Goal: Task Accomplishment & Management: Manage account settings

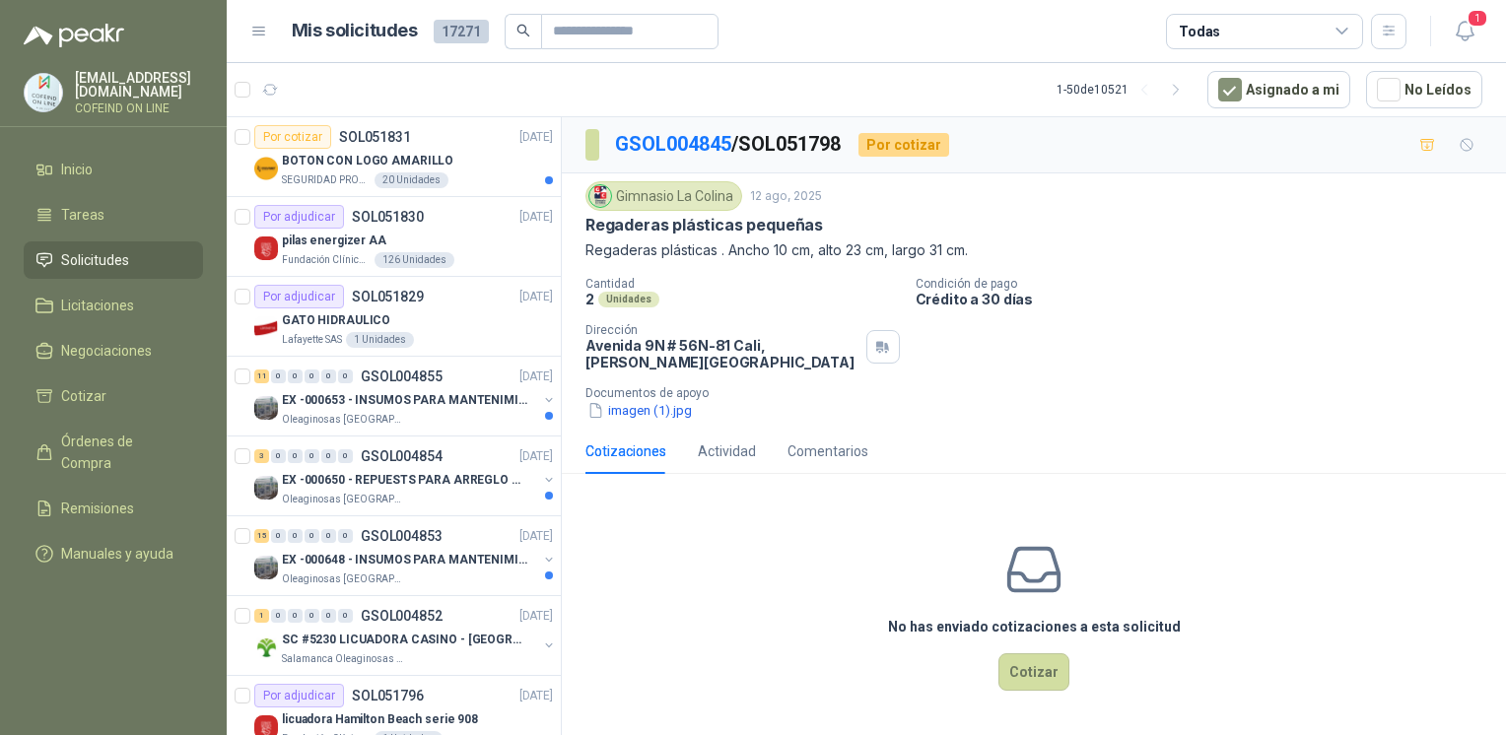
scroll to position [1879, 0]
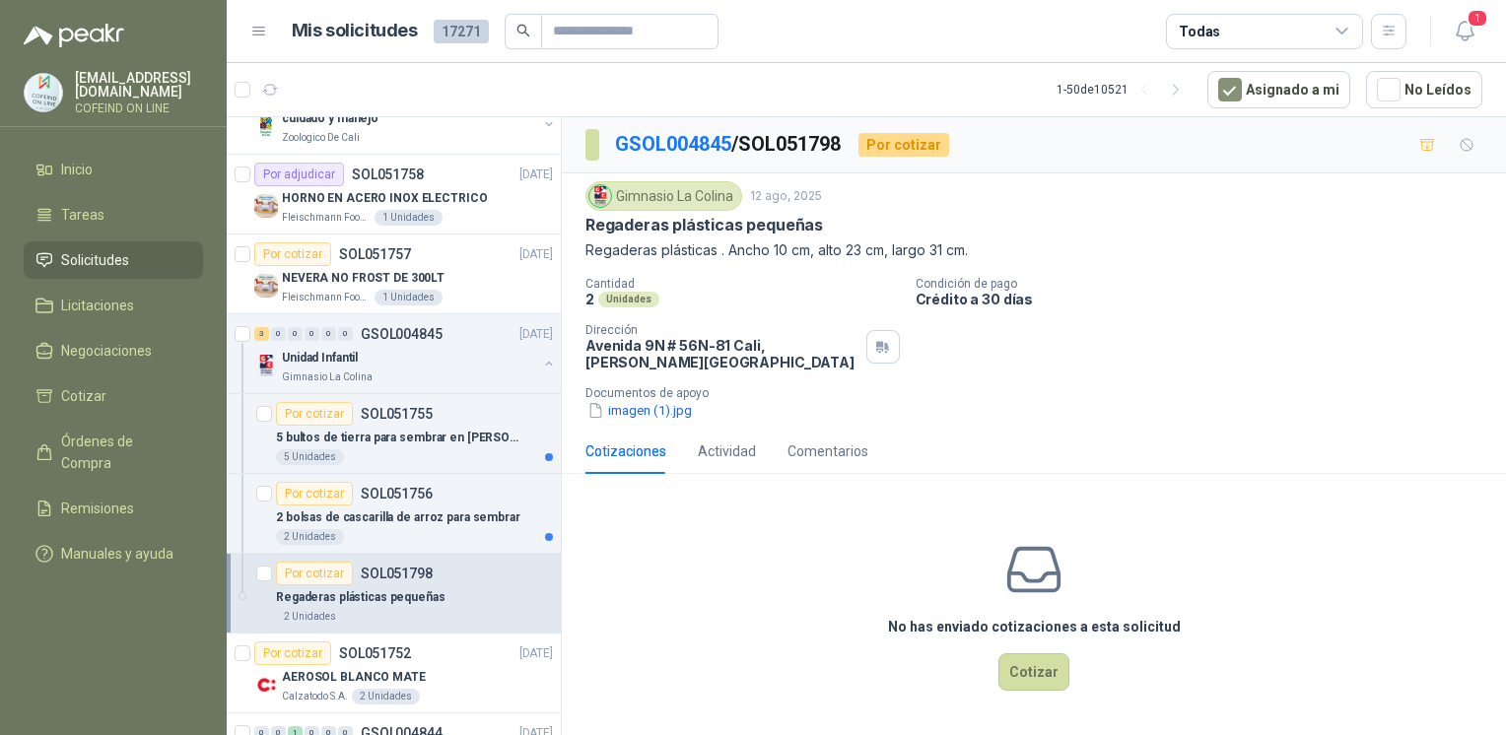
click at [630, 420] on div "Gimnasio La Colina 12 ago, 2025 Regaderas plásticas pequeñas Regaderas plástica…" at bounding box center [1034, 300] width 944 height 255
click at [628, 418] on button "imagen (1).jpg" at bounding box center [640, 410] width 108 height 21
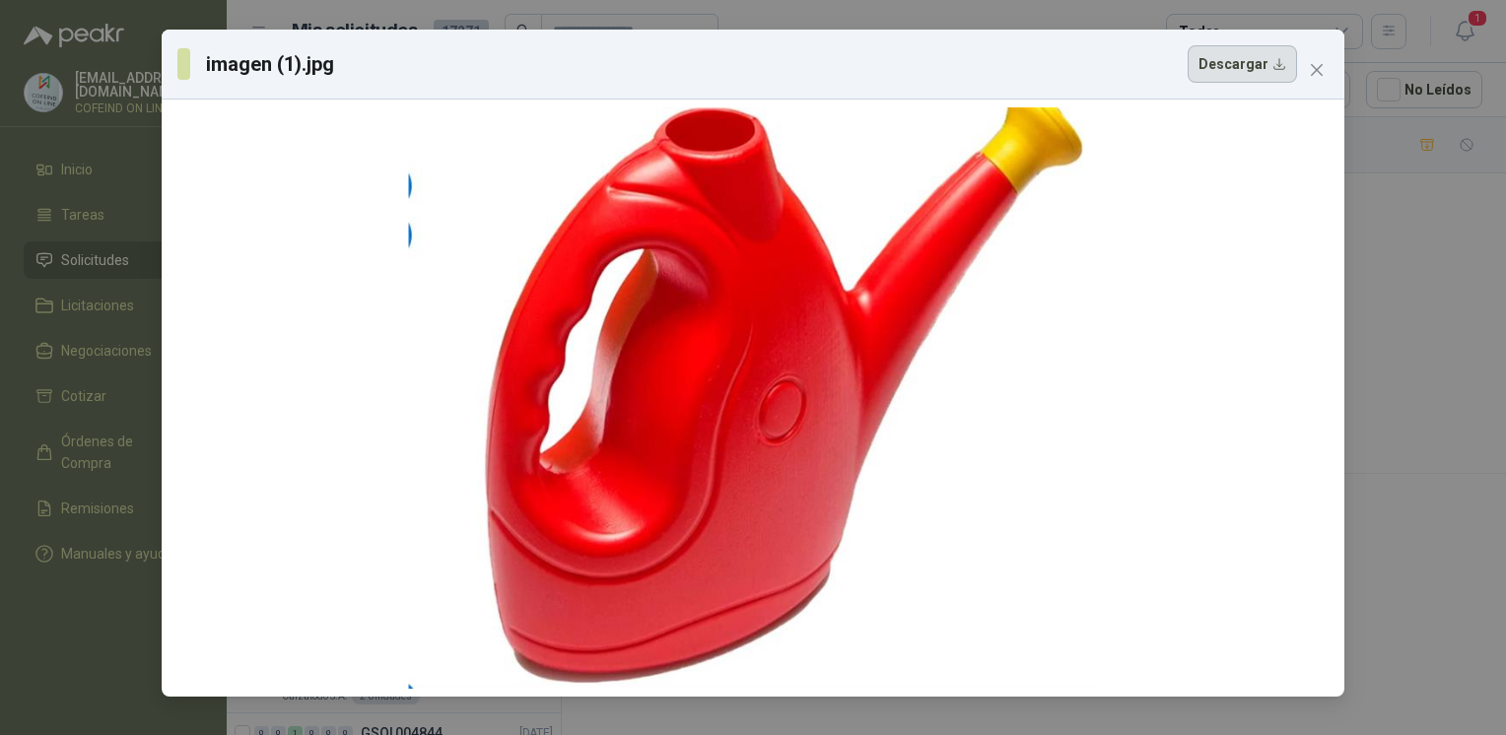
click at [1232, 70] on button "Descargar" at bounding box center [1242, 63] width 109 height 37
click at [1408, 270] on div "imagen (1).jpg Descargar" at bounding box center [753, 367] width 1506 height 735
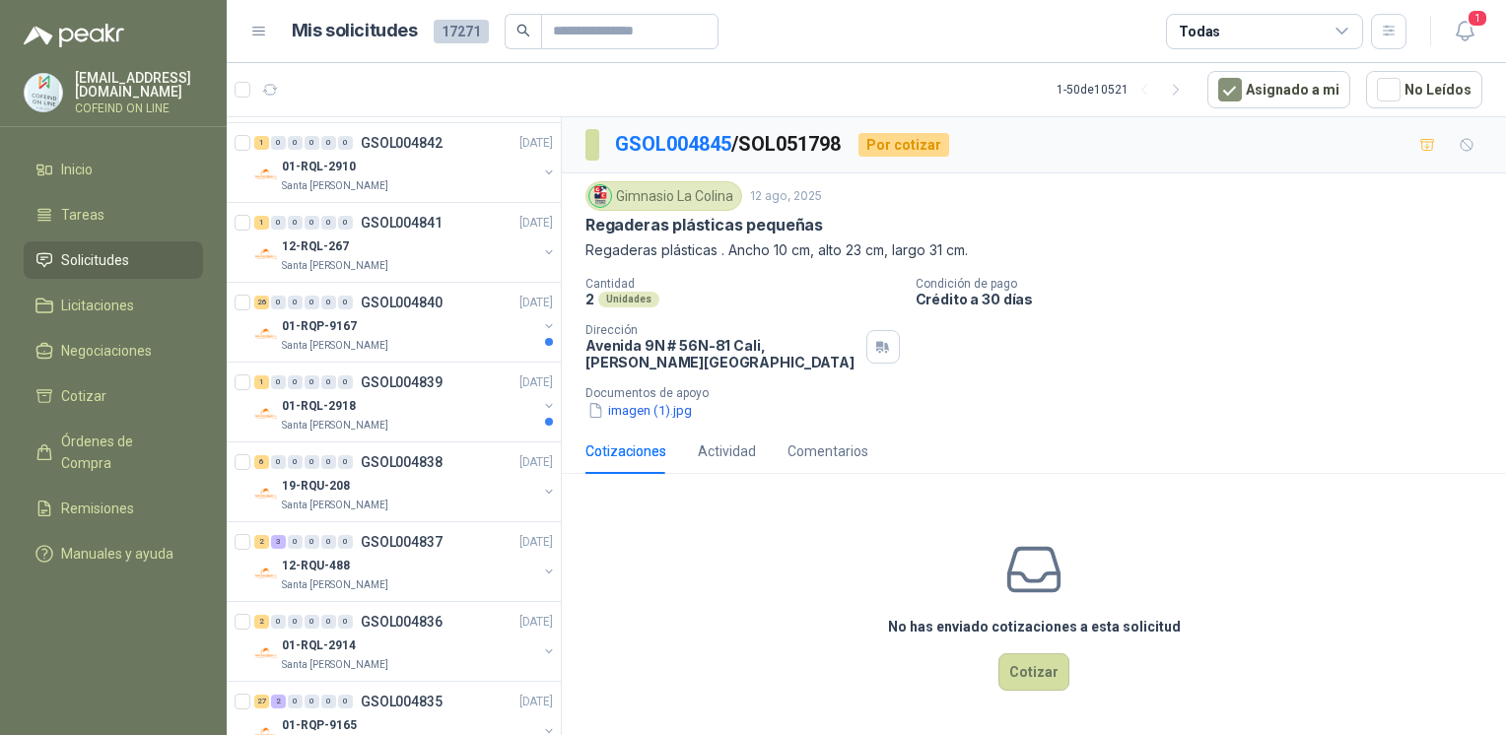
scroll to position [2957, 0]
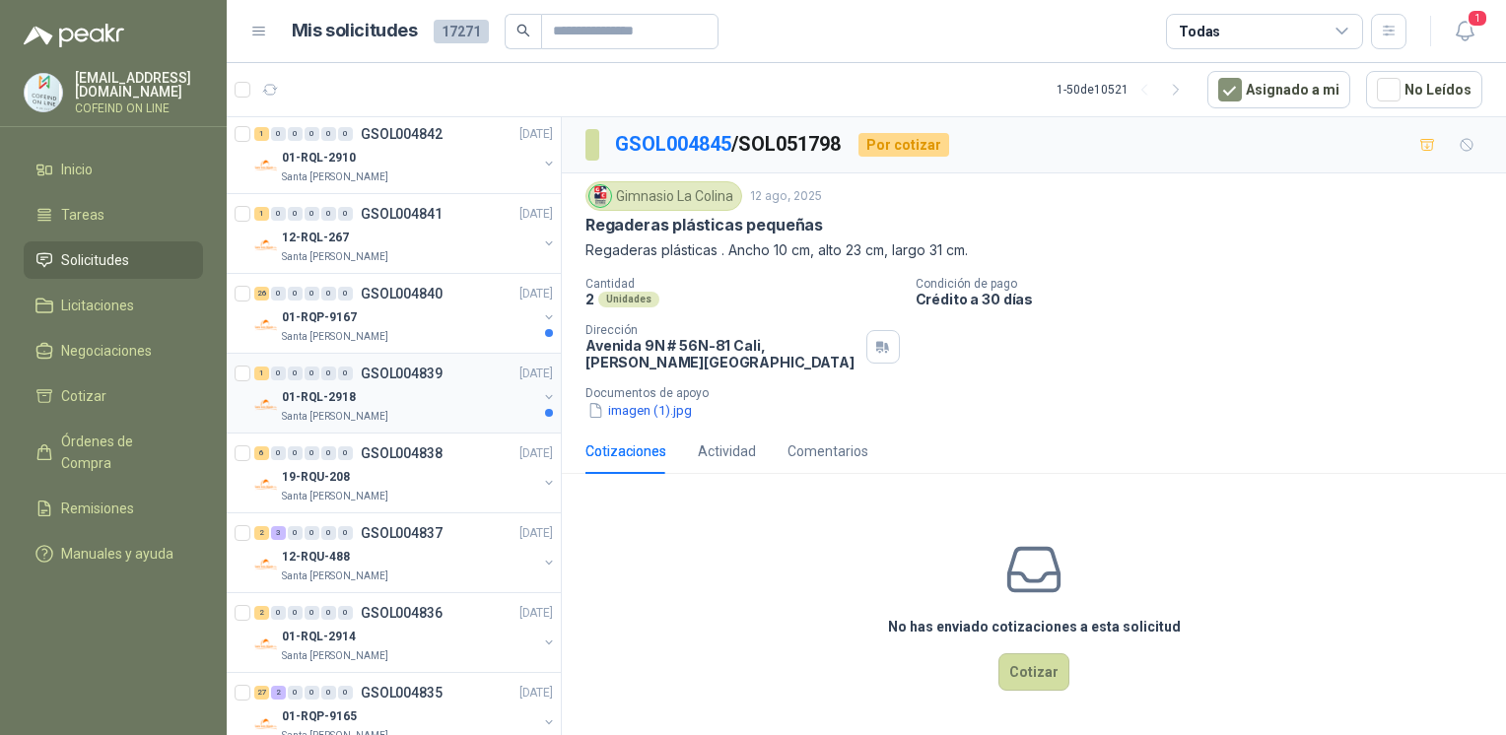
click at [423, 398] on div "01-RQL-2918" at bounding box center [409, 397] width 255 height 24
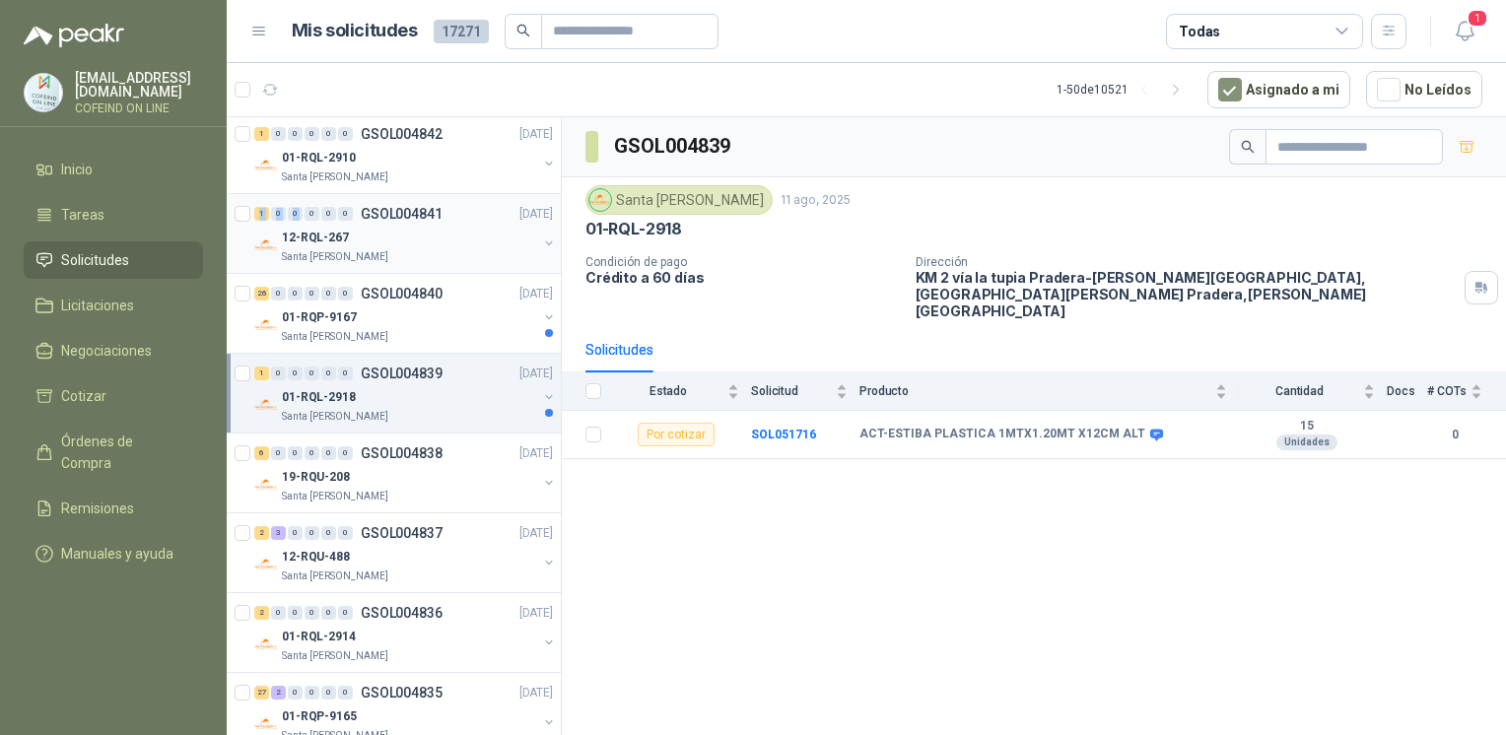
drag, startPoint x: 260, startPoint y: 197, endPoint x: 325, endPoint y: 206, distance: 65.7
click at [325, 206] on div "1 0 0 0 0 0 GSOL004841 11/08/25 12-RQL-267 Santa Anita Napoles" at bounding box center [394, 234] width 334 height 80
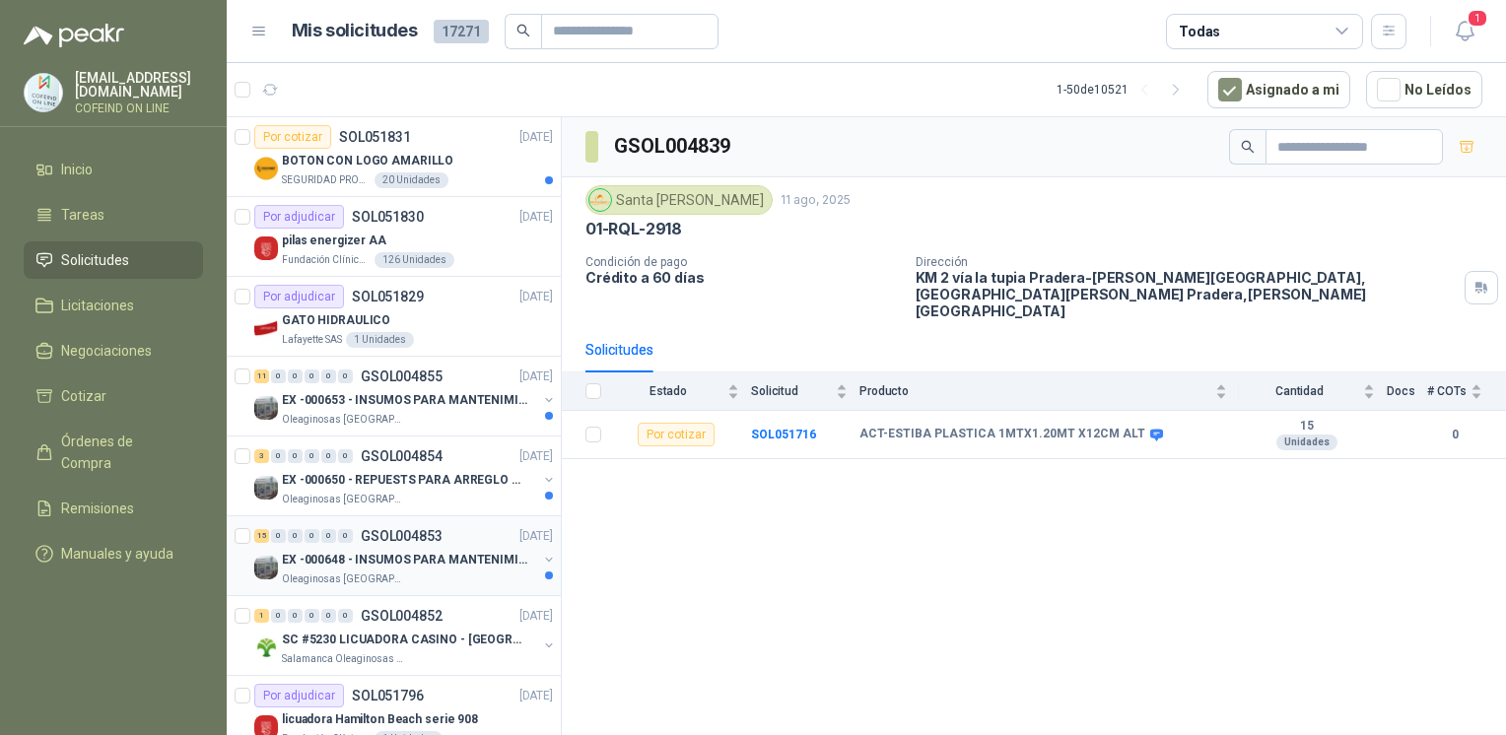
click at [432, 578] on div "Oleaginosas [GEOGRAPHIC_DATA][PERSON_NAME]" at bounding box center [409, 580] width 255 height 16
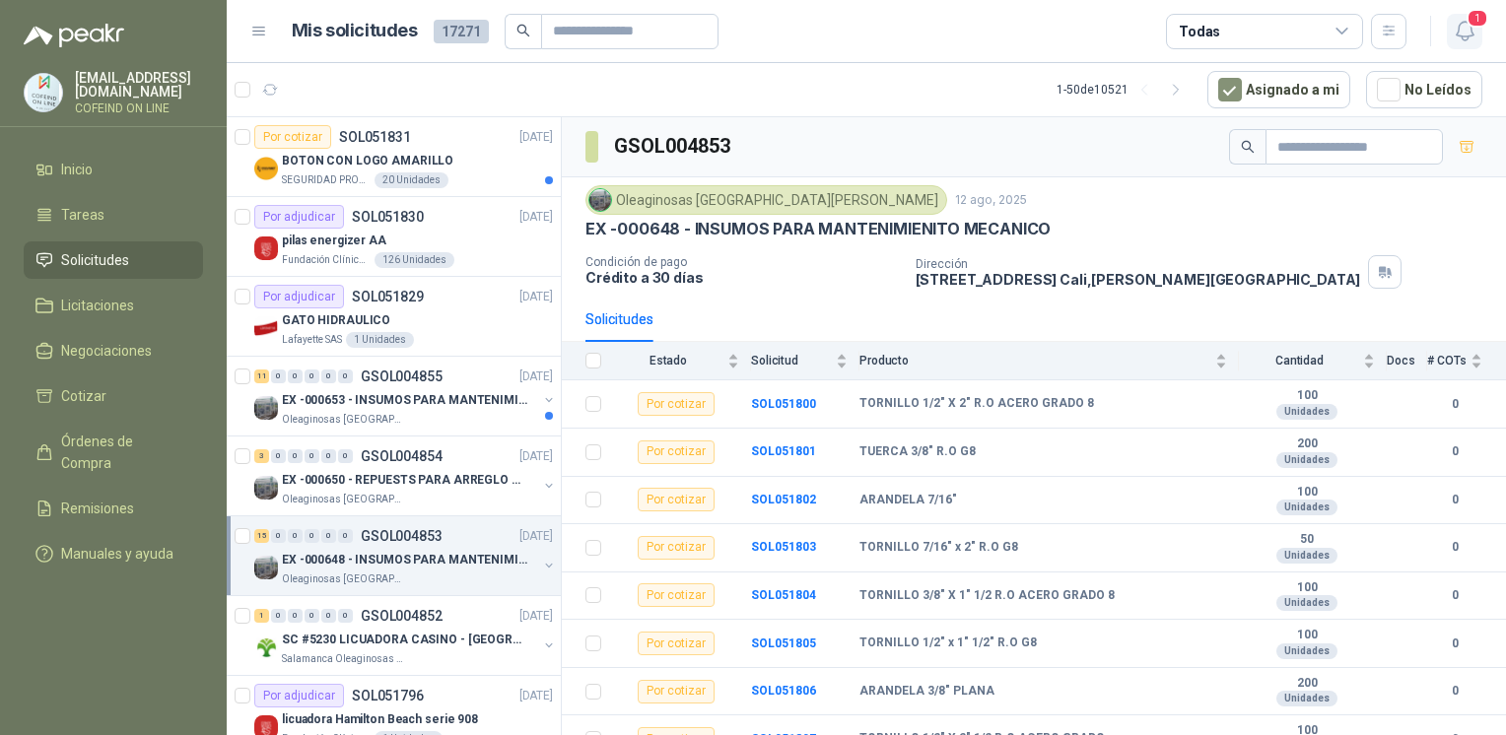
click at [1475, 30] on icon "button" at bounding box center [1465, 31] width 25 height 25
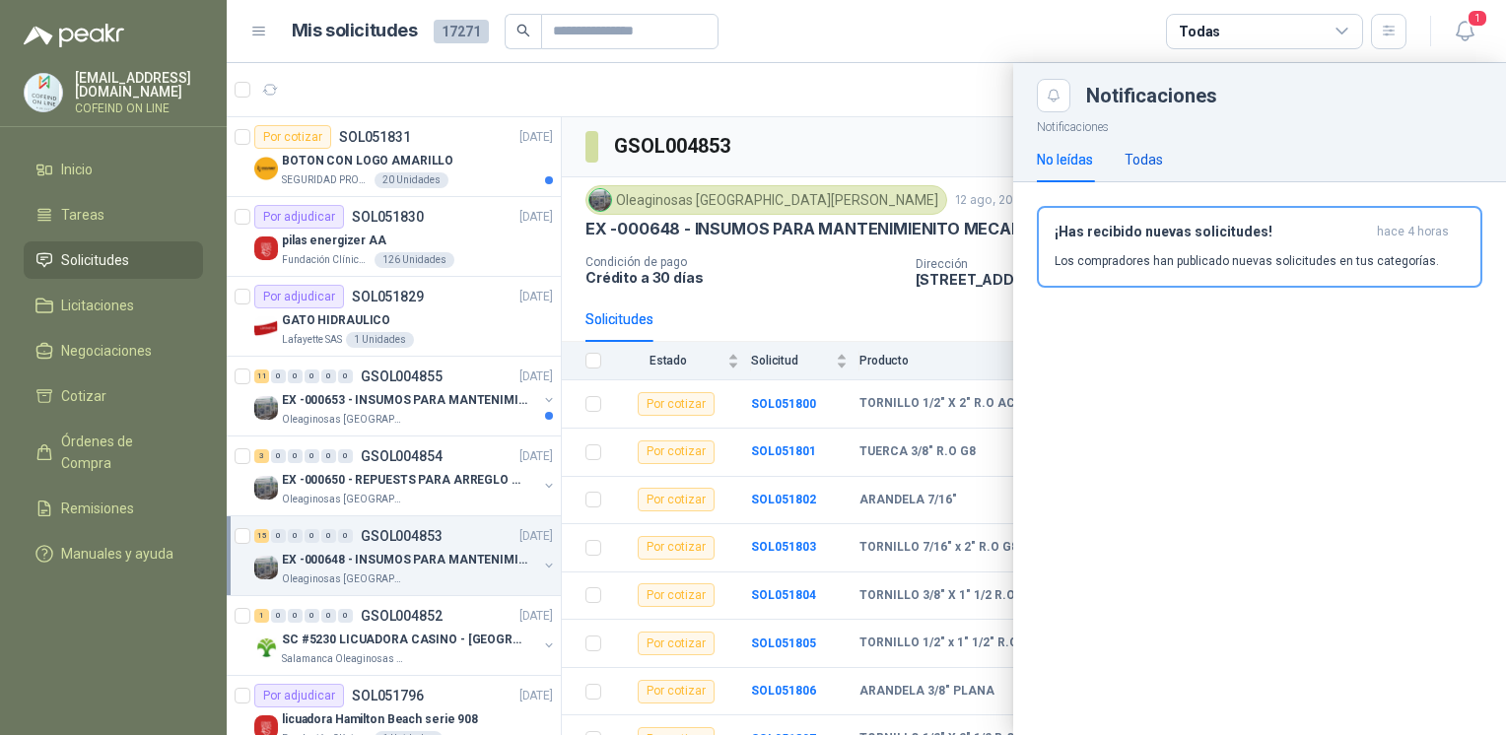
click at [1142, 163] on div "Todas" at bounding box center [1144, 160] width 38 height 22
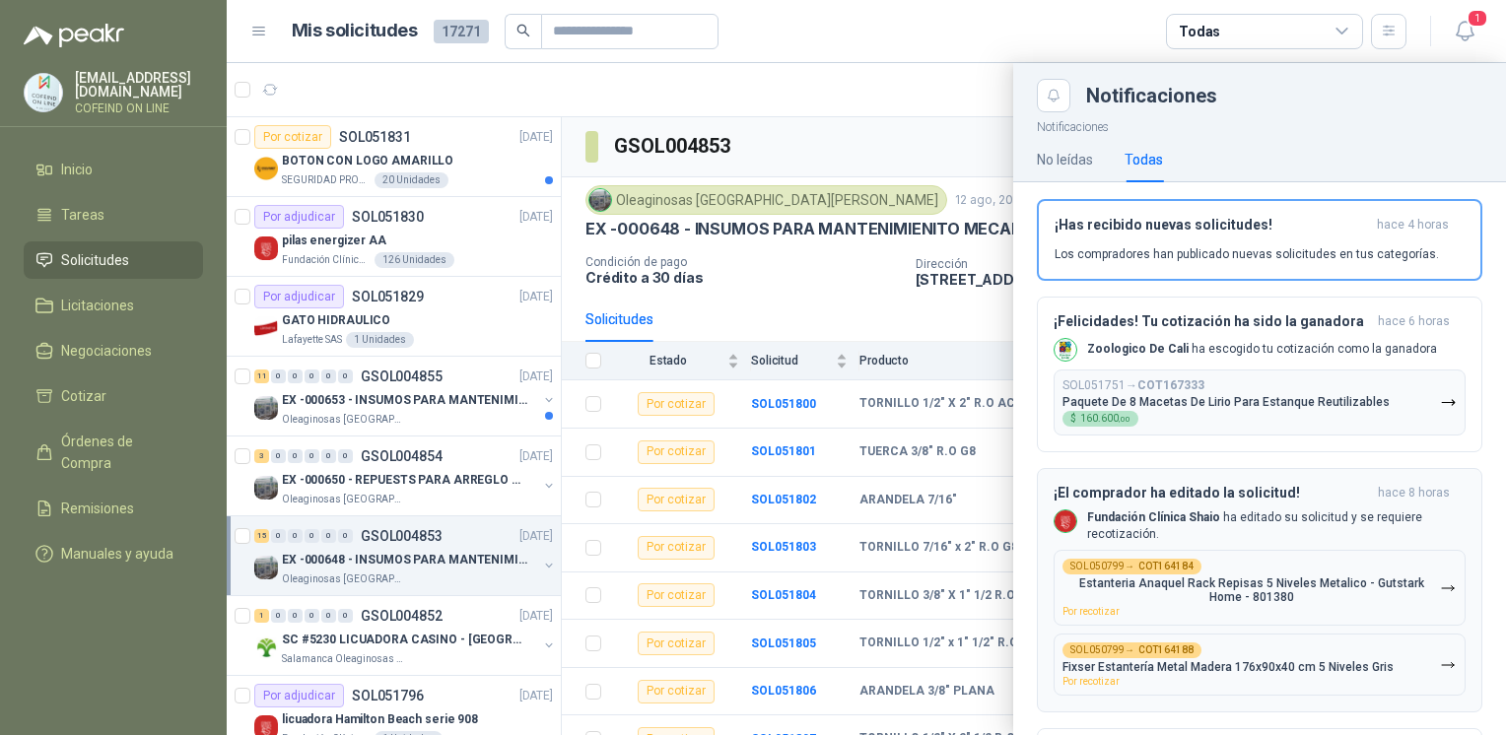
scroll to position [4, 0]
click at [1244, 575] on div "SOL050799 → COT164184 Estanteria Anaquel Rack Repisas 5 Niveles Metalico - Guts…" at bounding box center [1252, 591] width 378 height 58
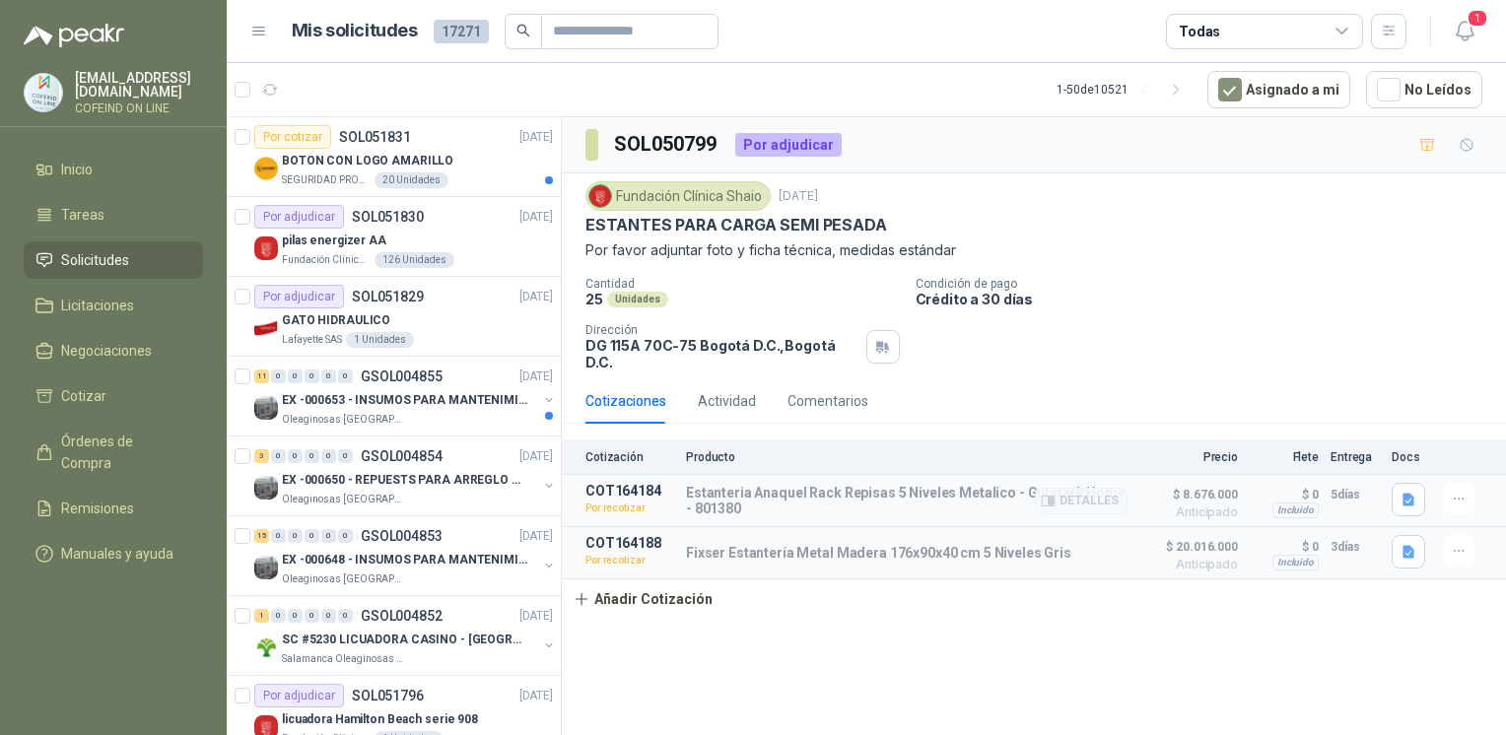
click at [1067, 499] on div "Detalles" at bounding box center [1081, 500] width 93 height 35
click at [1042, 488] on button "Detalles" at bounding box center [1081, 501] width 93 height 27
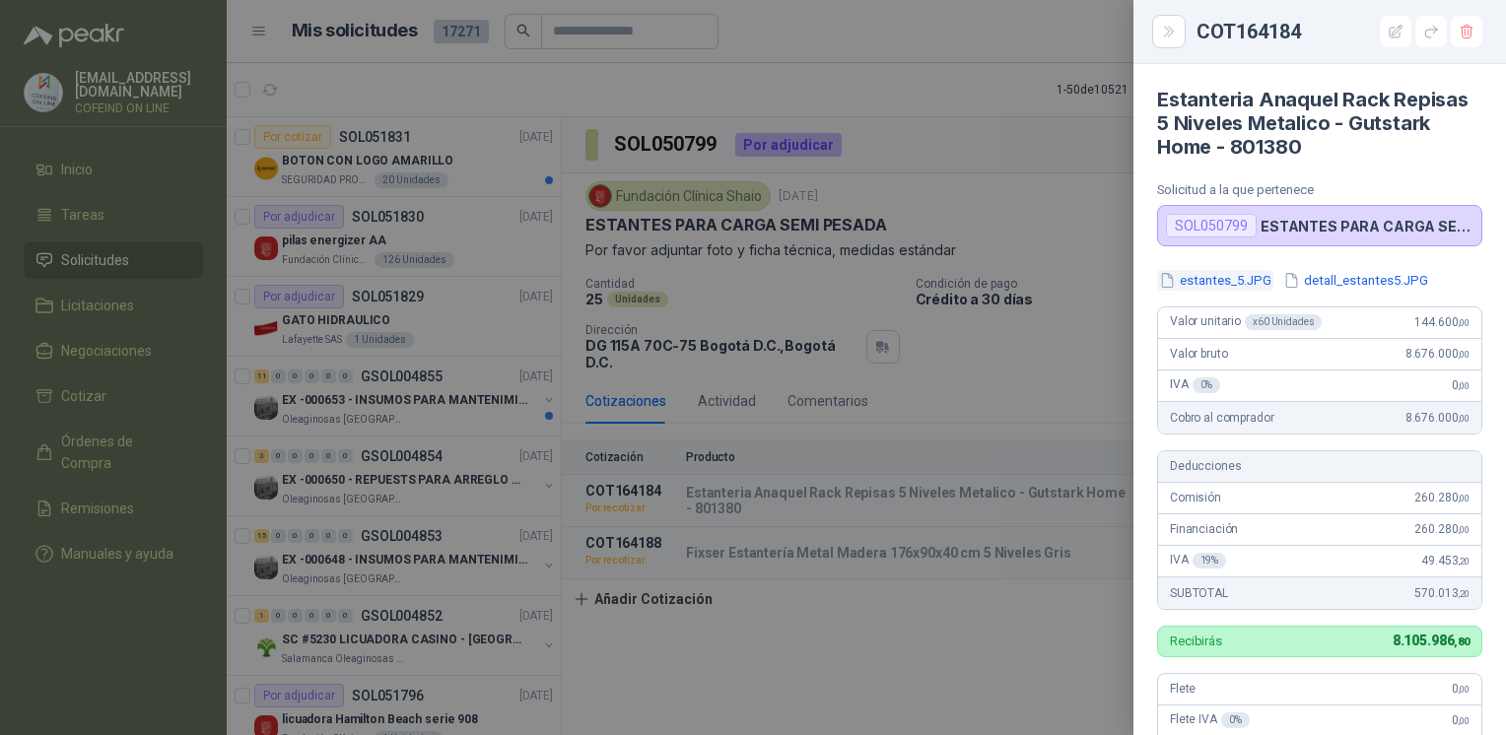
click at [1206, 276] on button "estantes_5.JPG" at bounding box center [1215, 280] width 116 height 21
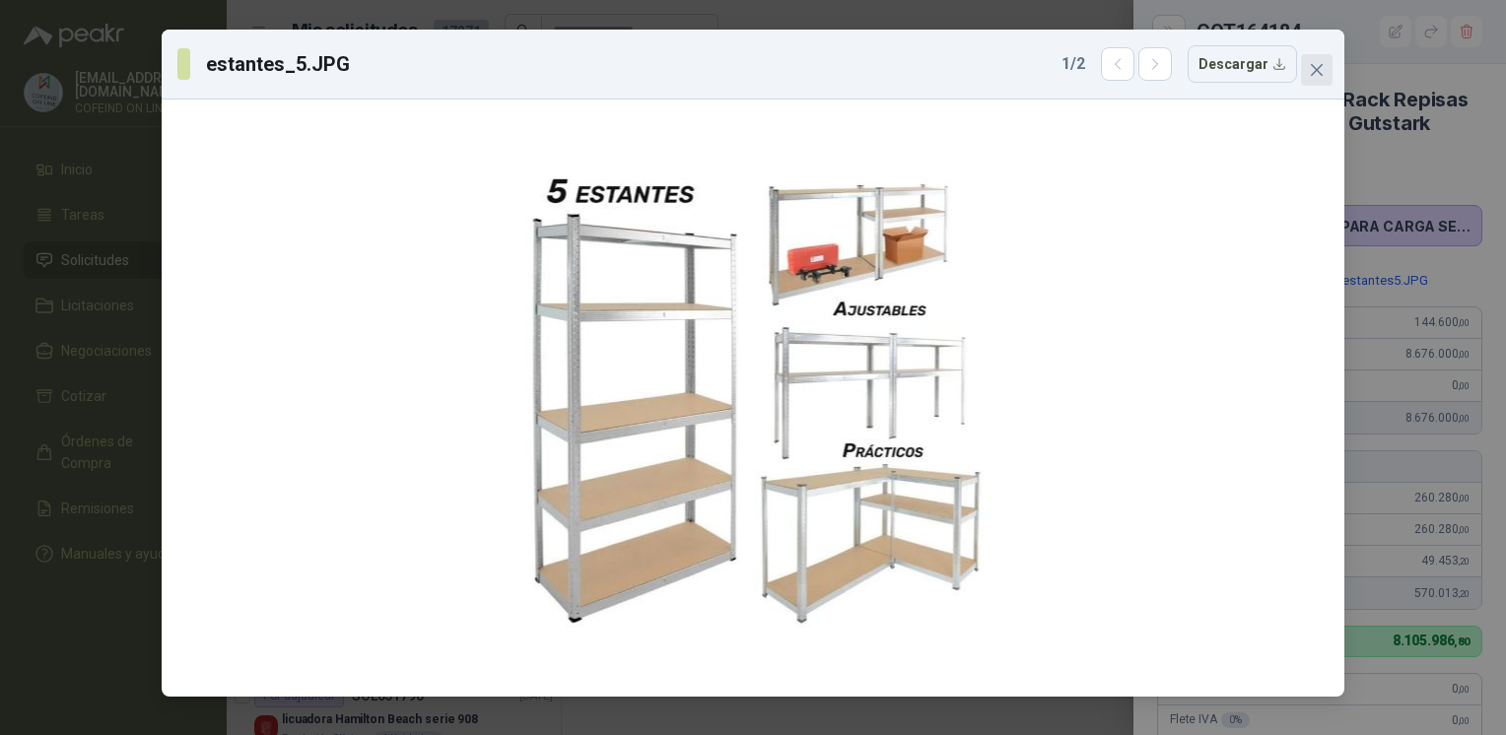
click at [1303, 65] on span "Close" at bounding box center [1317, 70] width 32 height 16
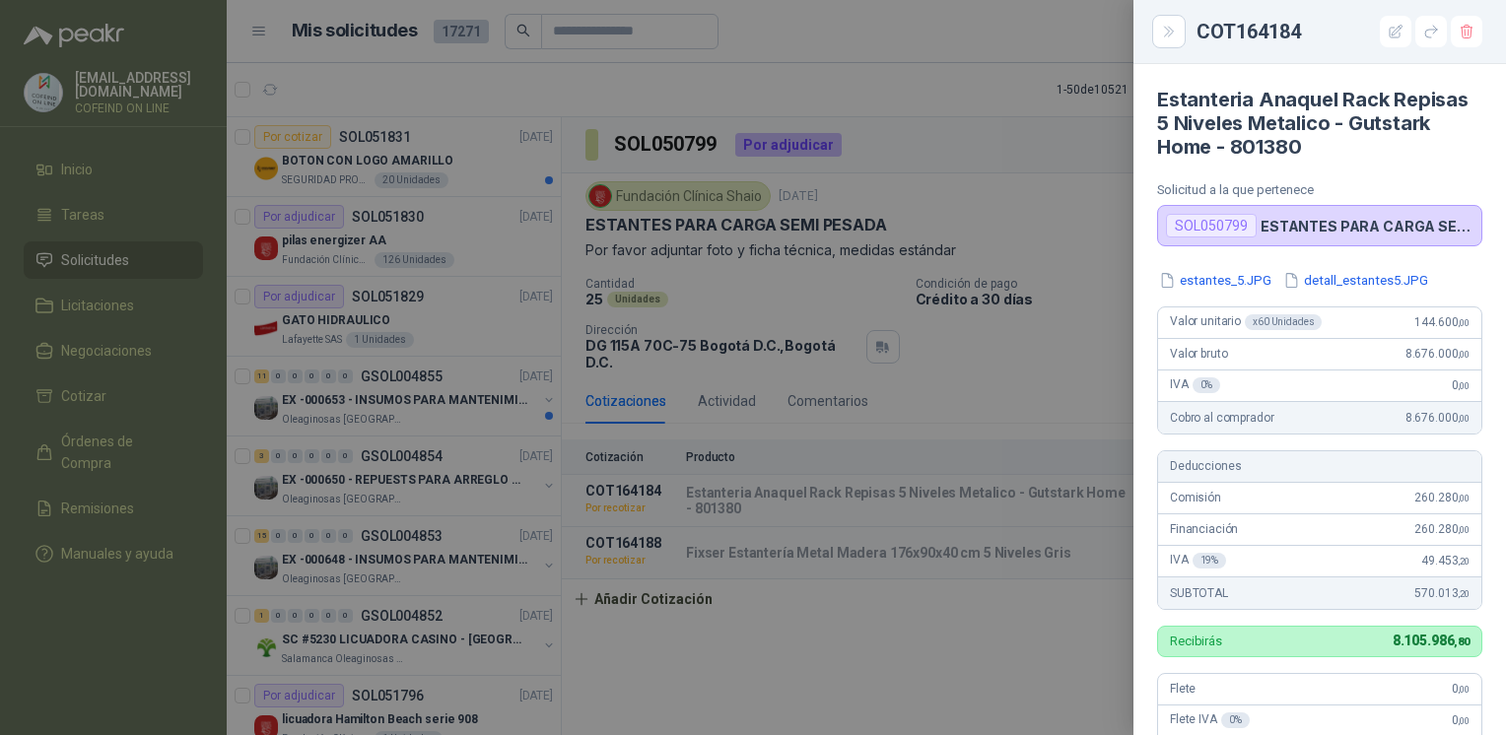
drag, startPoint x: 1174, startPoint y: 124, endPoint x: 1154, endPoint y: 98, distance: 33.1
click at [1154, 98] on article "Estanteria Anaquel Rack Repisas 5 Niveles Metalico - Gutstark Home - 801380 Sol…" at bounding box center [1320, 155] width 373 height 182
copy h4 "Estanteria Anaquel Rack Repisas 5 Niveles Metalico - Gutstark Home - 801380"
click at [783, 358] on div at bounding box center [753, 367] width 1506 height 735
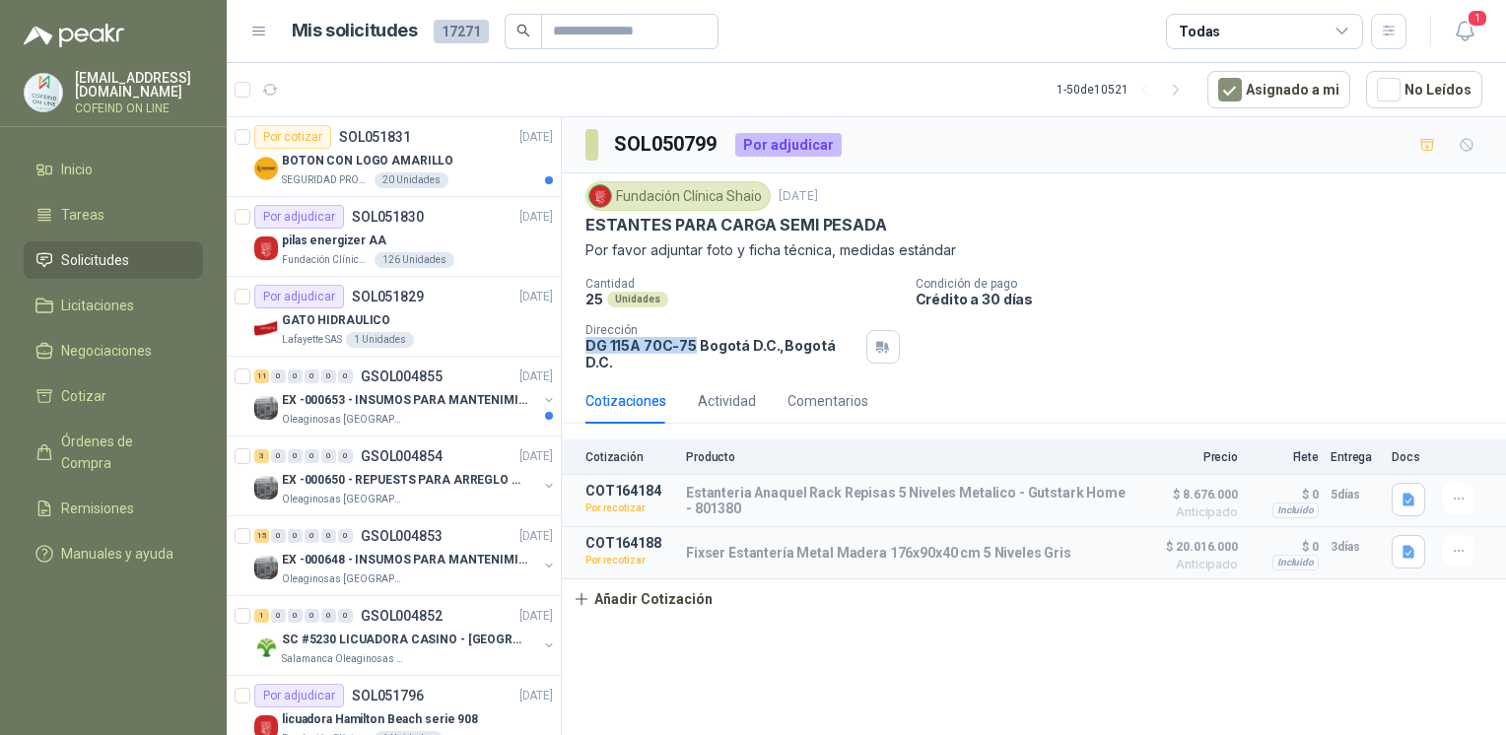
drag, startPoint x: 580, startPoint y: 339, endPoint x: 687, endPoint y: 356, distance: 108.7
click at [687, 356] on div "Fundación Clínica Shaio [DATE] ESTANTES PARA CARGA SEMI PESADA Por favor adjunt…" at bounding box center [1034, 275] width 944 height 205
copy p "DG 115A 70C-75"
click at [1466, 491] on icon "button" at bounding box center [1459, 499] width 17 height 17
click at [1390, 366] on button "Editar" at bounding box center [1420, 370] width 158 height 32
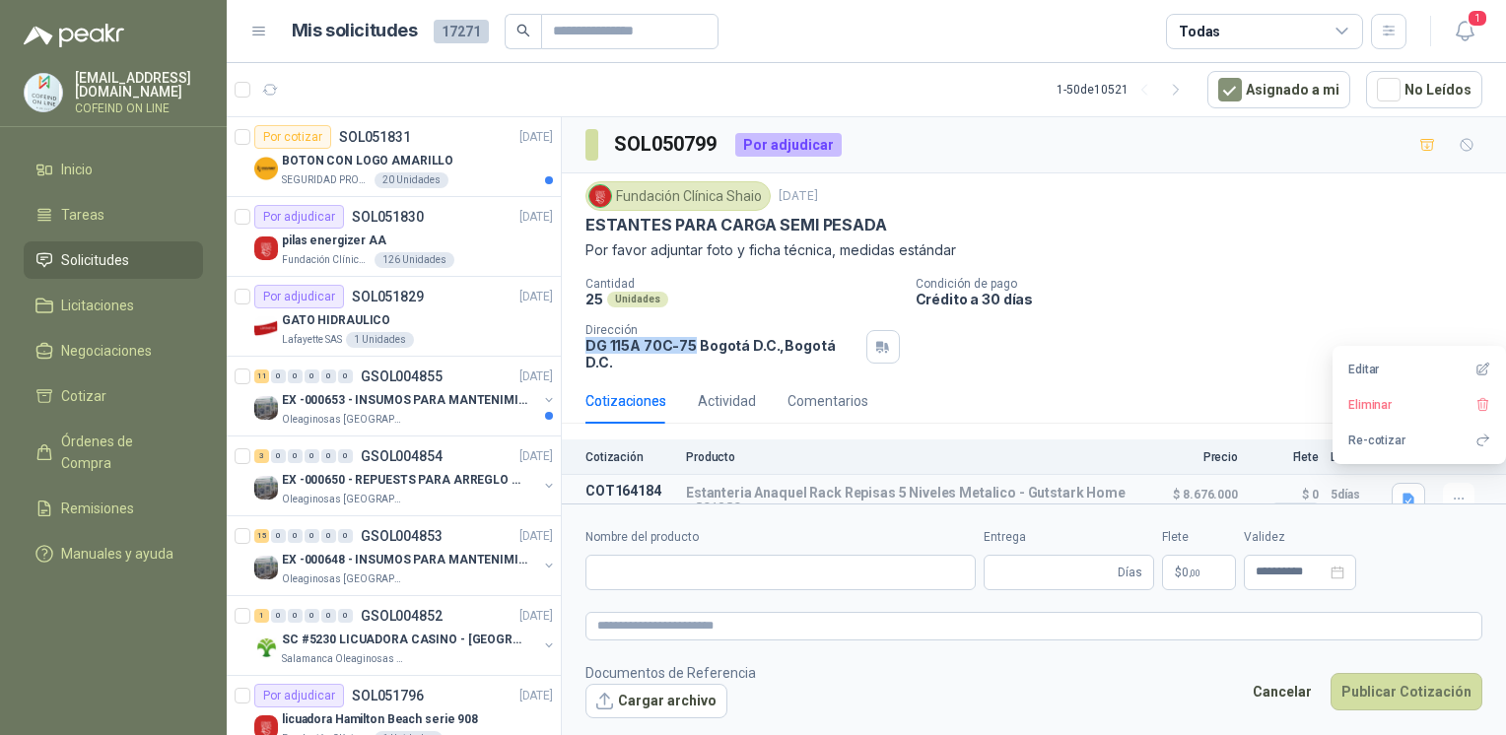
type input "**********"
type input "*"
type input "**********"
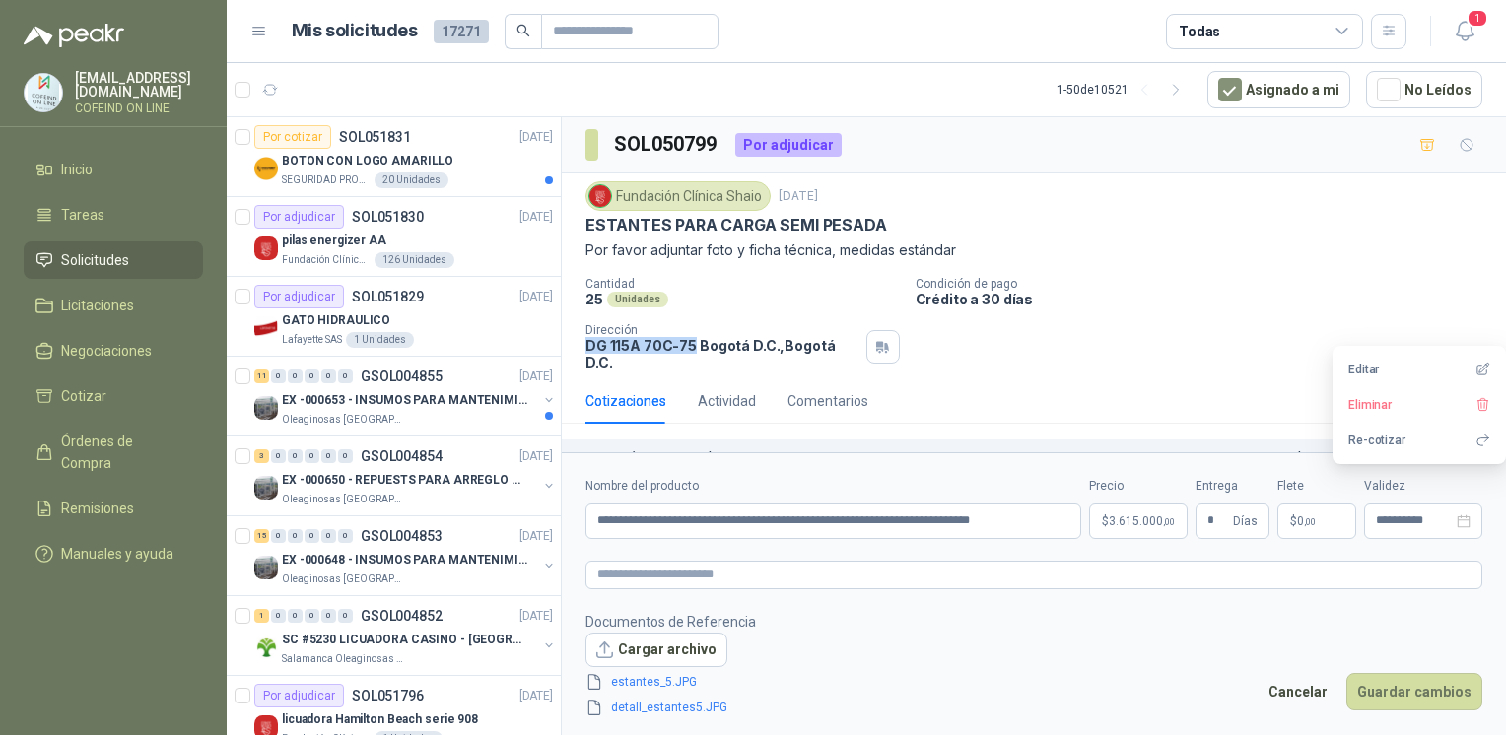
click at [1143, 521] on body "[EMAIL_ADDRESS][DOMAIN_NAME] COFEIND ON LINE Inicio Tareas Solicitudes Licitaci…" at bounding box center [753, 367] width 1506 height 735
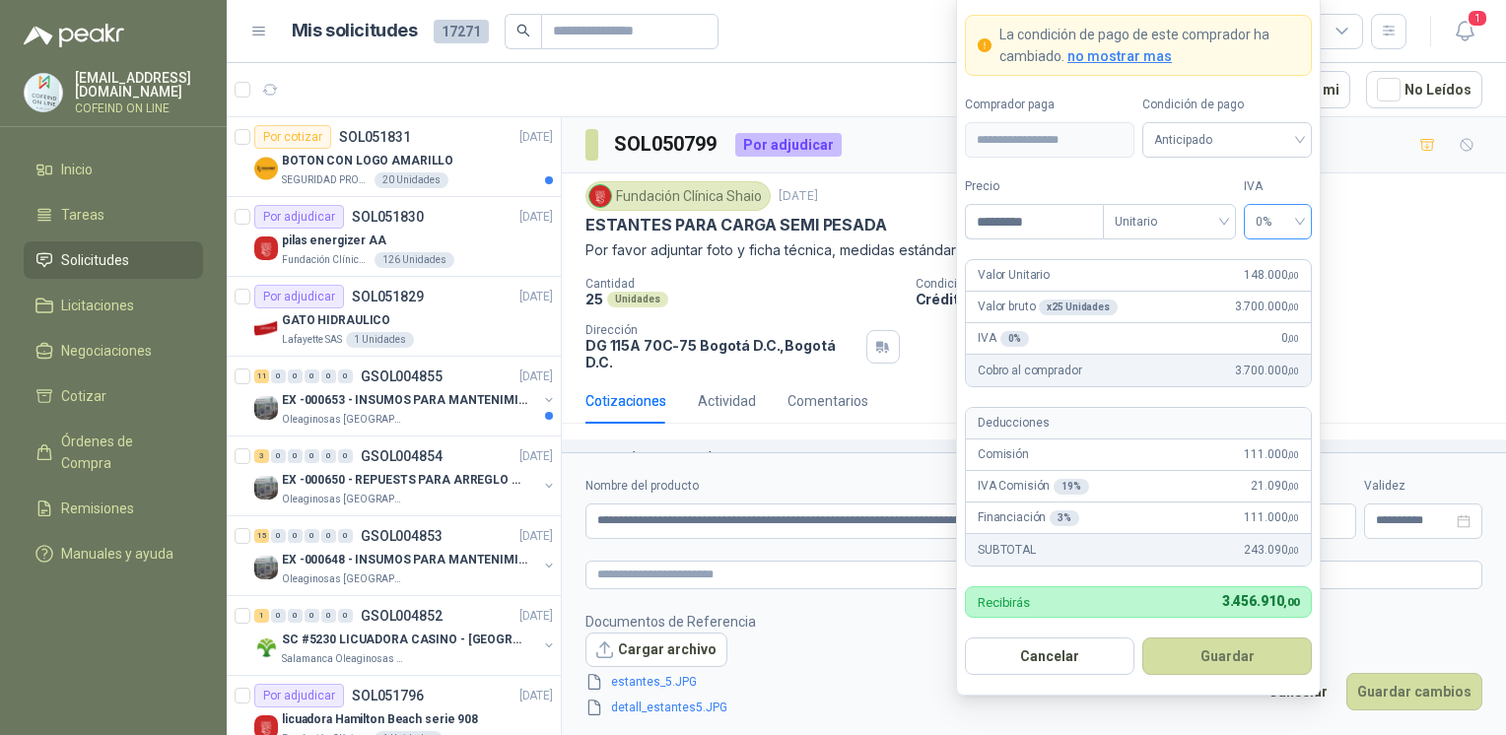
click at [1294, 217] on span "0%" at bounding box center [1278, 222] width 44 height 30
type input "*********"
click at [1269, 327] on div "0%" at bounding box center [1278, 327] width 36 height 22
click at [1235, 660] on button "Guardar" at bounding box center [1228, 656] width 170 height 37
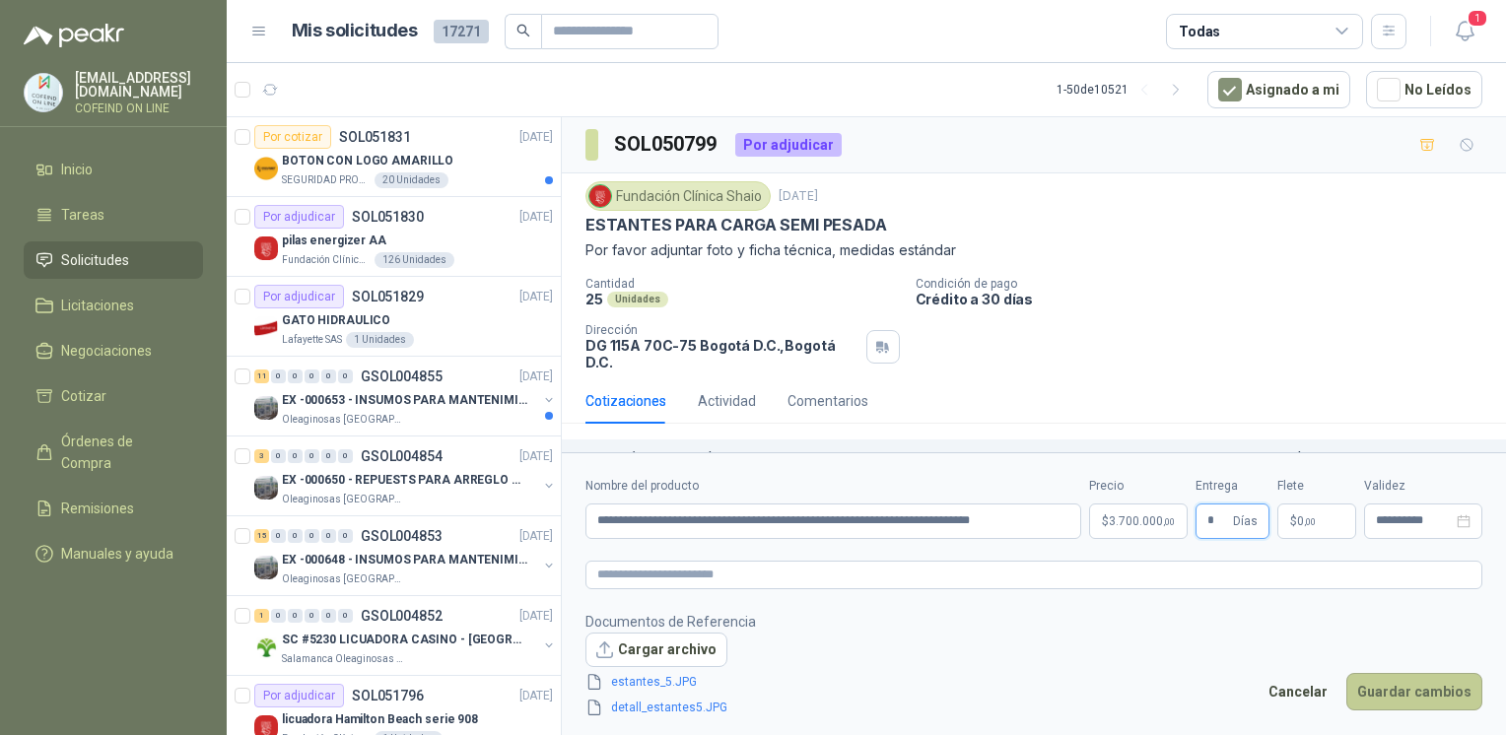
type input "*"
click at [1389, 705] on button "Guardar cambios" at bounding box center [1415, 691] width 136 height 37
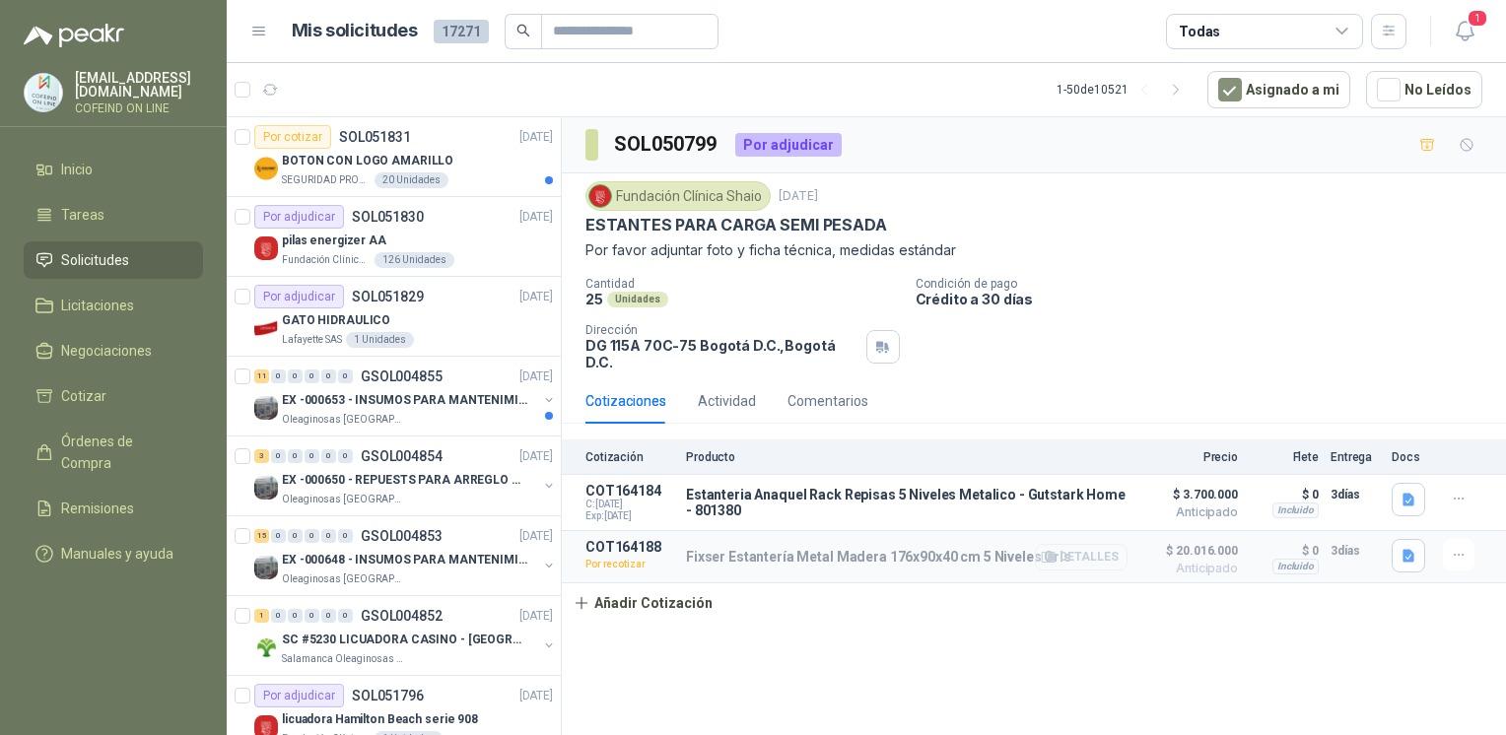
click at [1109, 544] on button "Detalles" at bounding box center [1081, 557] width 93 height 27
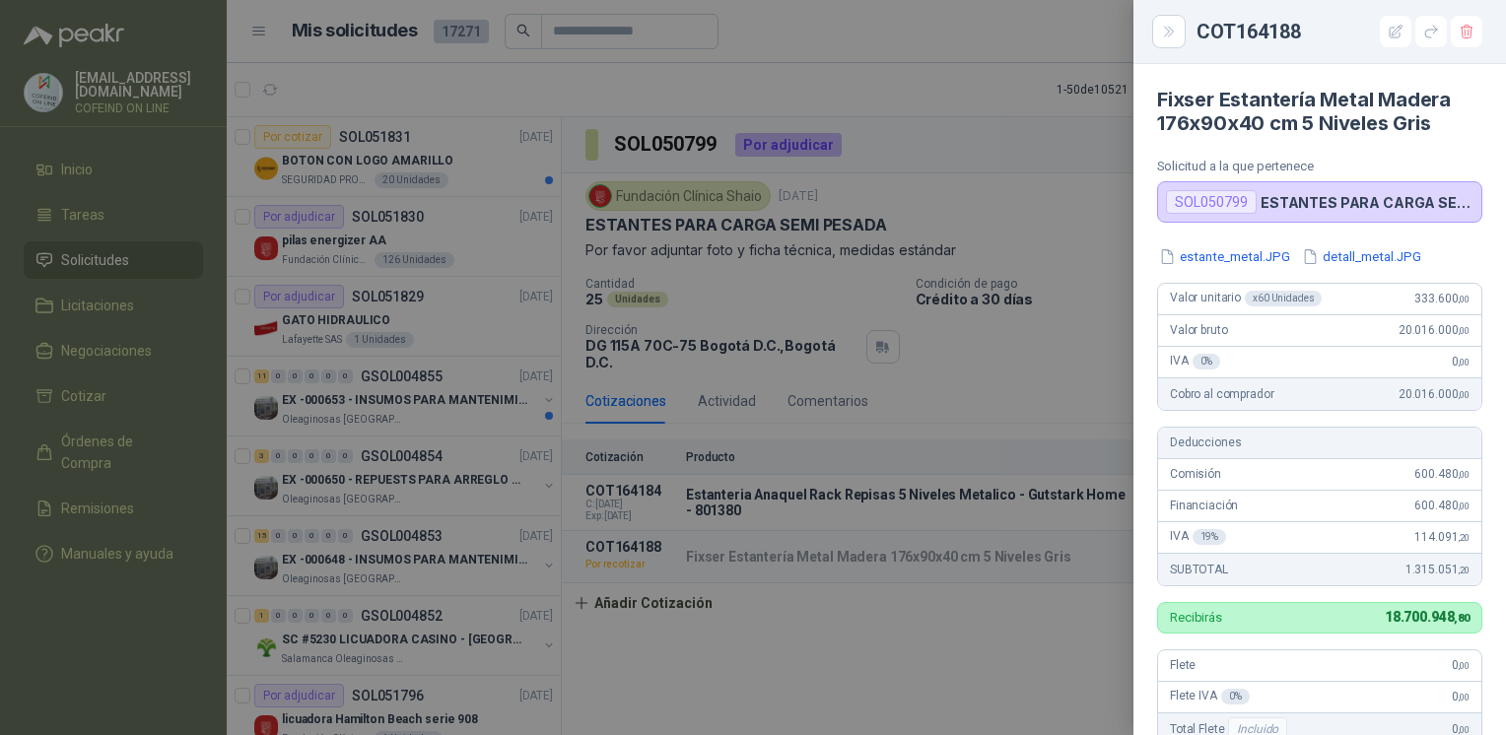
click at [1078, 396] on div at bounding box center [753, 367] width 1506 height 735
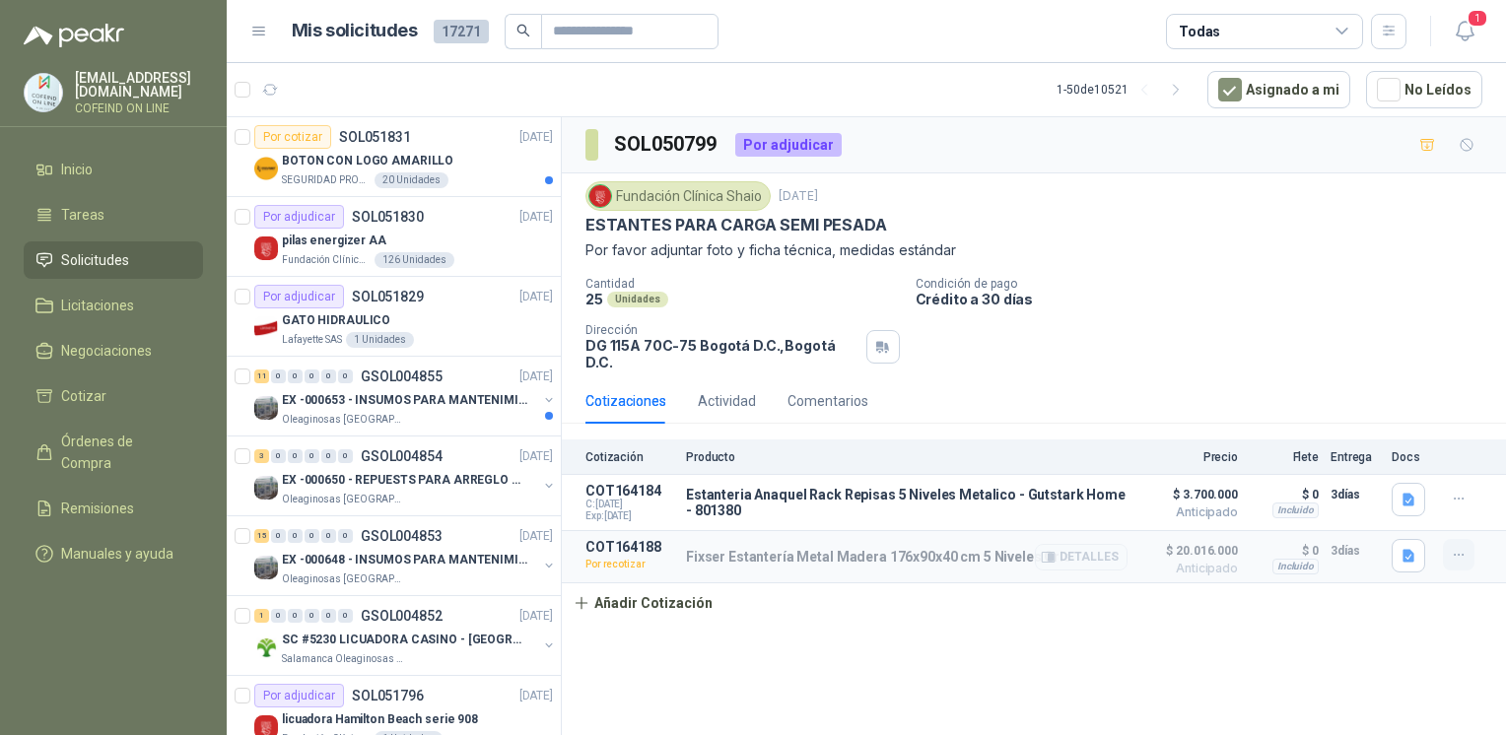
click at [1455, 547] on icon "button" at bounding box center [1459, 555] width 17 height 17
click at [1360, 430] on button "Editar" at bounding box center [1420, 426] width 158 height 32
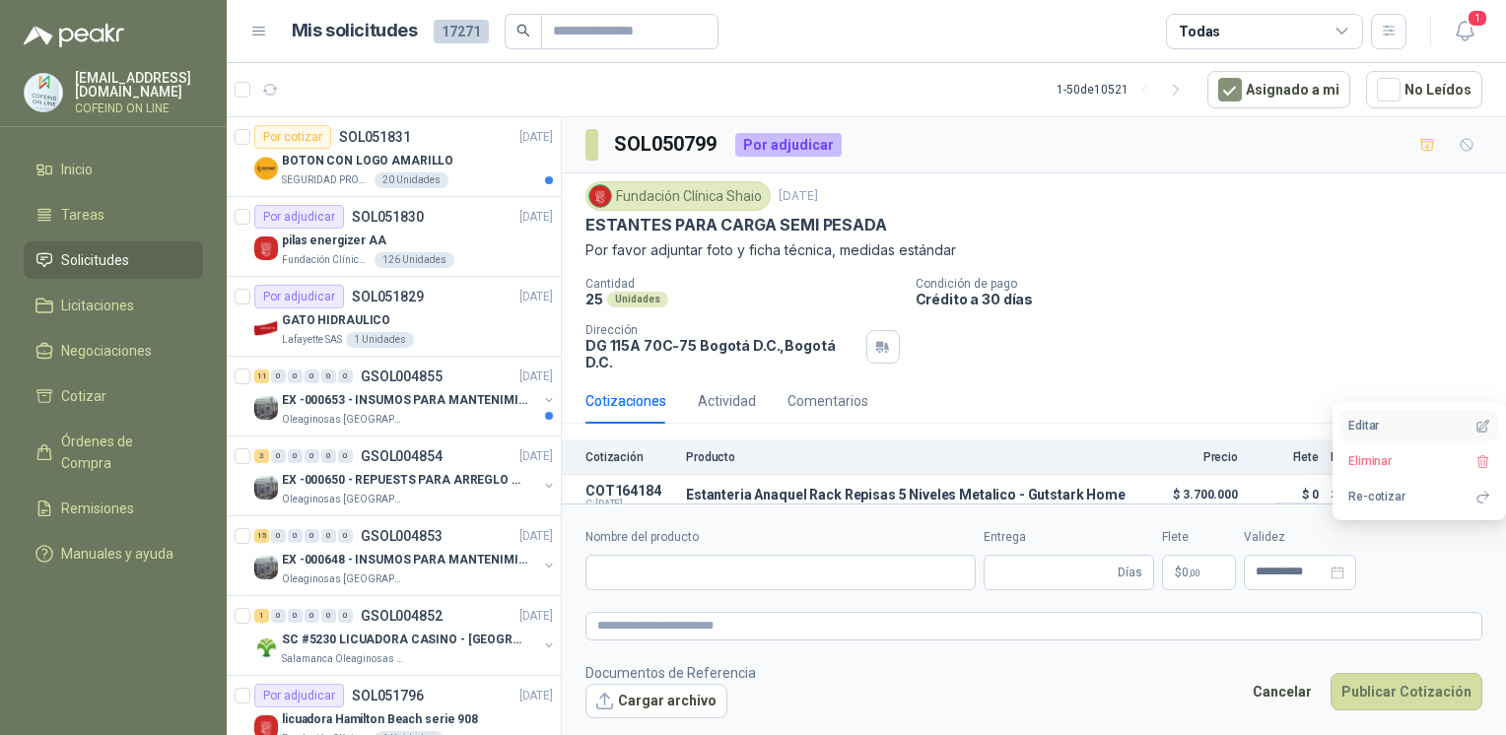
type input "**********"
type input "*"
type input "**********"
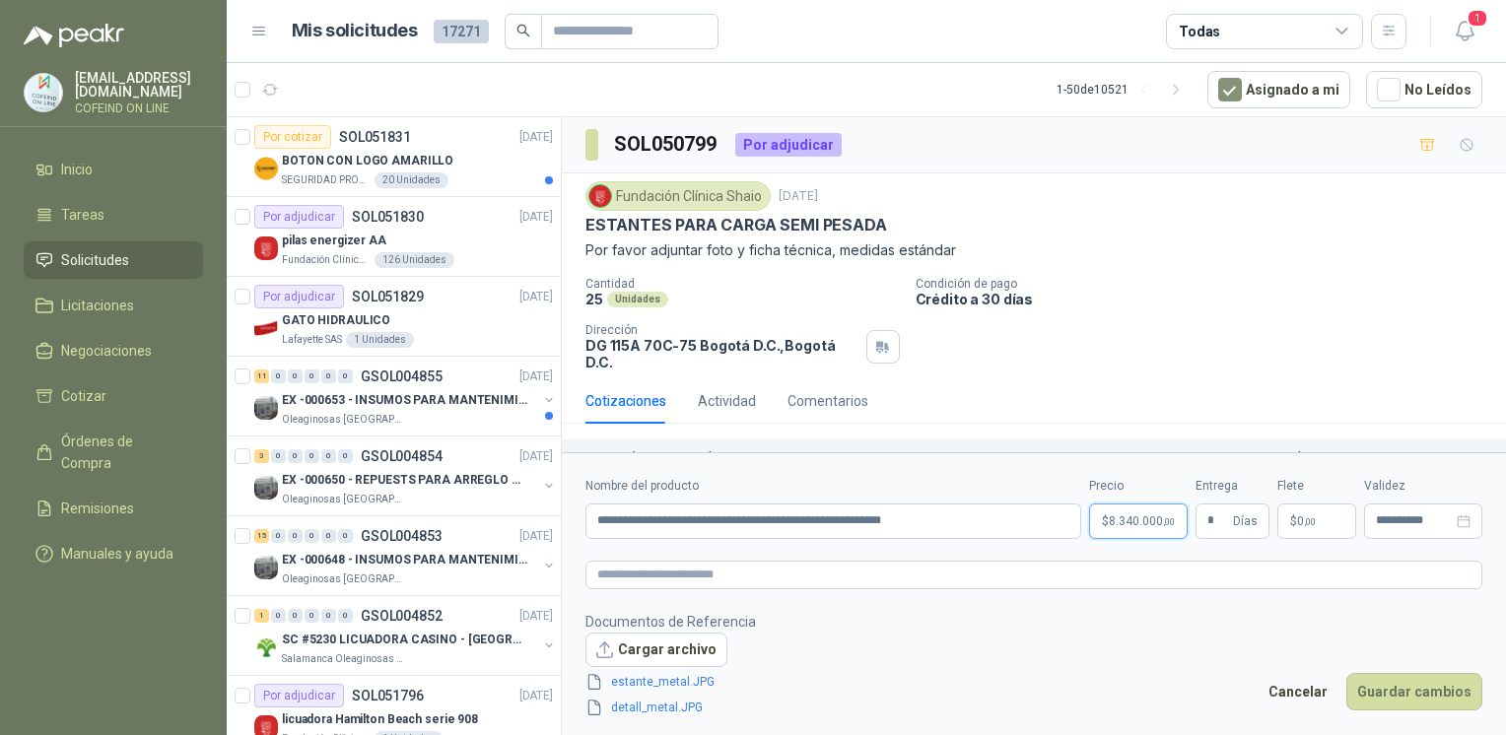
click at [1149, 534] on body "[EMAIL_ADDRESS][DOMAIN_NAME] COFEIND ON LINE Inicio Tareas Solicitudes Licitaci…" at bounding box center [753, 367] width 1506 height 735
click at [706, 291] on div "25 Unidades" at bounding box center [743, 299] width 314 height 17
drag, startPoint x: 936, startPoint y: 523, endPoint x: 531, endPoint y: 515, distance: 405.2
click at [531, 515] on div "Por cotizar SOL051831 [DATE] BOTON CON LOGO AMARILLO SEGURIDAD PROVISER LTDA 20…" at bounding box center [867, 429] width 1280 height 626
click at [1107, 624] on footer "Documentos de Referencia Cargar archivo estante_metal.JPG detall_metal.JPG Canc…" at bounding box center [1034, 665] width 897 height 108
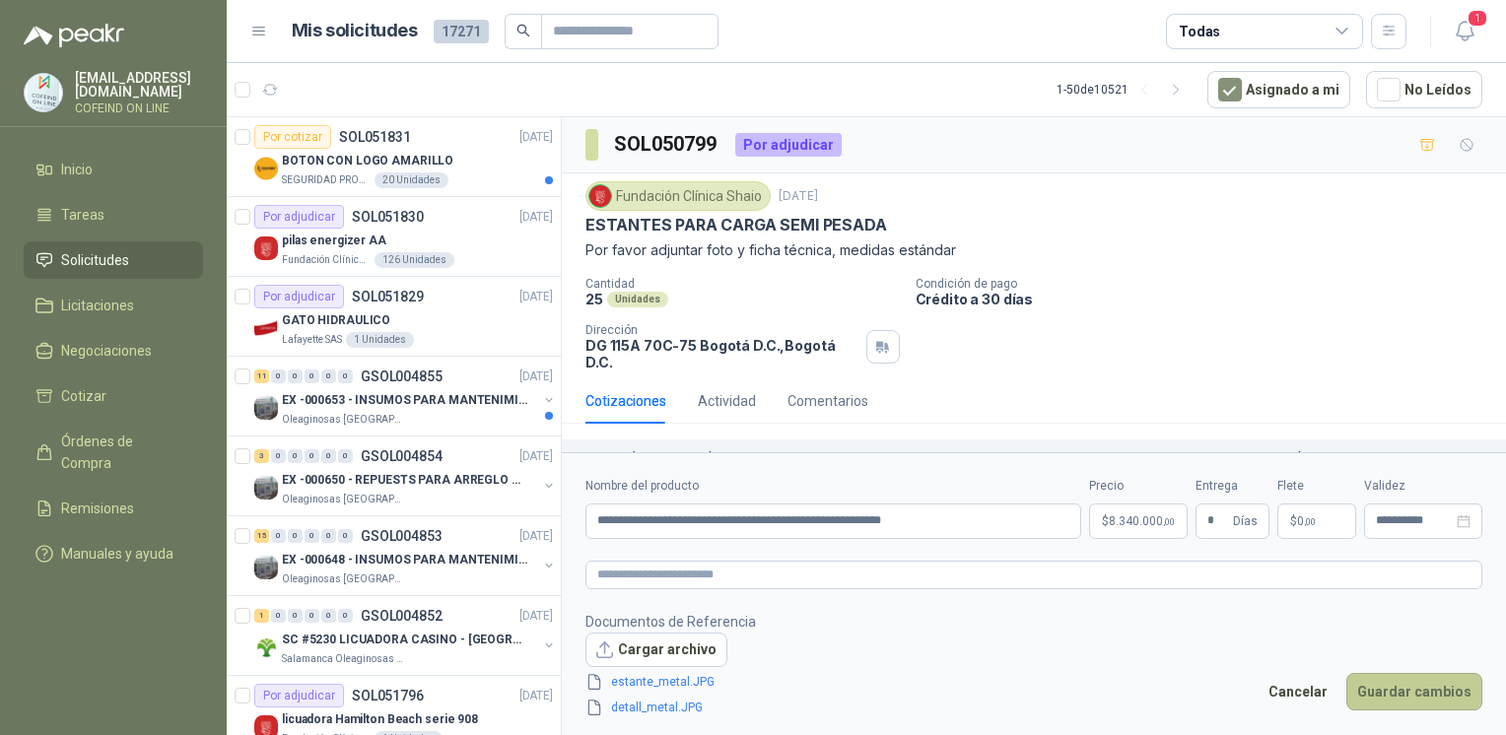
click at [1414, 700] on button "Guardar cambios" at bounding box center [1415, 691] width 136 height 37
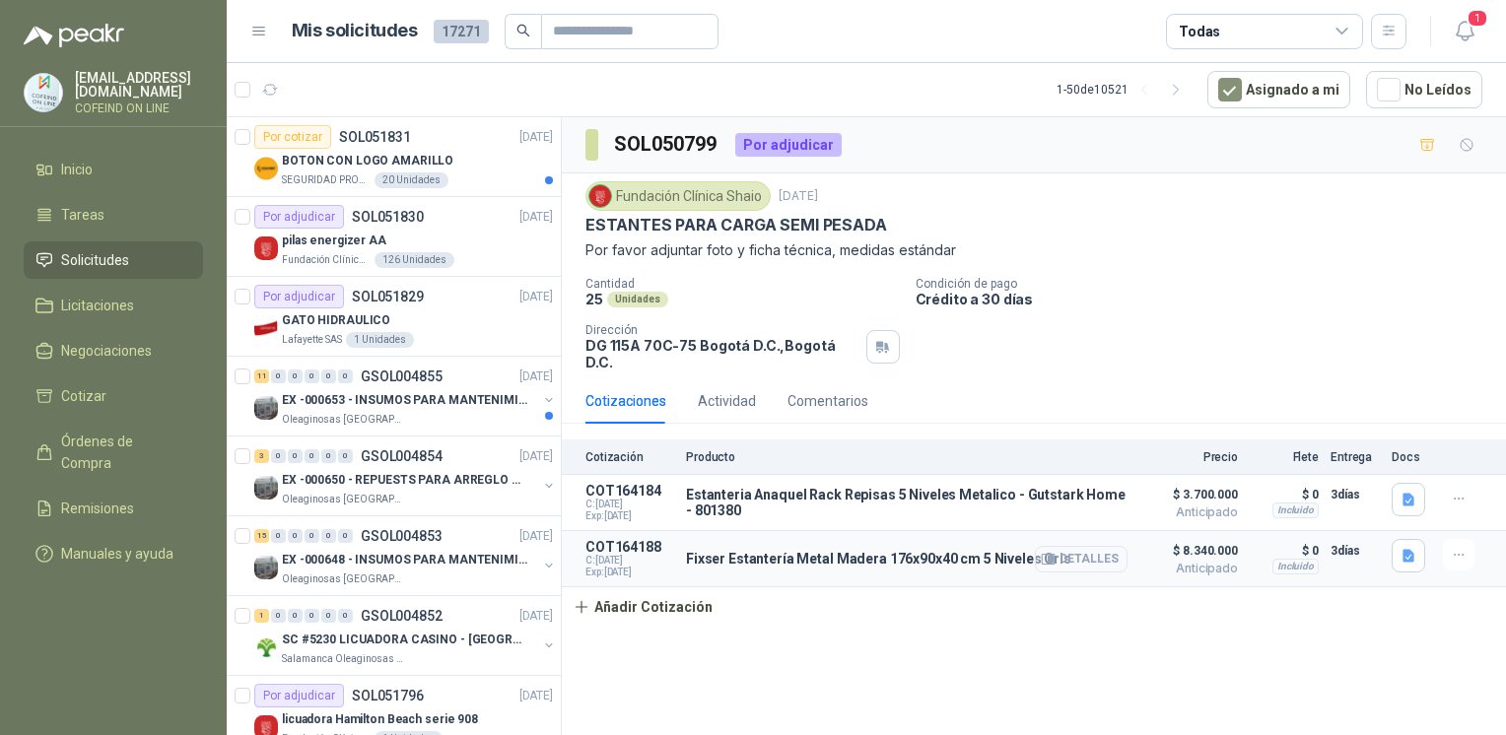
click at [1064, 547] on button "Detalles" at bounding box center [1081, 559] width 93 height 27
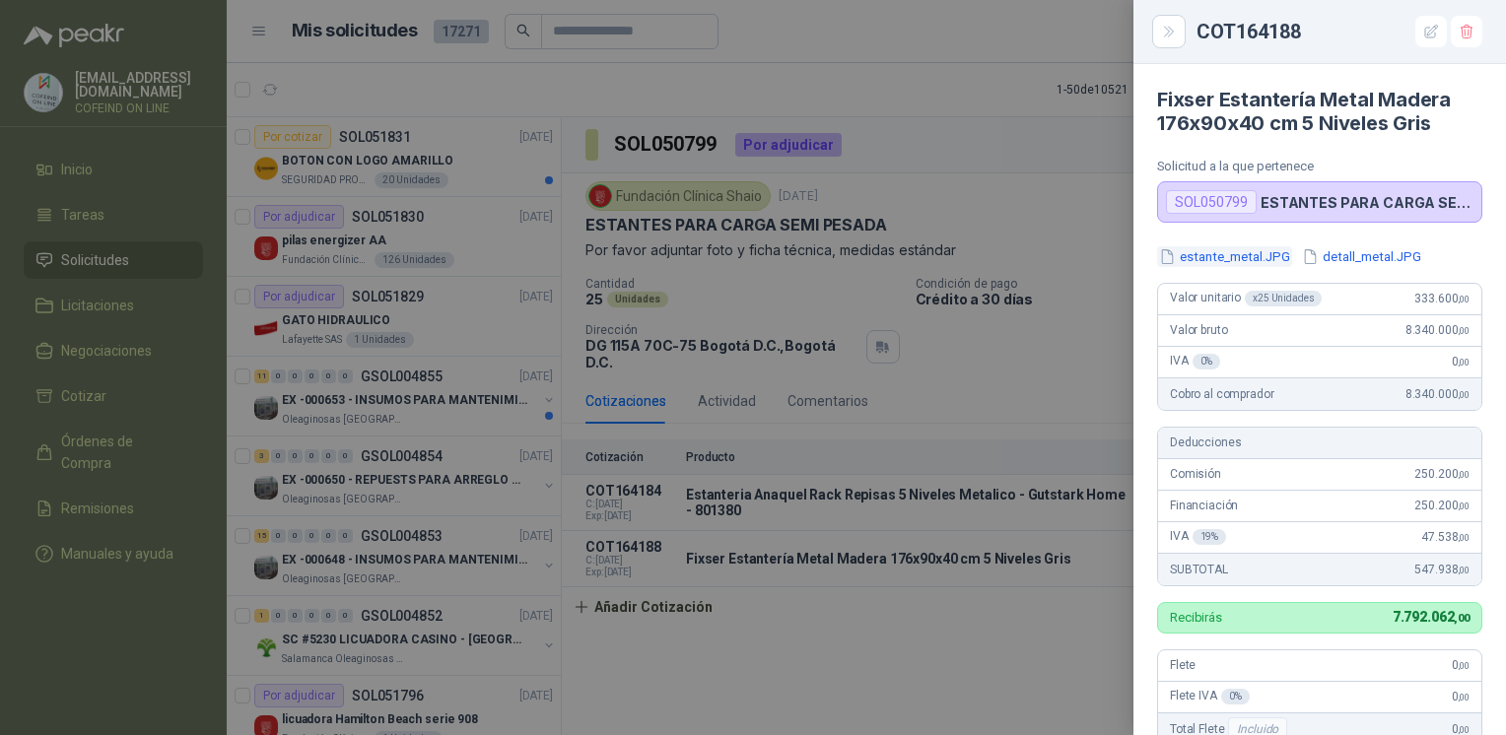
click at [1242, 263] on button "estante_metal.JPG" at bounding box center [1224, 256] width 135 height 21
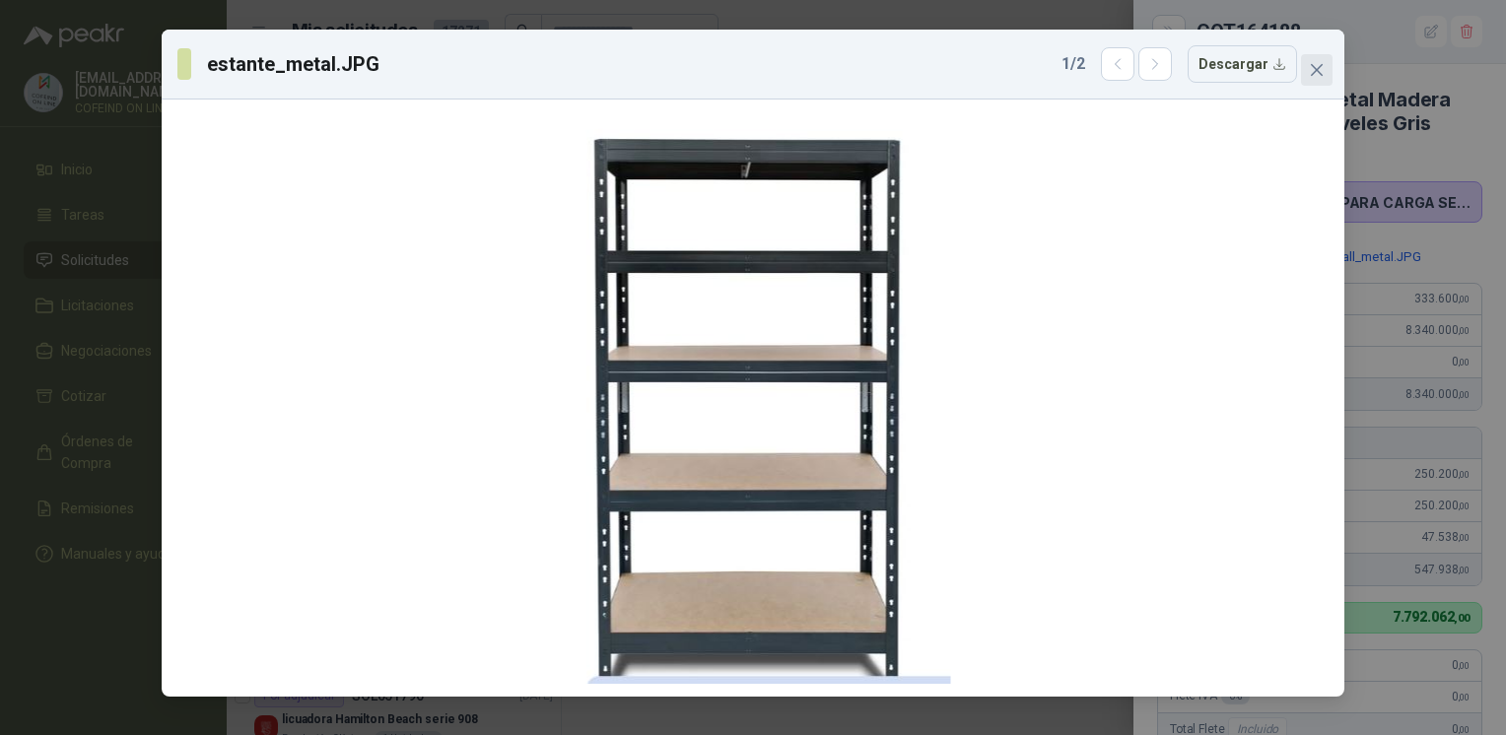
click at [1313, 55] on button "Close" at bounding box center [1317, 70] width 32 height 32
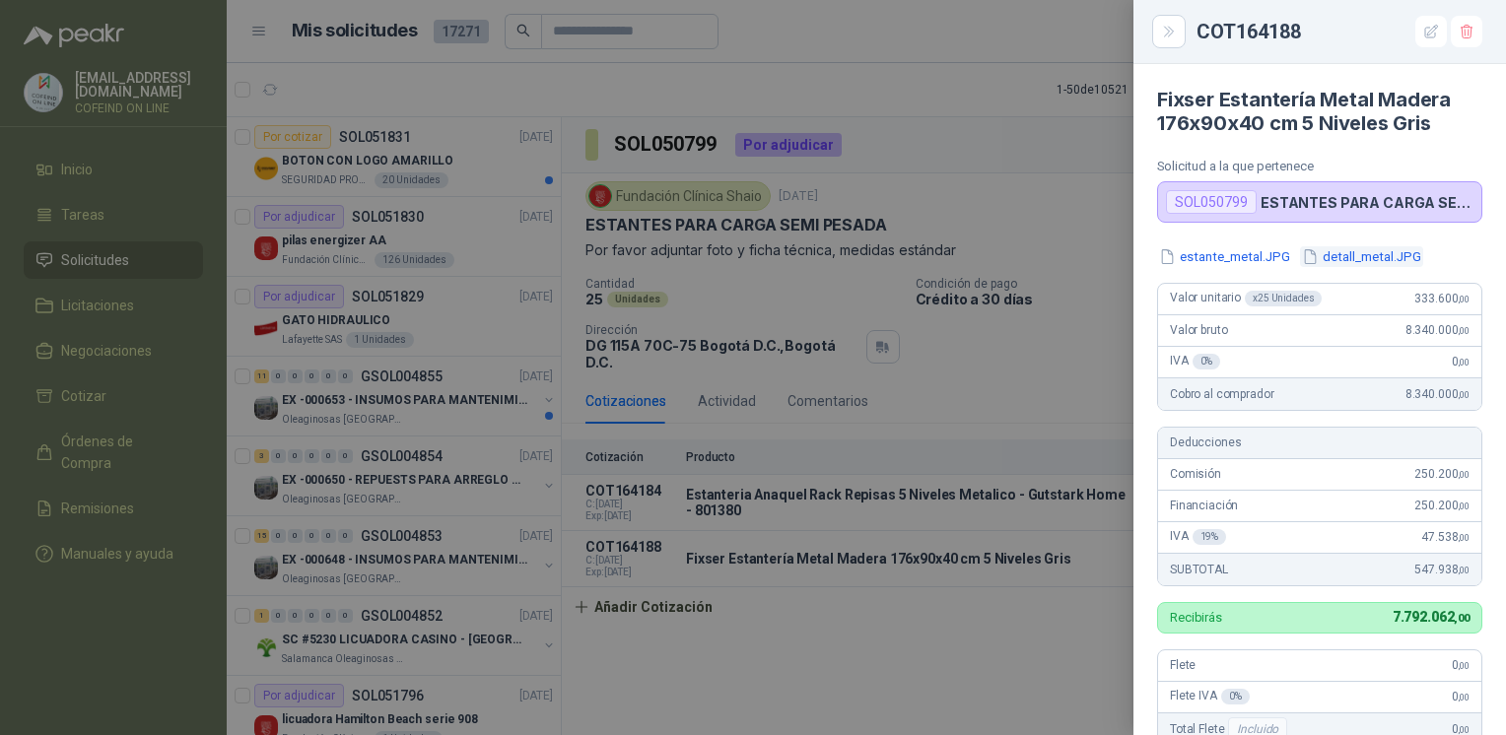
click at [1351, 247] on button "detall_metal.JPG" at bounding box center [1361, 256] width 123 height 21
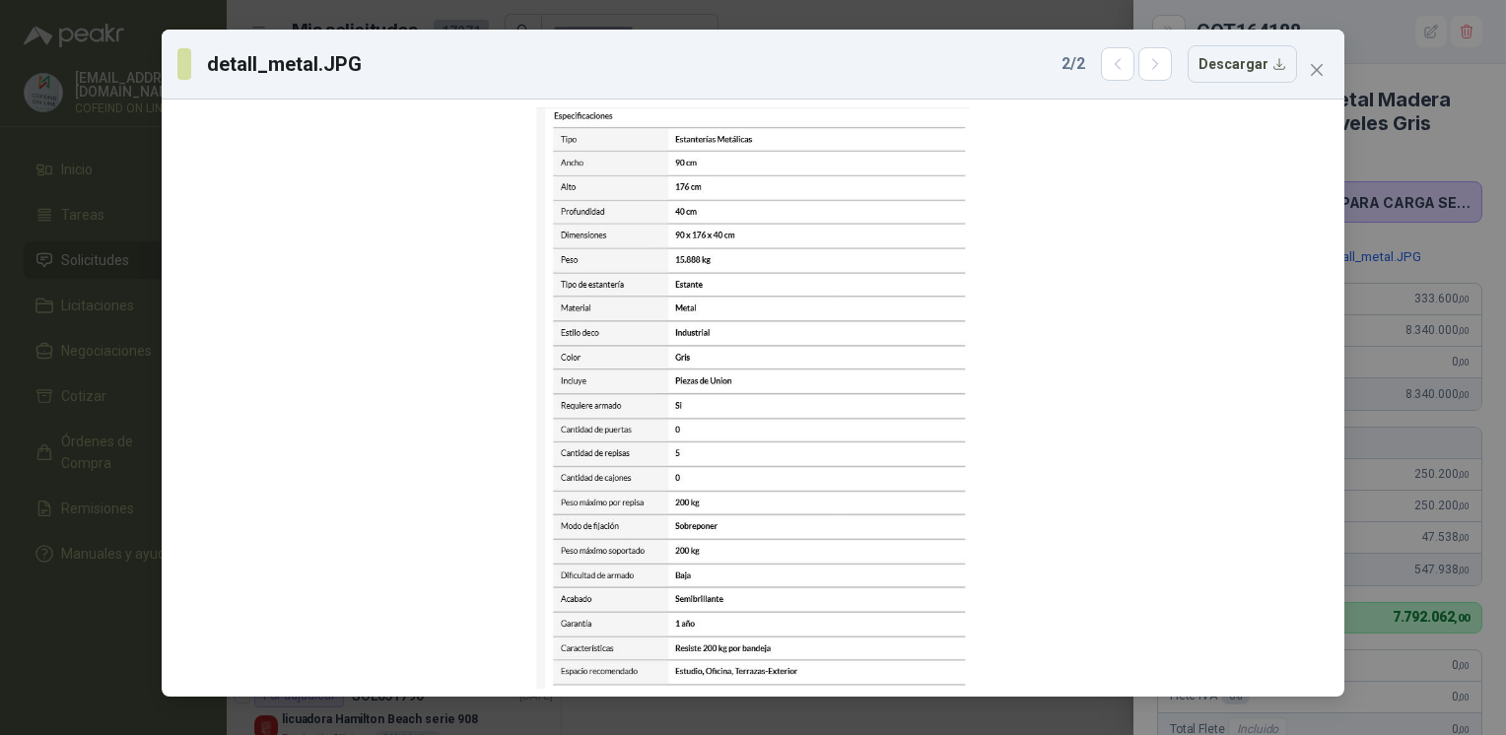
click at [1382, 345] on div "detall_metal.JPG 2 / 2 Descargar" at bounding box center [753, 367] width 1506 height 735
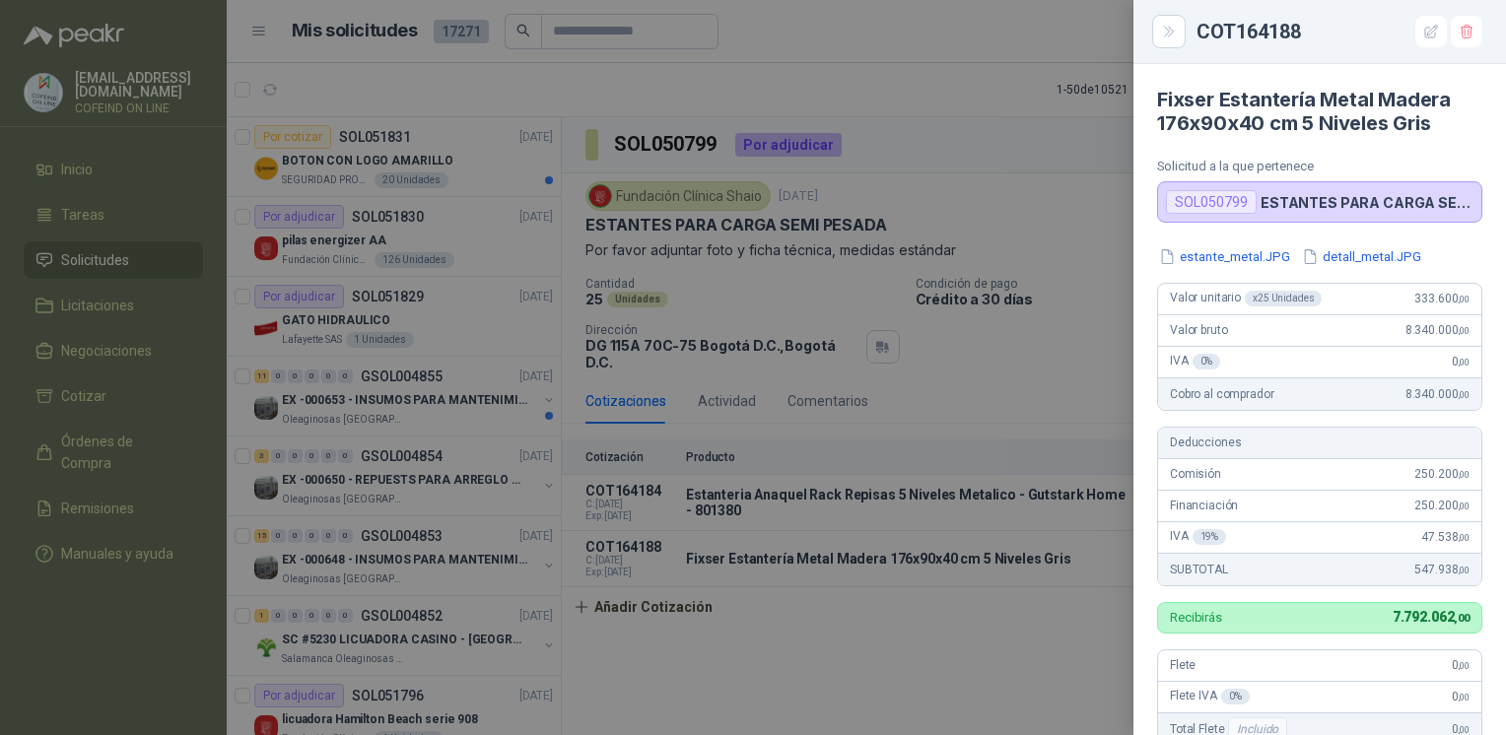
click at [588, 351] on div at bounding box center [753, 367] width 1506 height 735
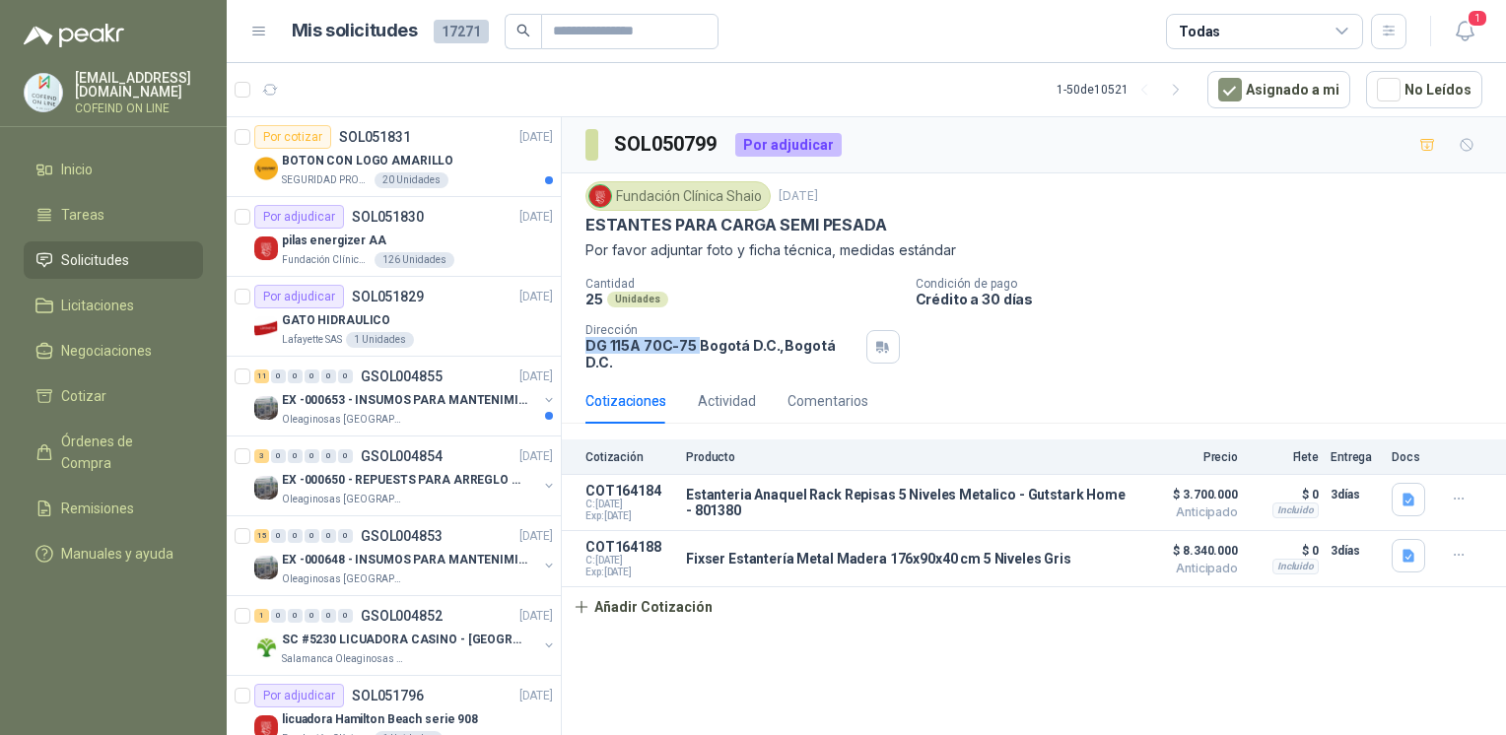
drag, startPoint x: 583, startPoint y: 347, endPoint x: 696, endPoint y: 362, distance: 114.3
click at [696, 362] on div "Fundación Clínica Shaio [DATE] ESTANTES PARA CARGA SEMI PESADA Por favor adjunt…" at bounding box center [1034, 275] width 944 height 205
copy p "DG 115A 70C-75"
click at [1465, 547] on icon "button" at bounding box center [1459, 555] width 17 height 17
click at [1378, 460] on button "Editar" at bounding box center [1420, 462] width 158 height 32
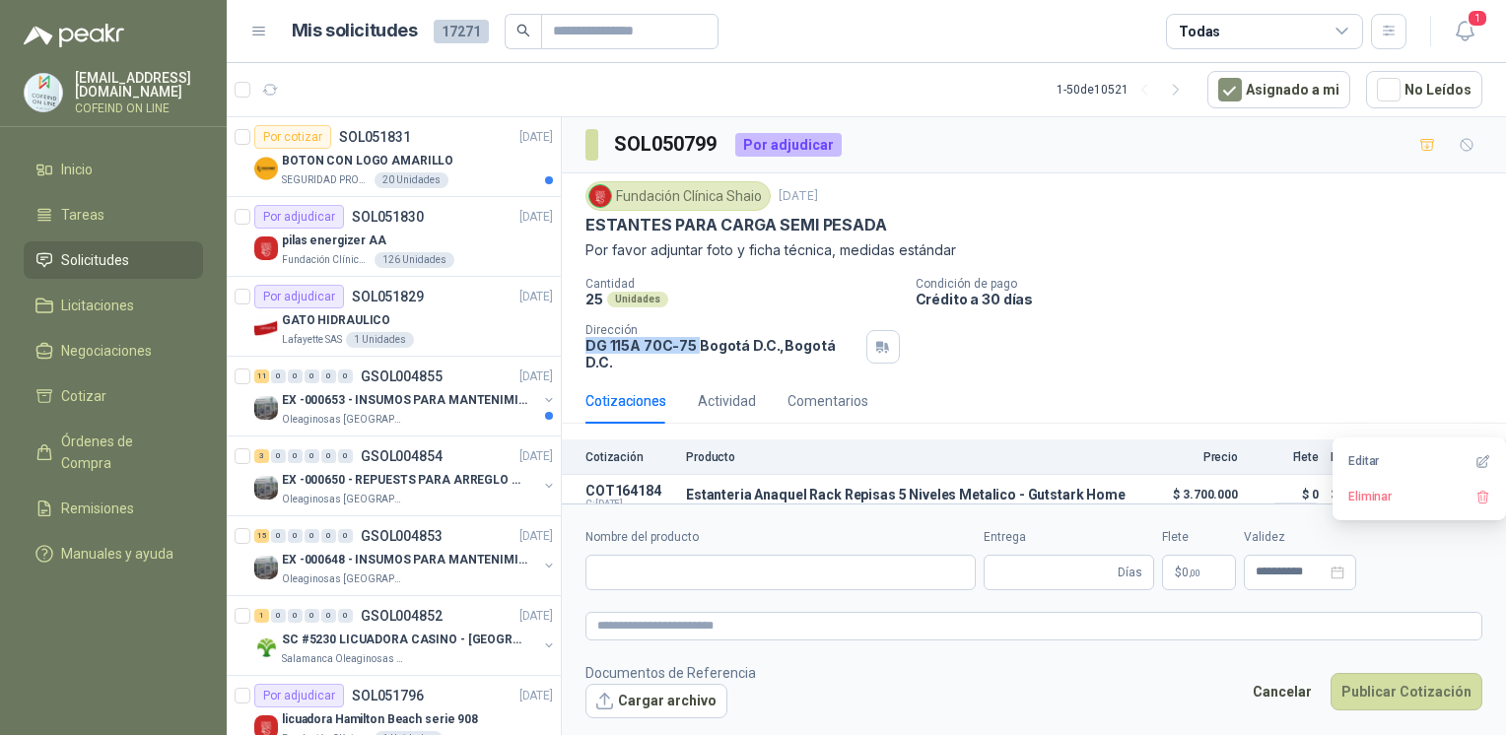
type input "**********"
type input "*"
type input "**********"
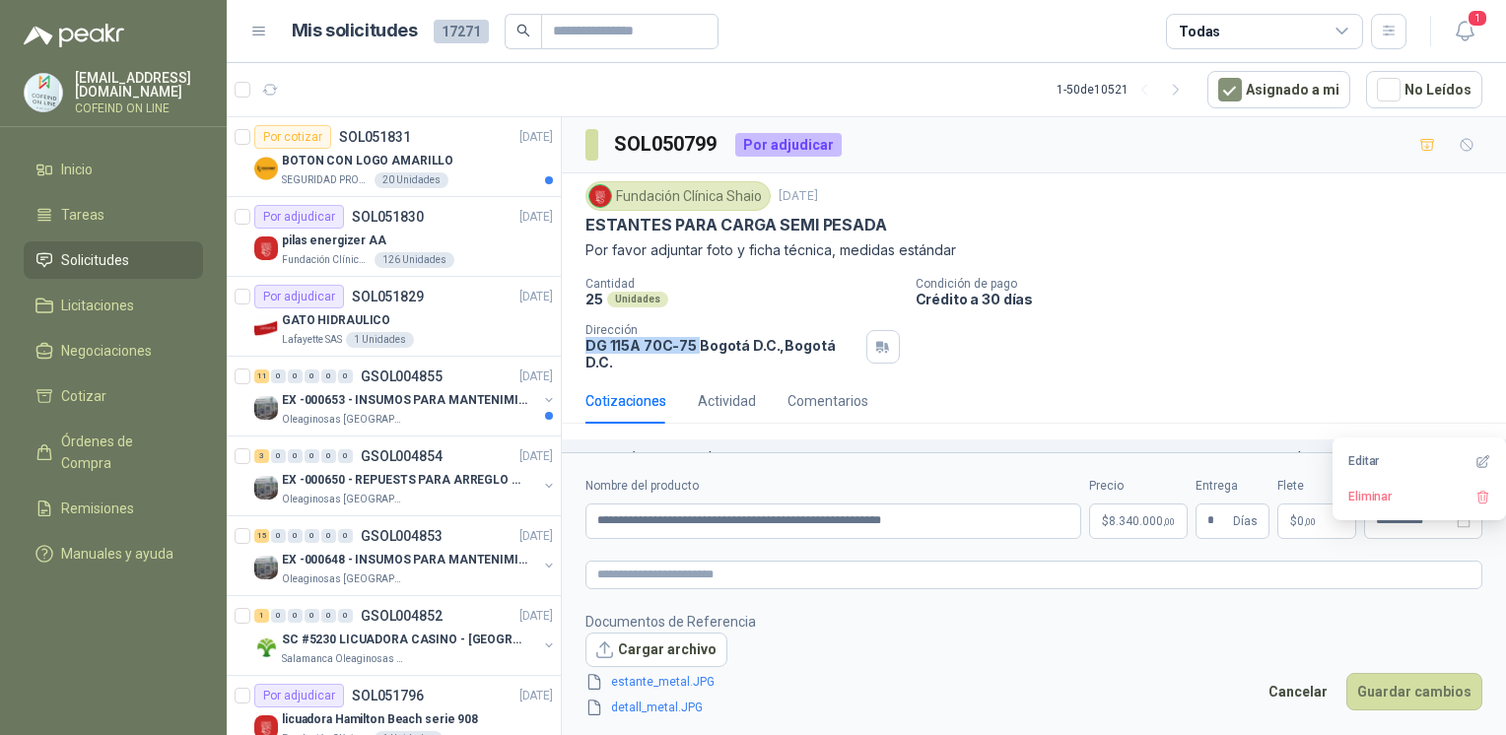
click at [1110, 526] on body "[EMAIL_ADDRESS][DOMAIN_NAME] COFEIND ON LINE Inicio Tareas Solicitudes Licitaci…" at bounding box center [753, 367] width 1506 height 735
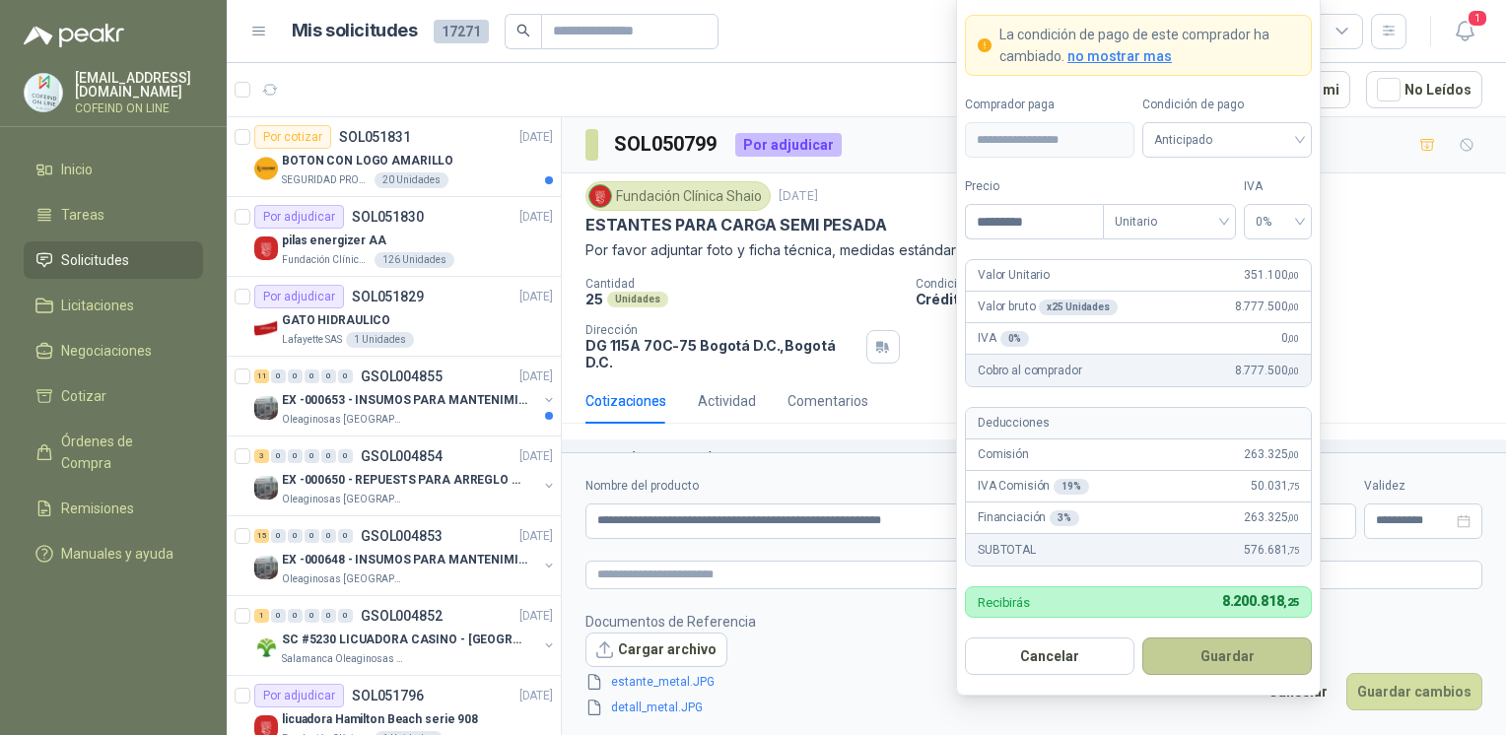
type input "*********"
click at [1280, 651] on button "Guardar" at bounding box center [1228, 656] width 170 height 37
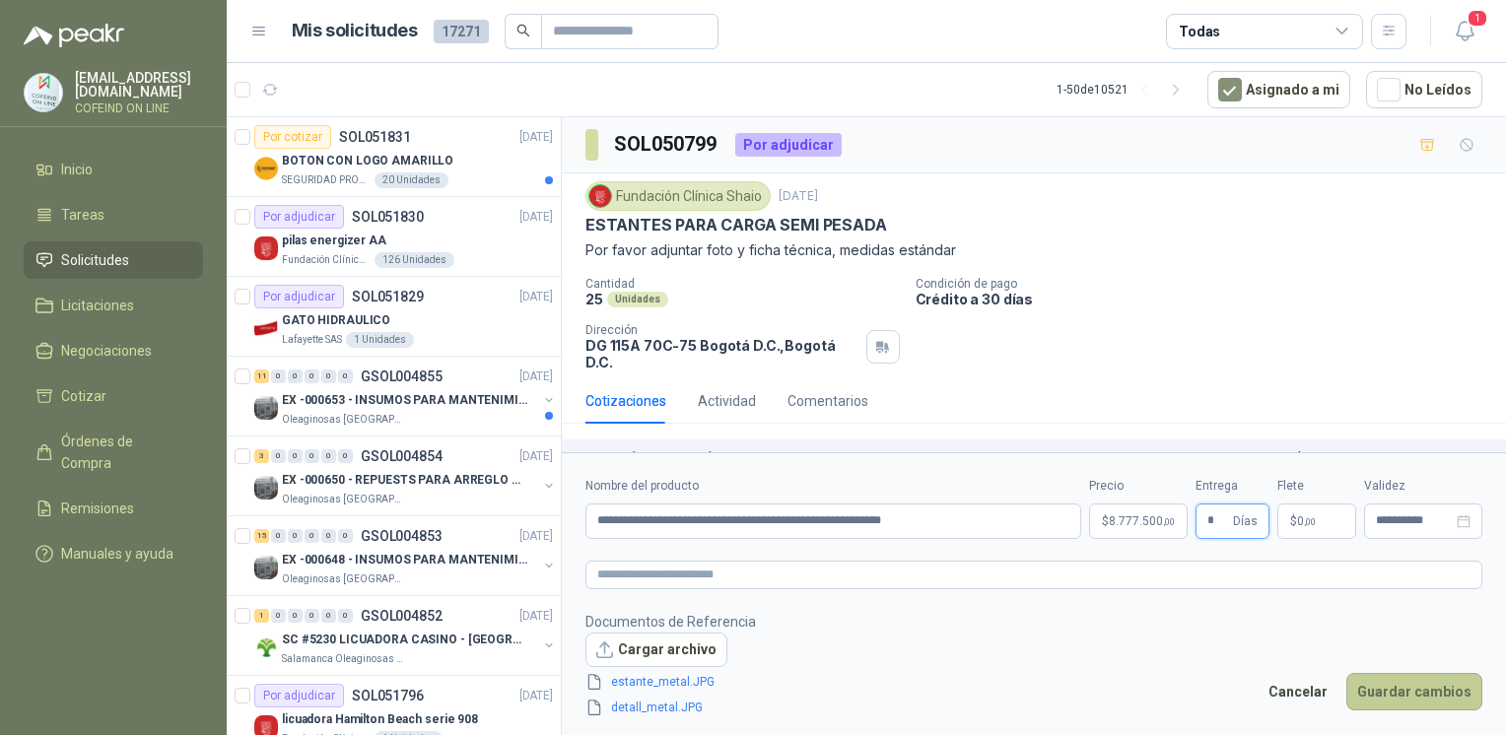
type input "*"
click at [1425, 679] on button "Guardar cambios" at bounding box center [1415, 691] width 136 height 37
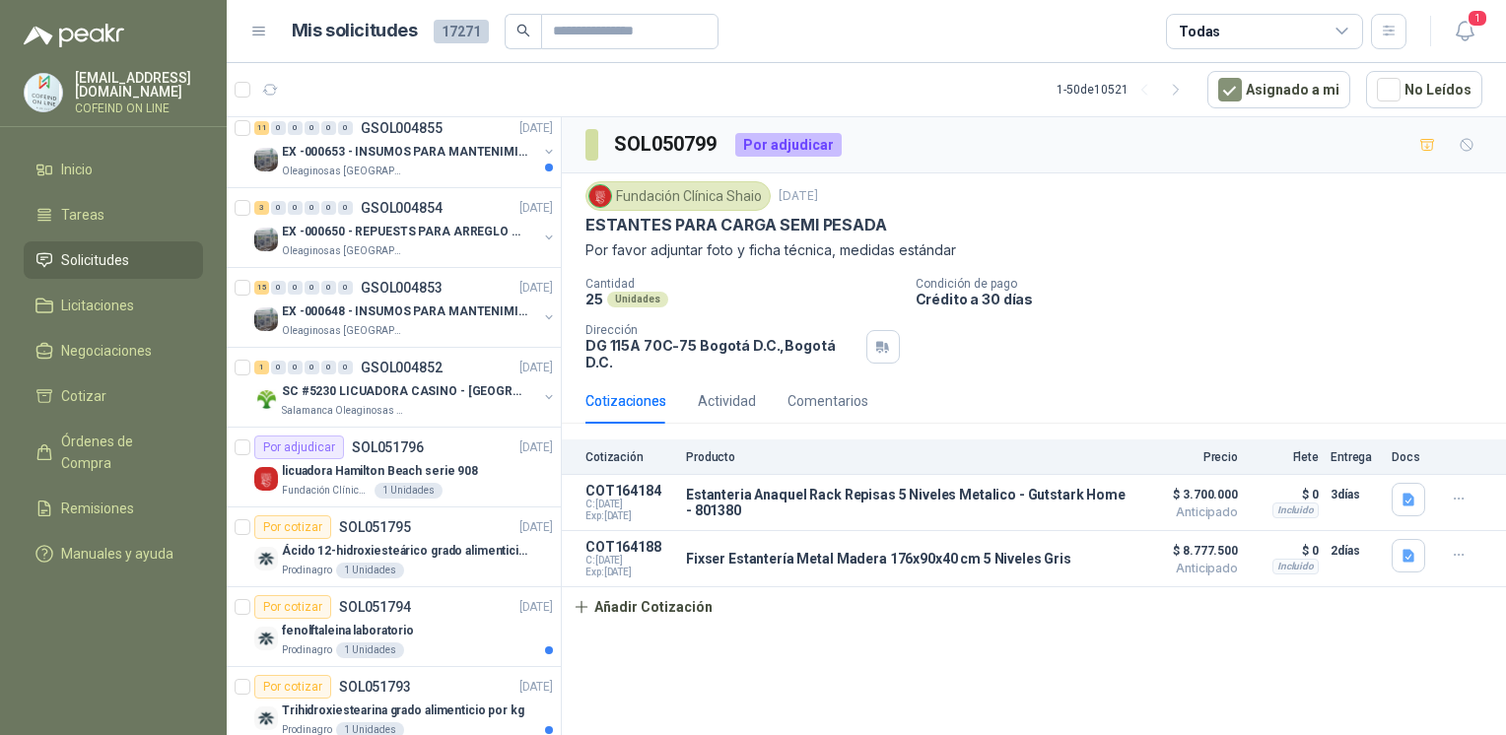
scroll to position [256, 0]
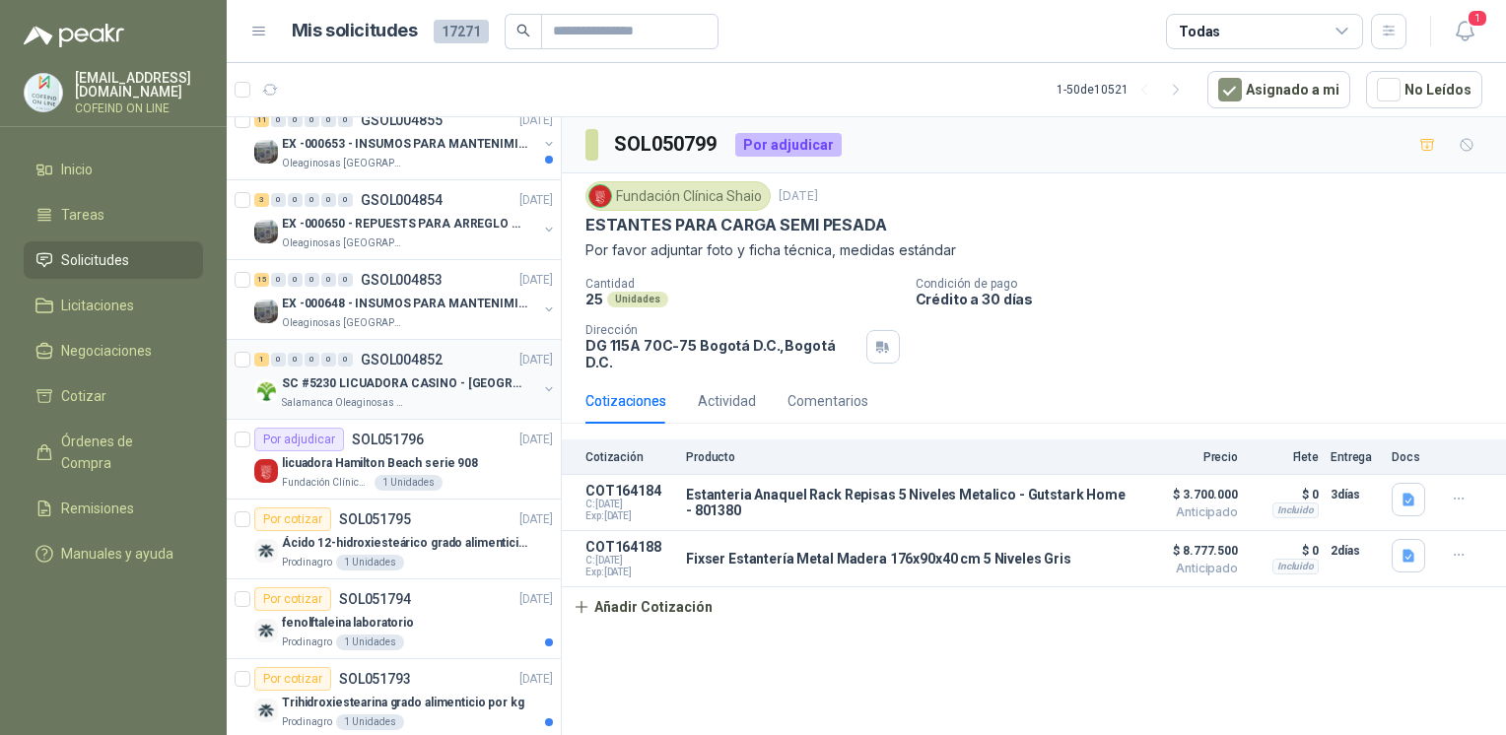
click at [382, 395] on p "Salamanca Oleaginosas SAS" at bounding box center [344, 403] width 124 height 16
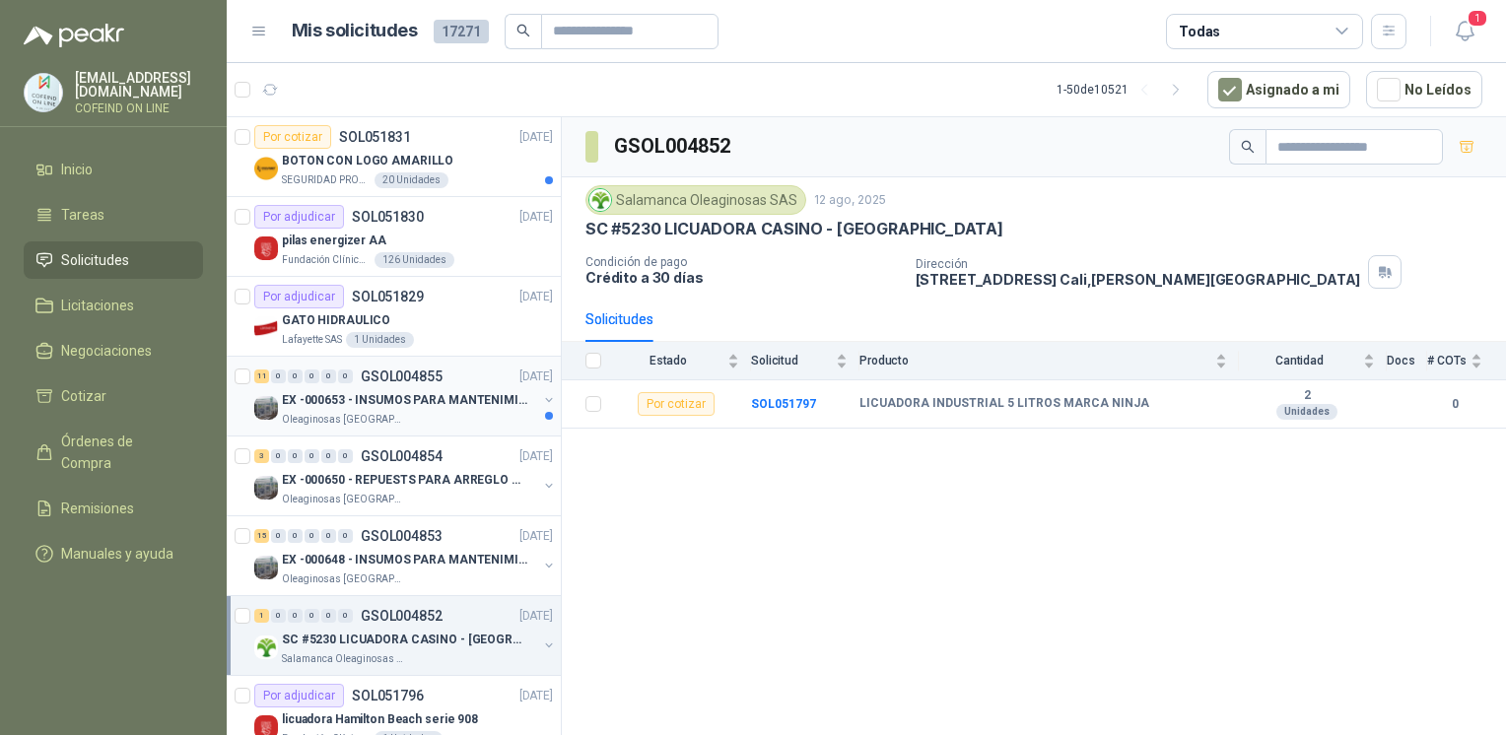
click at [346, 408] on div "EX -000653 - INSUMOS PARA MANTENIMIENTO A CADENAS" at bounding box center [409, 400] width 255 height 24
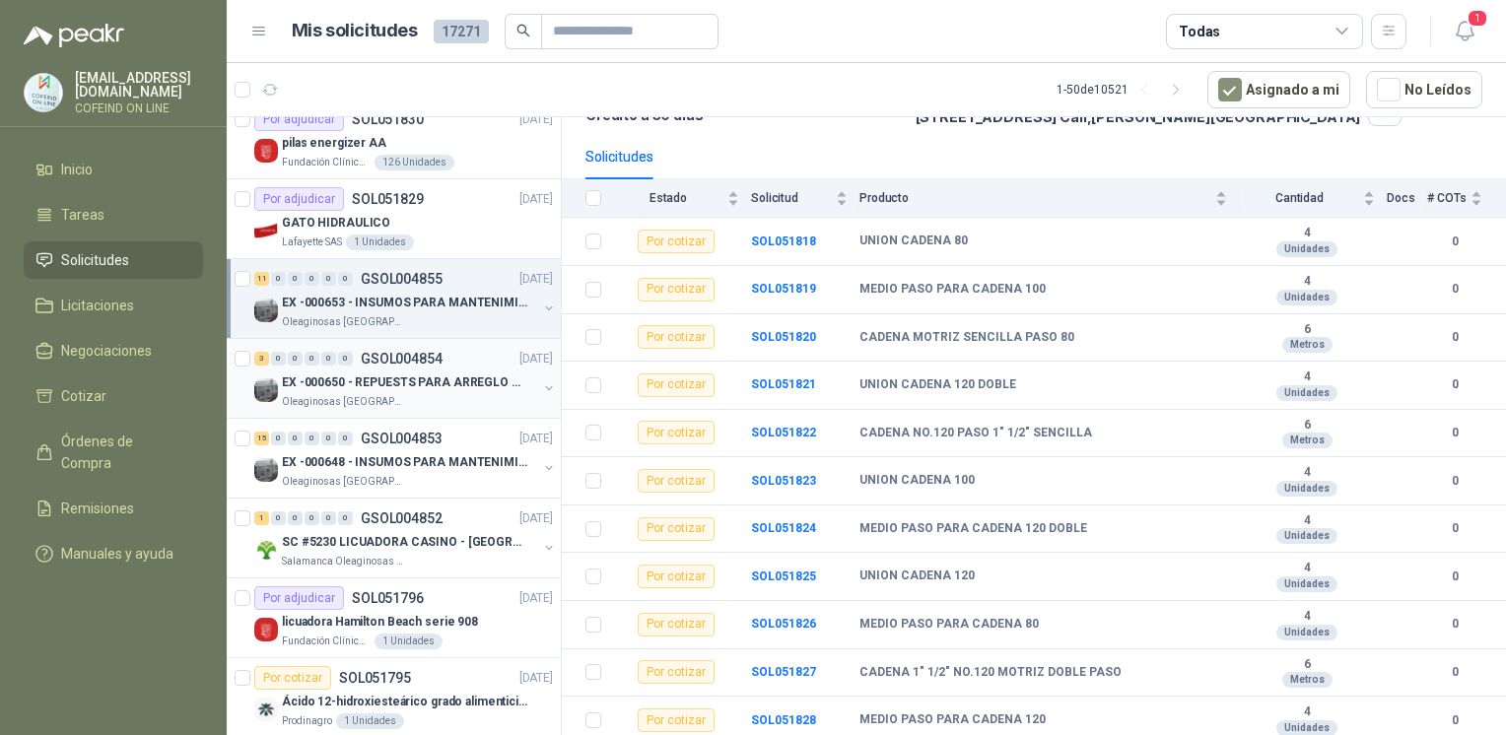
scroll to position [100, 0]
click at [413, 358] on p "GSOL004854" at bounding box center [402, 357] width 82 height 14
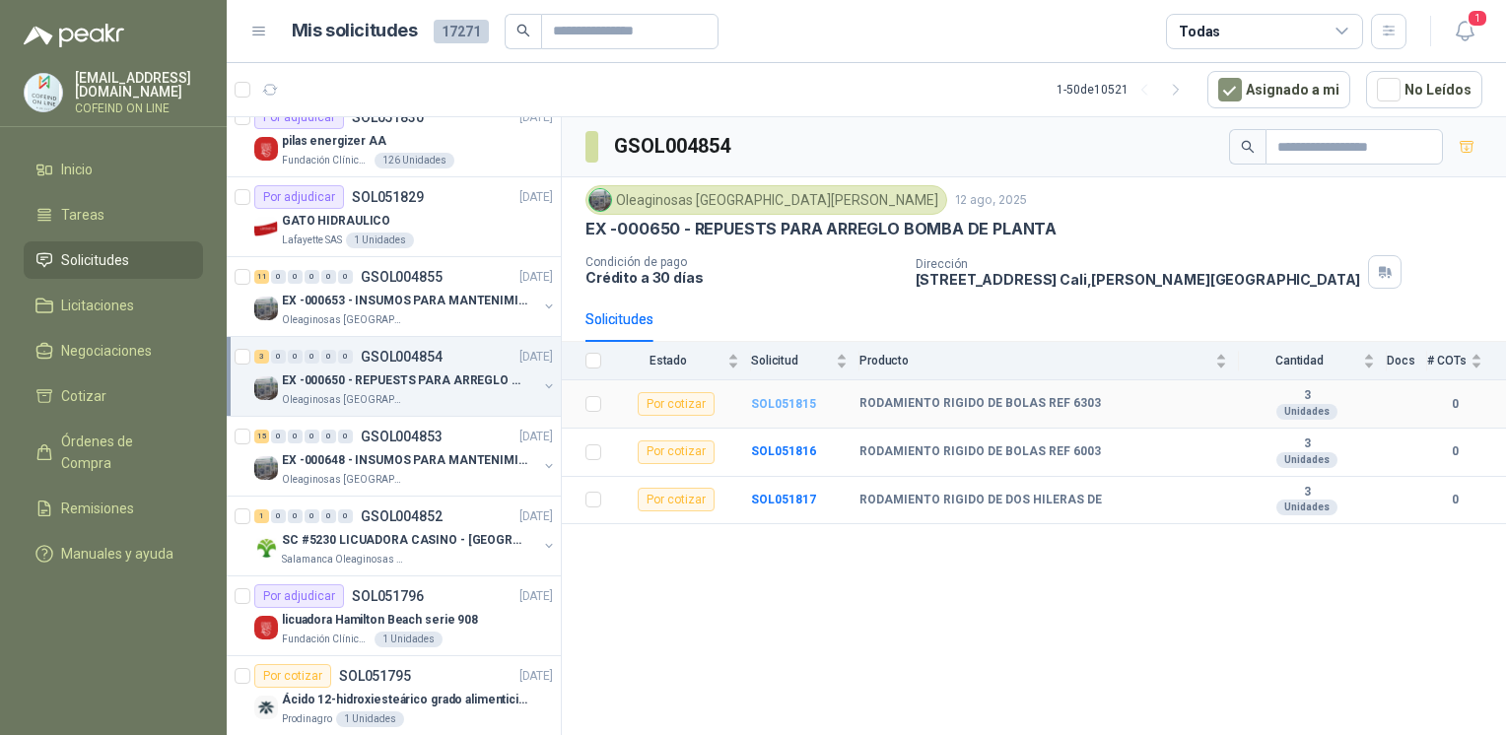
click at [791, 400] on b "SOL051815" at bounding box center [783, 404] width 65 height 14
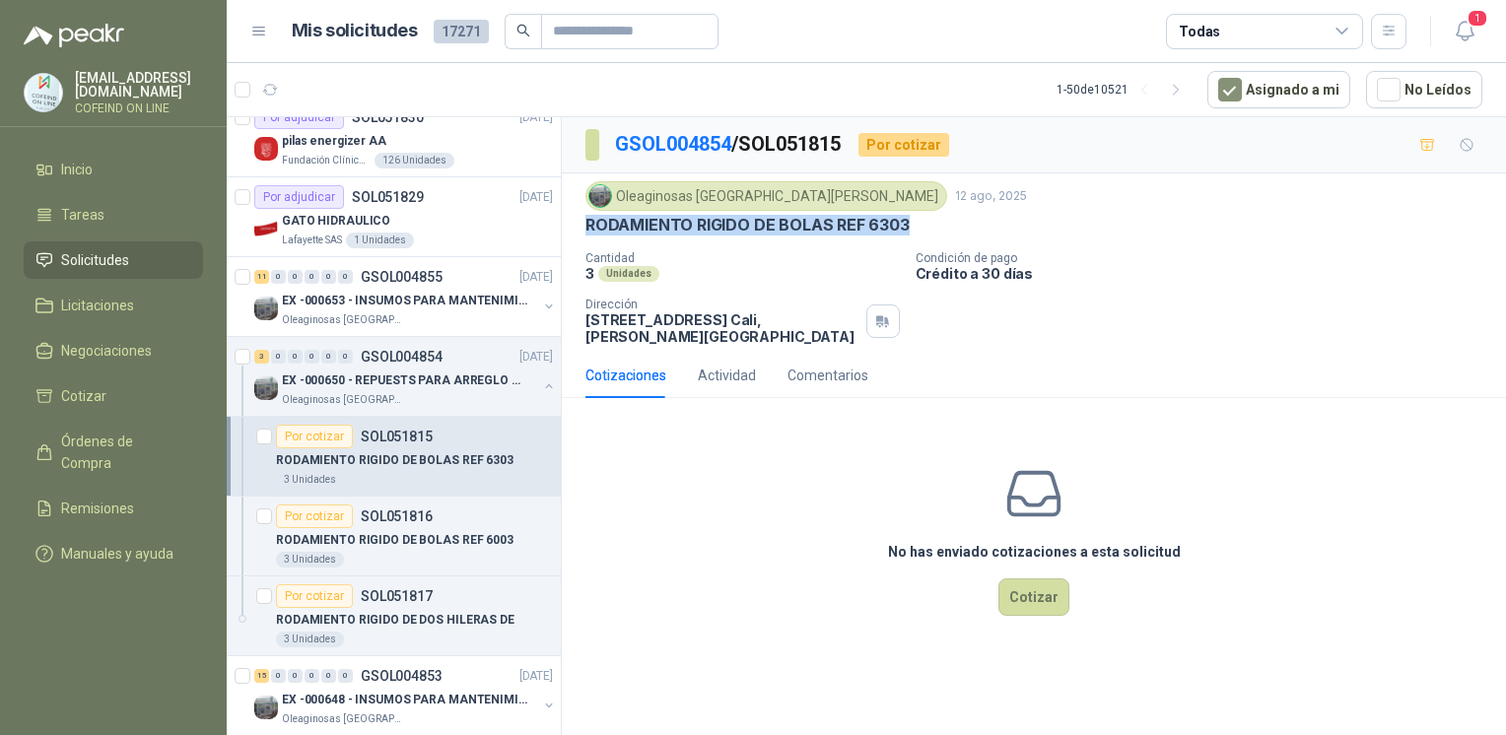
drag, startPoint x: 911, startPoint y: 212, endPoint x: 575, endPoint y: 234, distance: 336.8
click at [575, 234] on div "Oleaginosas [GEOGRAPHIC_DATA][PERSON_NAME] [DATE] RODAMIENTO RIGIDO DE BOLAS RE…" at bounding box center [1034, 262] width 944 height 179
copy p "RODAMIENTO RIGIDO DE BOLAS REF 6303"
click at [370, 531] on p "RODAMIENTO RIGIDO DE BOLAS REF 6003" at bounding box center [395, 540] width 238 height 19
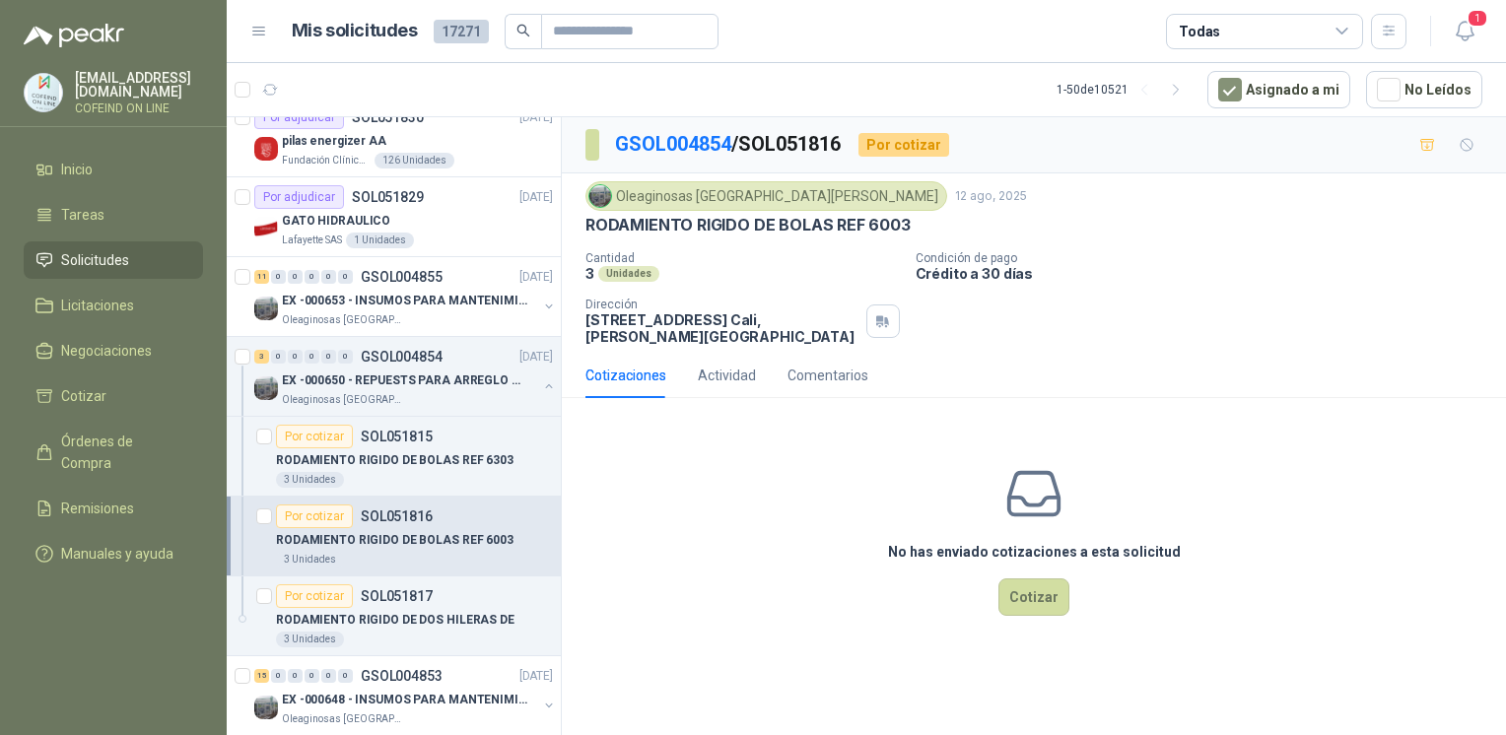
click at [897, 219] on p "RODAMIENTO RIGIDO DE BOLAS REF 6003" at bounding box center [748, 225] width 325 height 21
drag, startPoint x: 907, startPoint y: 223, endPoint x: 584, endPoint y: 223, distance: 323.3
click at [584, 223] on div "Oleaginosas [GEOGRAPHIC_DATA][PERSON_NAME] [DATE] RODAMIENTO RIGIDO DE BOLAS RE…" at bounding box center [1034, 262] width 944 height 179
copy p "RODAMIENTO RIGIDO DE BOLAS REF 6003"
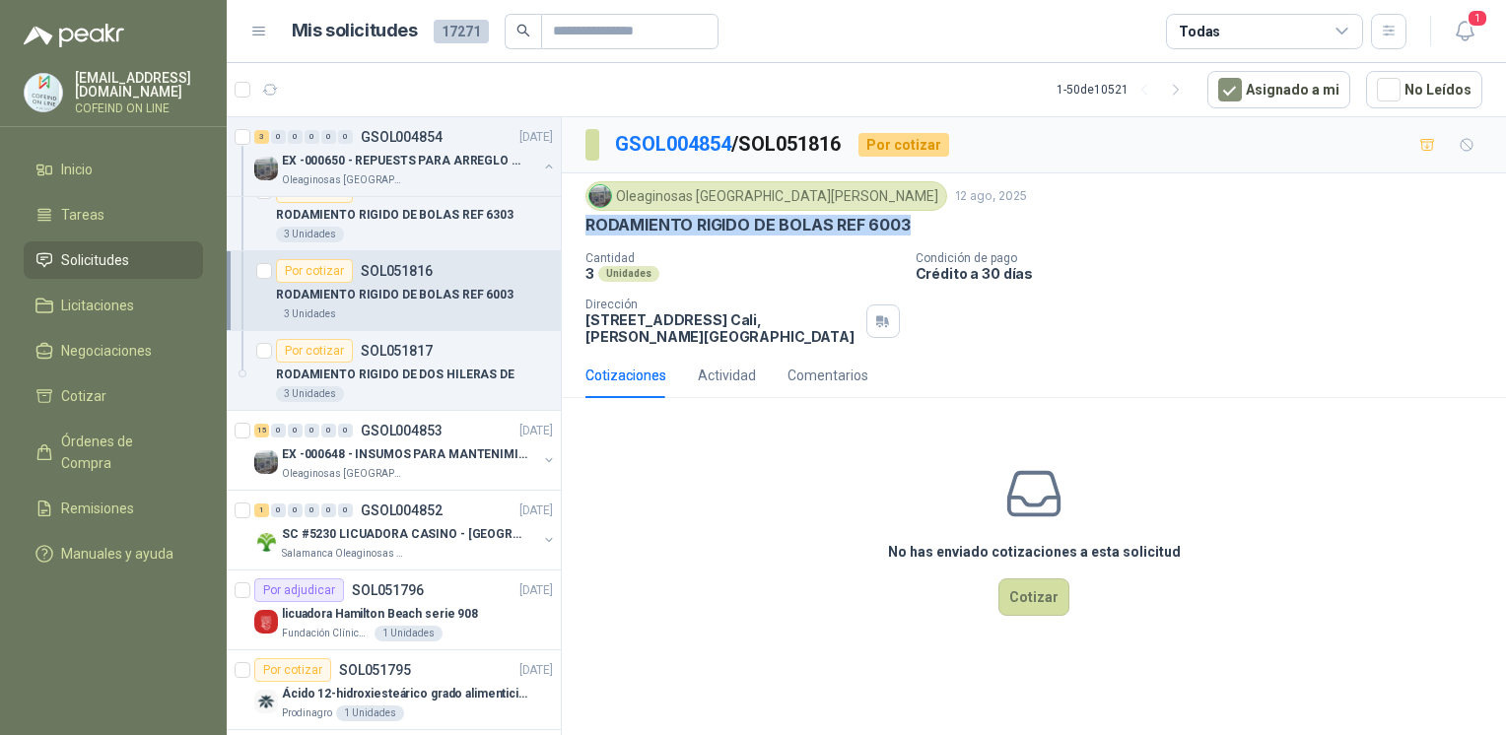
scroll to position [381, 0]
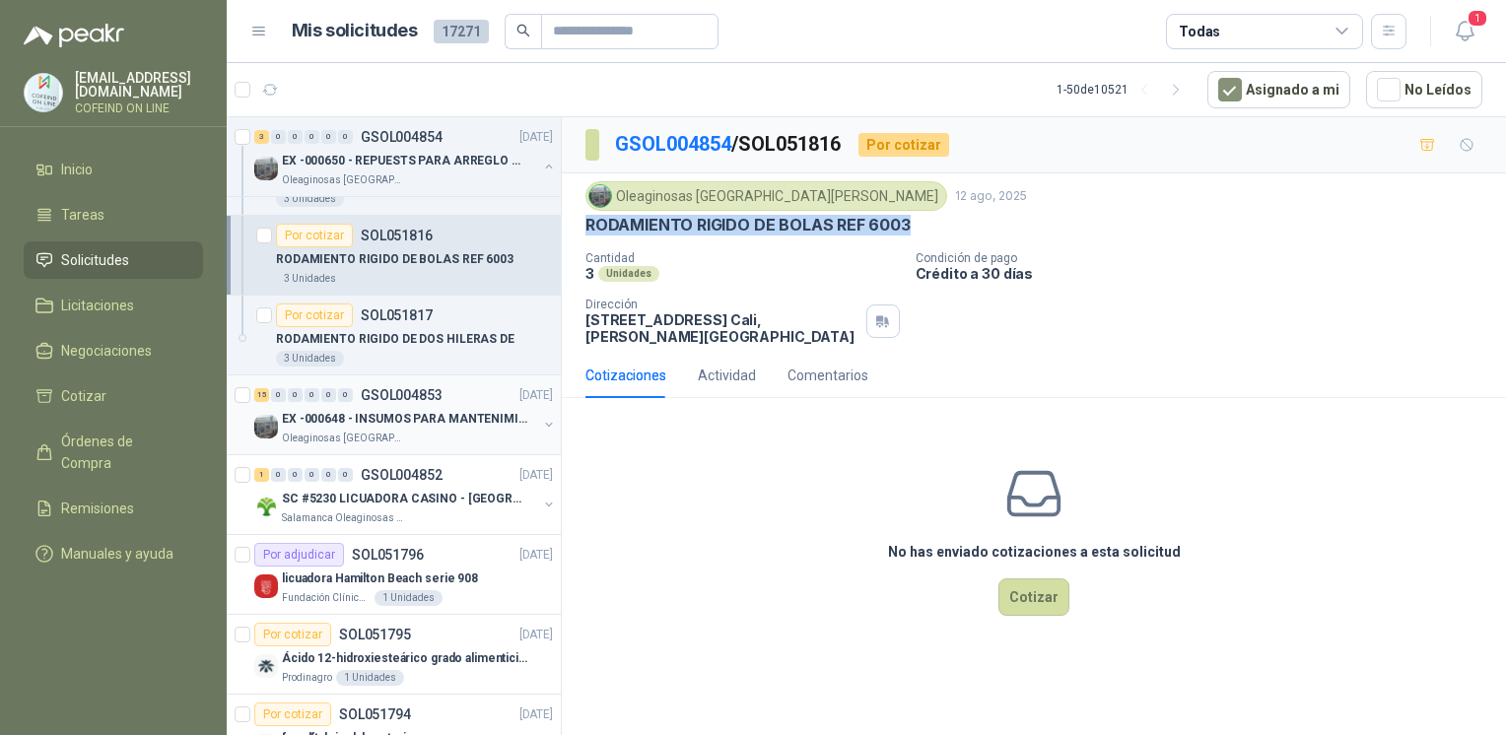
click at [368, 415] on p "EX -000648 - INSUMOS PARA MANTENIMIENITO MECANICO" at bounding box center [404, 419] width 245 height 19
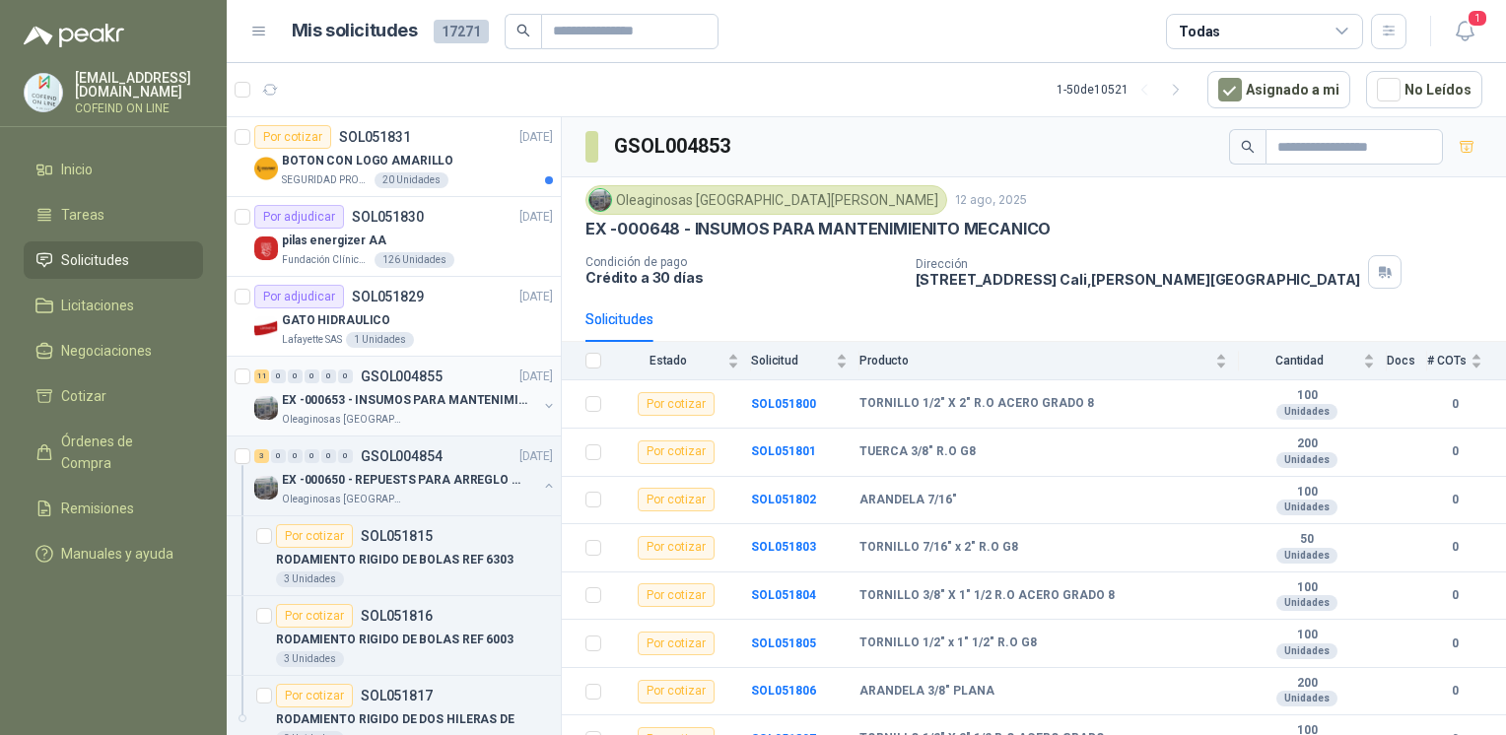
click at [529, 405] on div "EX -000653 - INSUMOS PARA MANTENIMIENTO A CADENAS Oleaginosas [GEOGRAPHIC_DATA]…" at bounding box center [405, 407] width 303 height 39
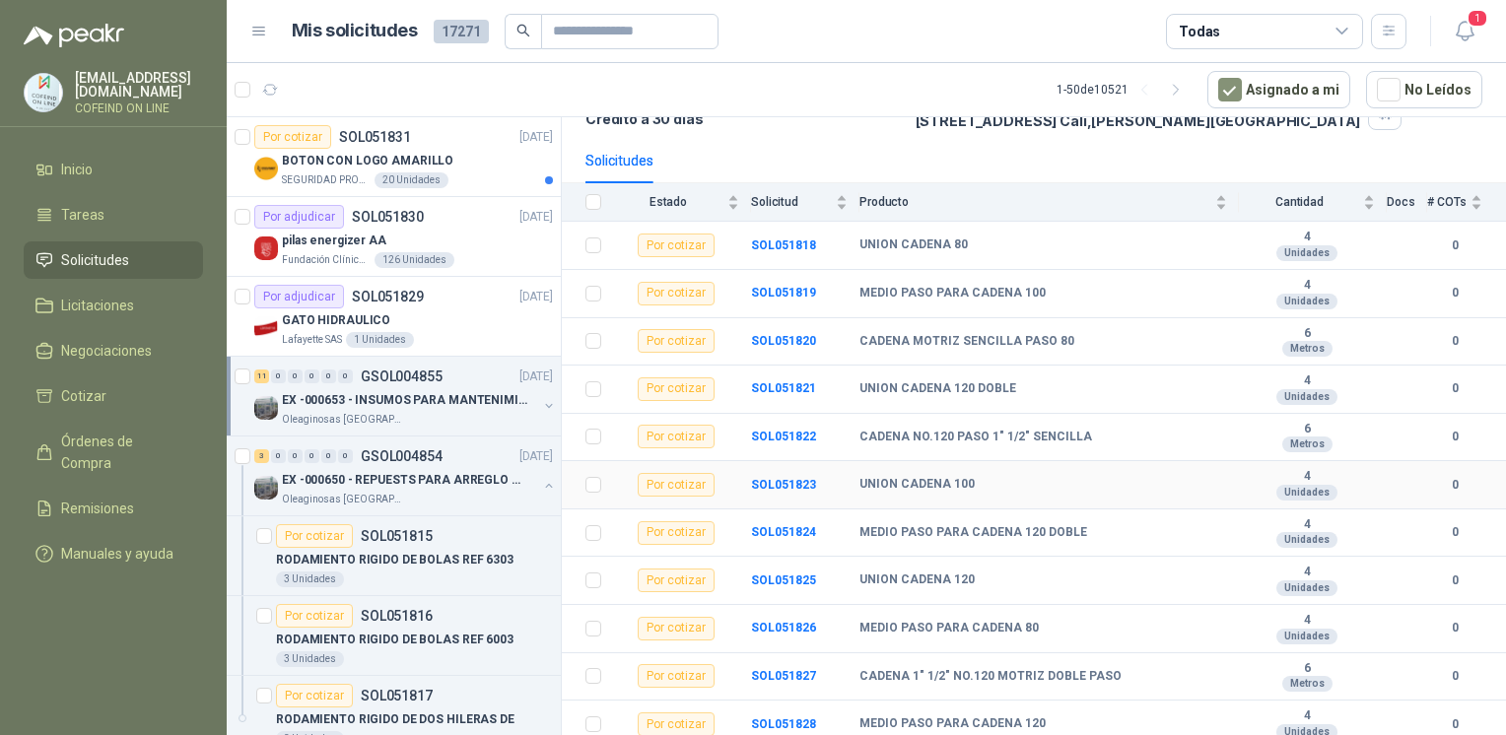
scroll to position [163, 0]
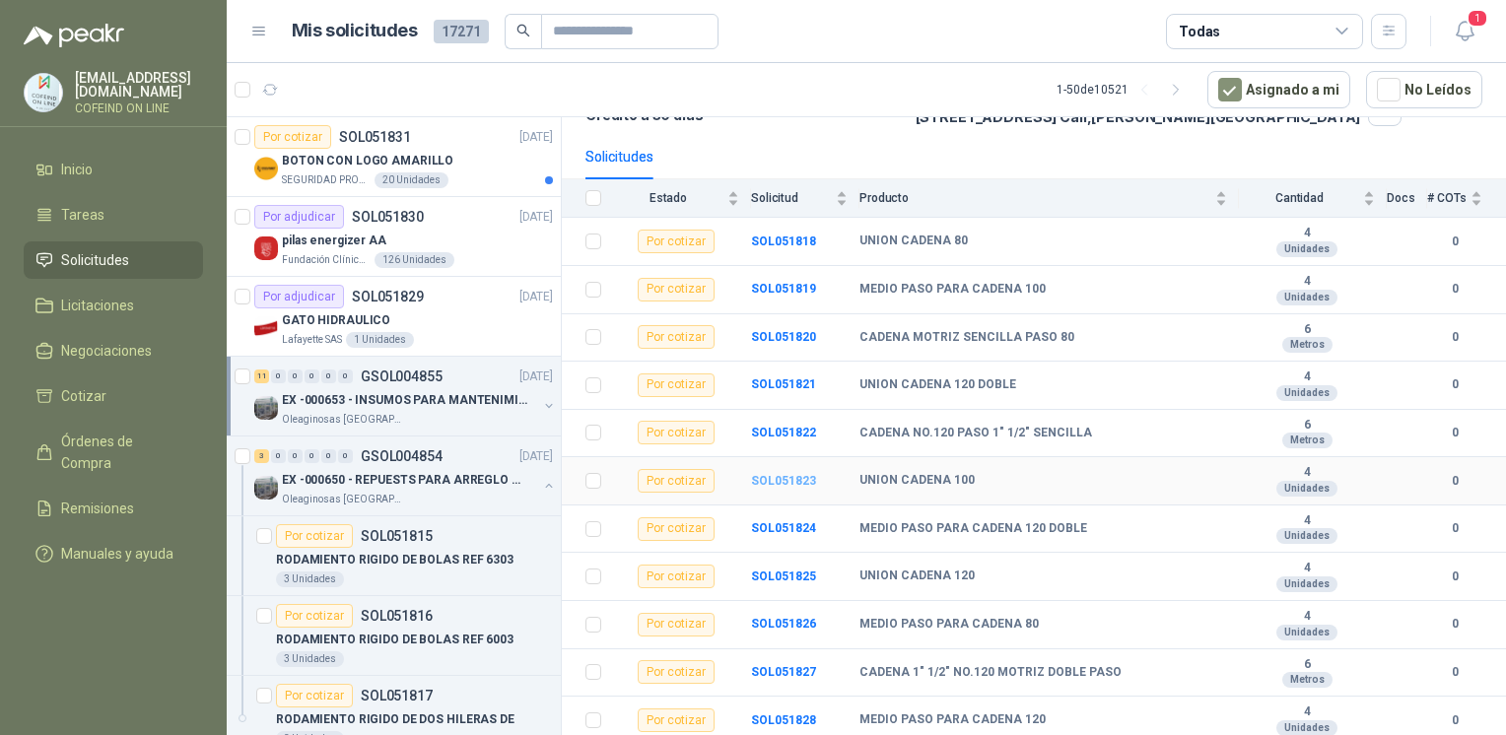
click at [789, 481] on b "SOL051823" at bounding box center [783, 481] width 65 height 14
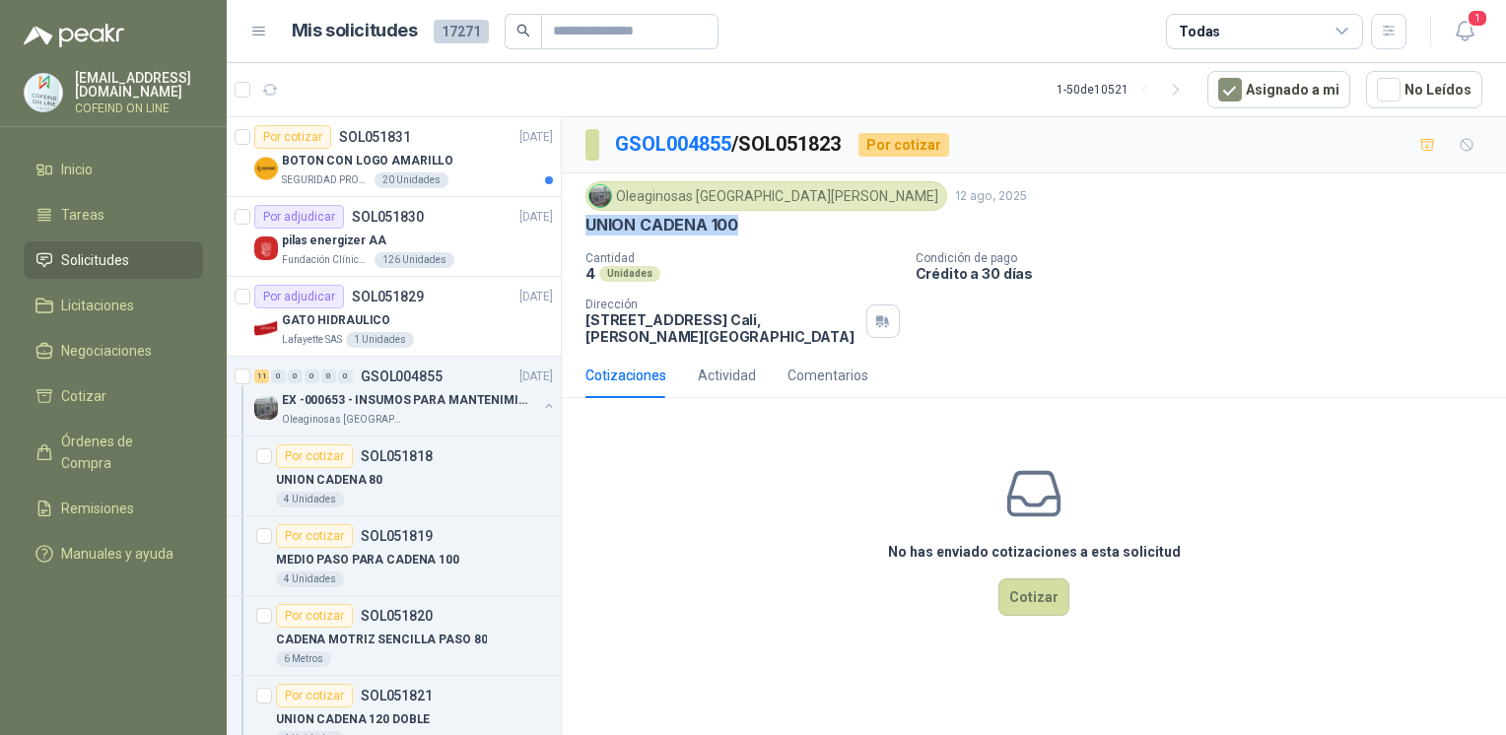
drag, startPoint x: 744, startPoint y: 224, endPoint x: 584, endPoint y: 231, distance: 160.8
click at [584, 231] on div "Oleaginosas [GEOGRAPHIC_DATA][PERSON_NAME] [DATE] UNION CADENA 100 Cantidad 4 U…" at bounding box center [1034, 262] width 944 height 179
copy p "UNION CADENA 100"
click at [351, 158] on p "BOTON CON LOGO AMARILLO" at bounding box center [368, 161] width 172 height 19
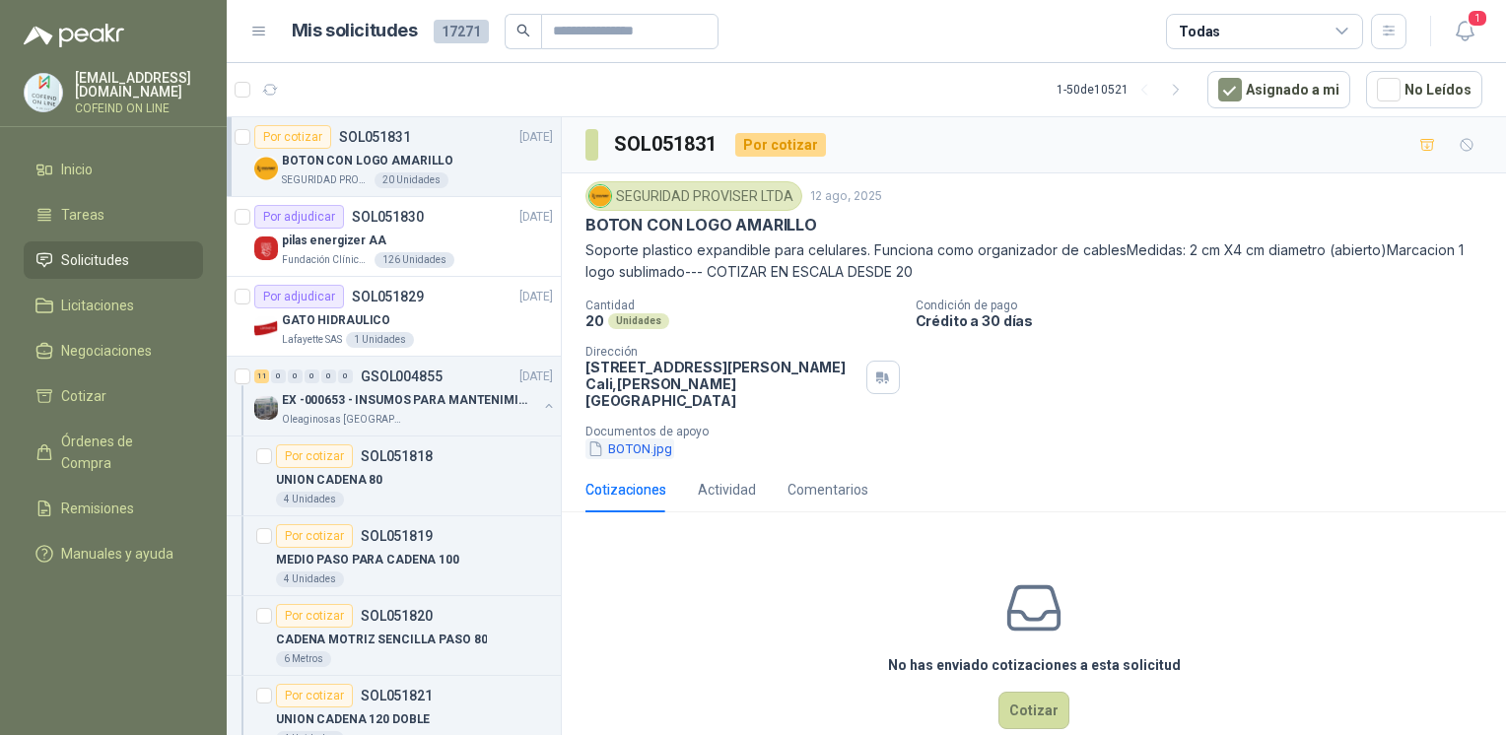
click at [639, 439] on button "BOTON.jpg" at bounding box center [630, 449] width 89 height 21
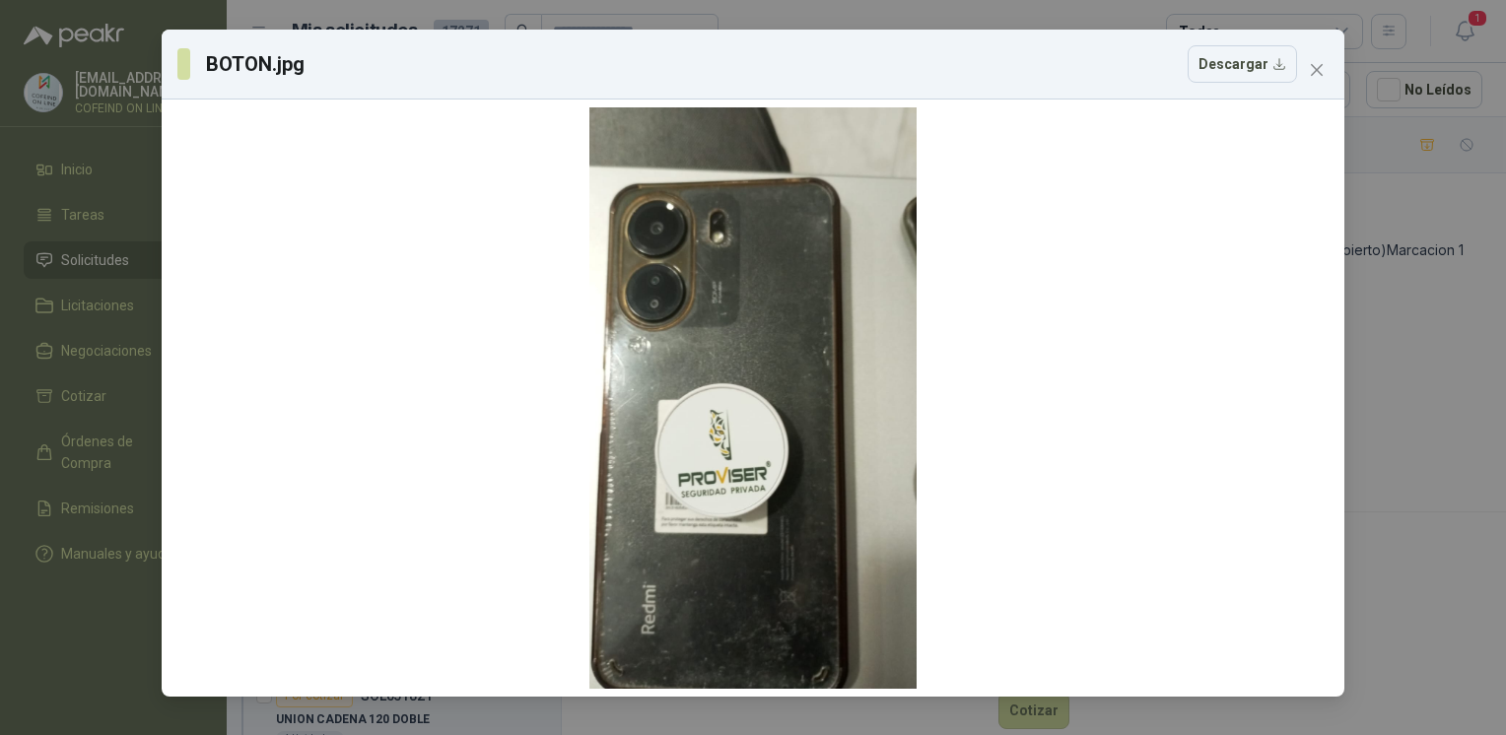
click at [1390, 341] on div "BOTON.jpg Descargar" at bounding box center [753, 367] width 1506 height 735
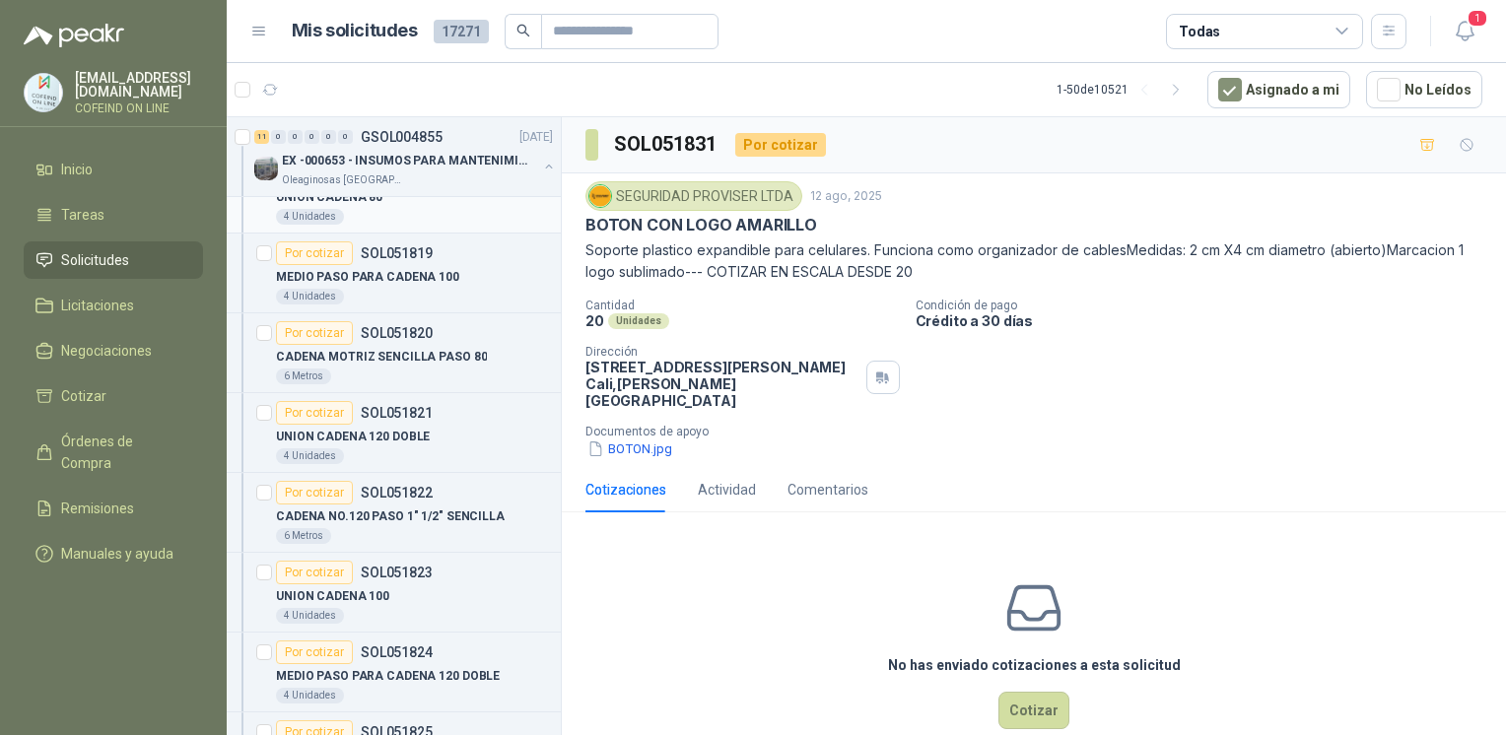
scroll to position [300, 0]
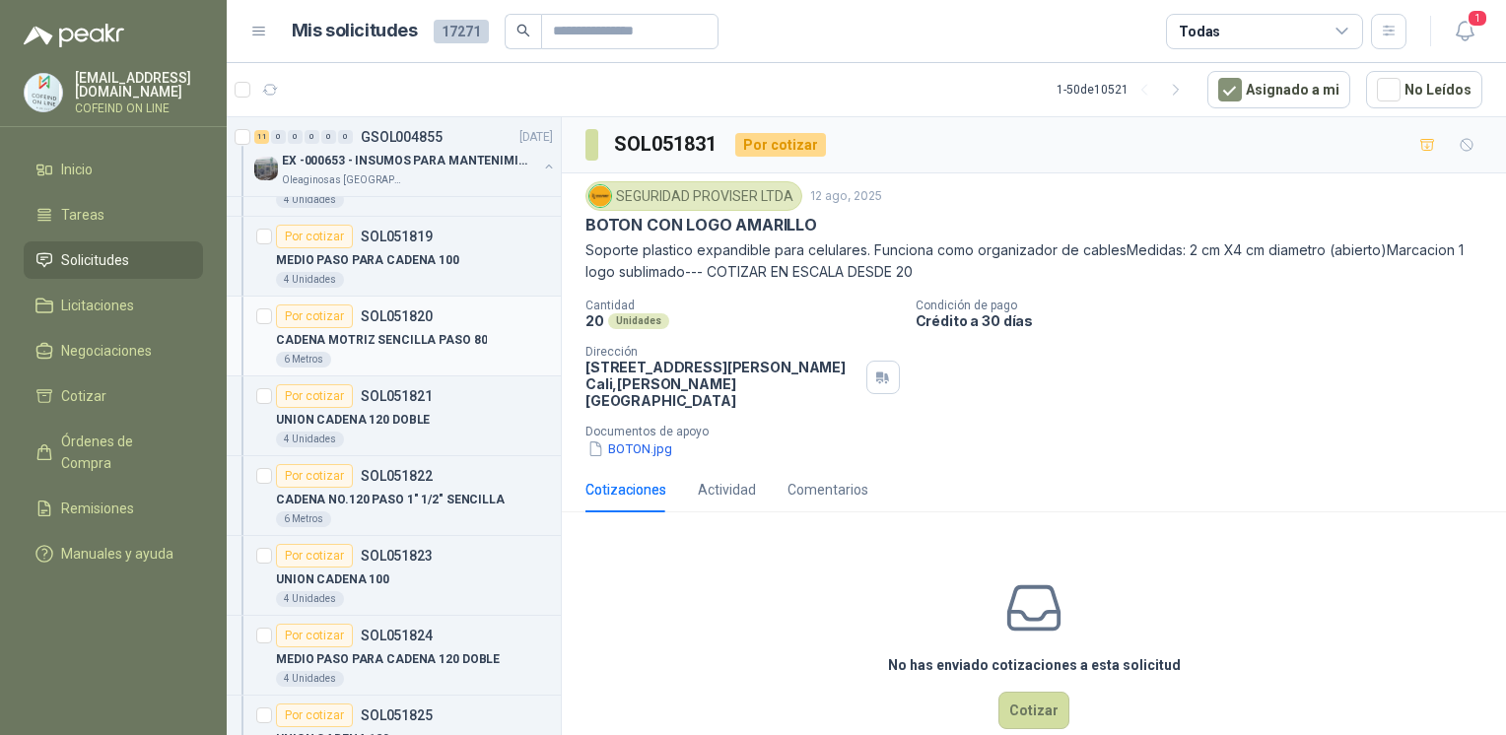
click at [420, 367] on article "Por cotizar SOL051820 CADENA MOTRIZ SENCILLA PASO 80 6 Metros" at bounding box center [394, 337] width 334 height 80
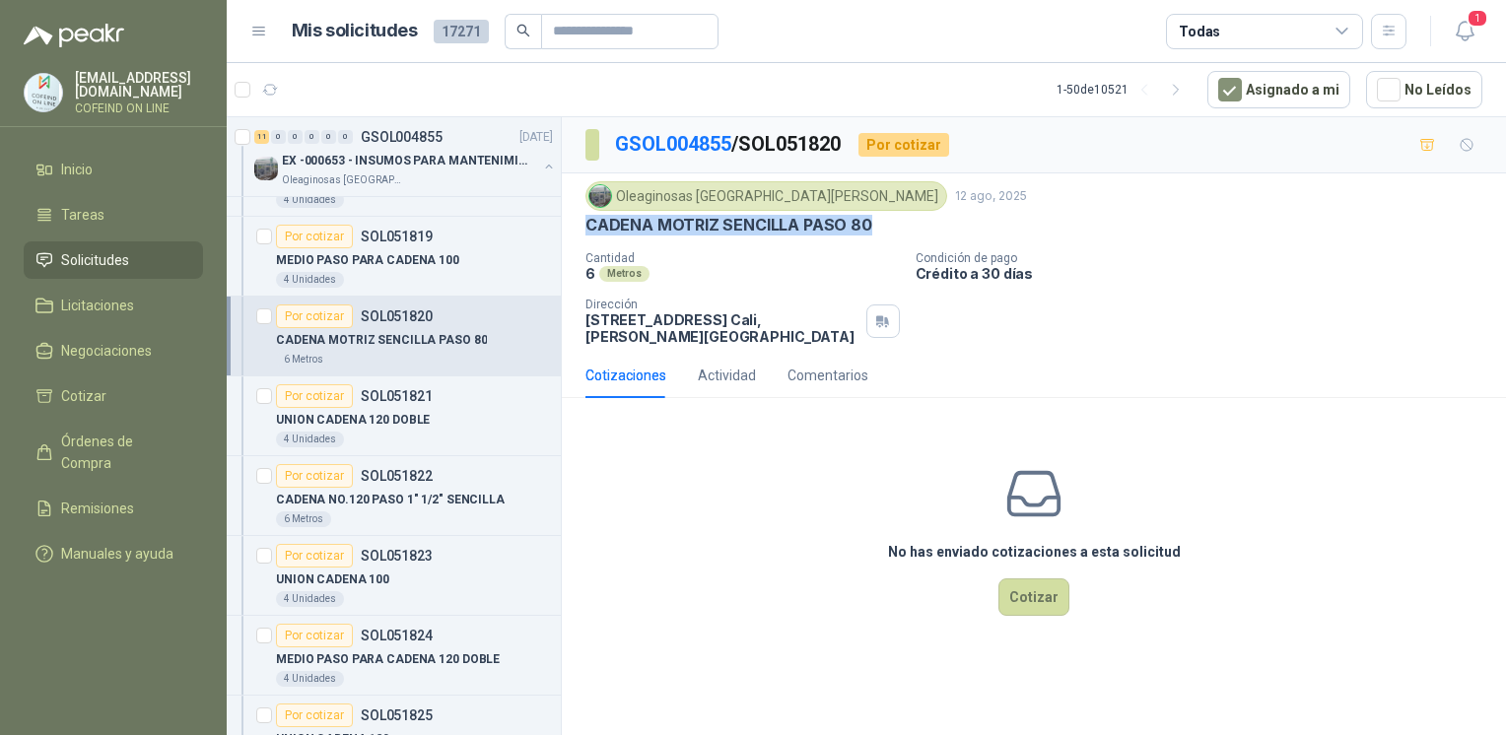
drag, startPoint x: 587, startPoint y: 219, endPoint x: 866, endPoint y: 222, distance: 280.0
click at [866, 222] on div "CADENA MOTRIZ SENCILLA PASO 80" at bounding box center [1034, 225] width 897 height 21
copy p "CADENA MOTRIZ SENCILLA PASO 80"
click at [345, 425] on p "UNION CADENA 120 DOBLE" at bounding box center [353, 420] width 154 height 19
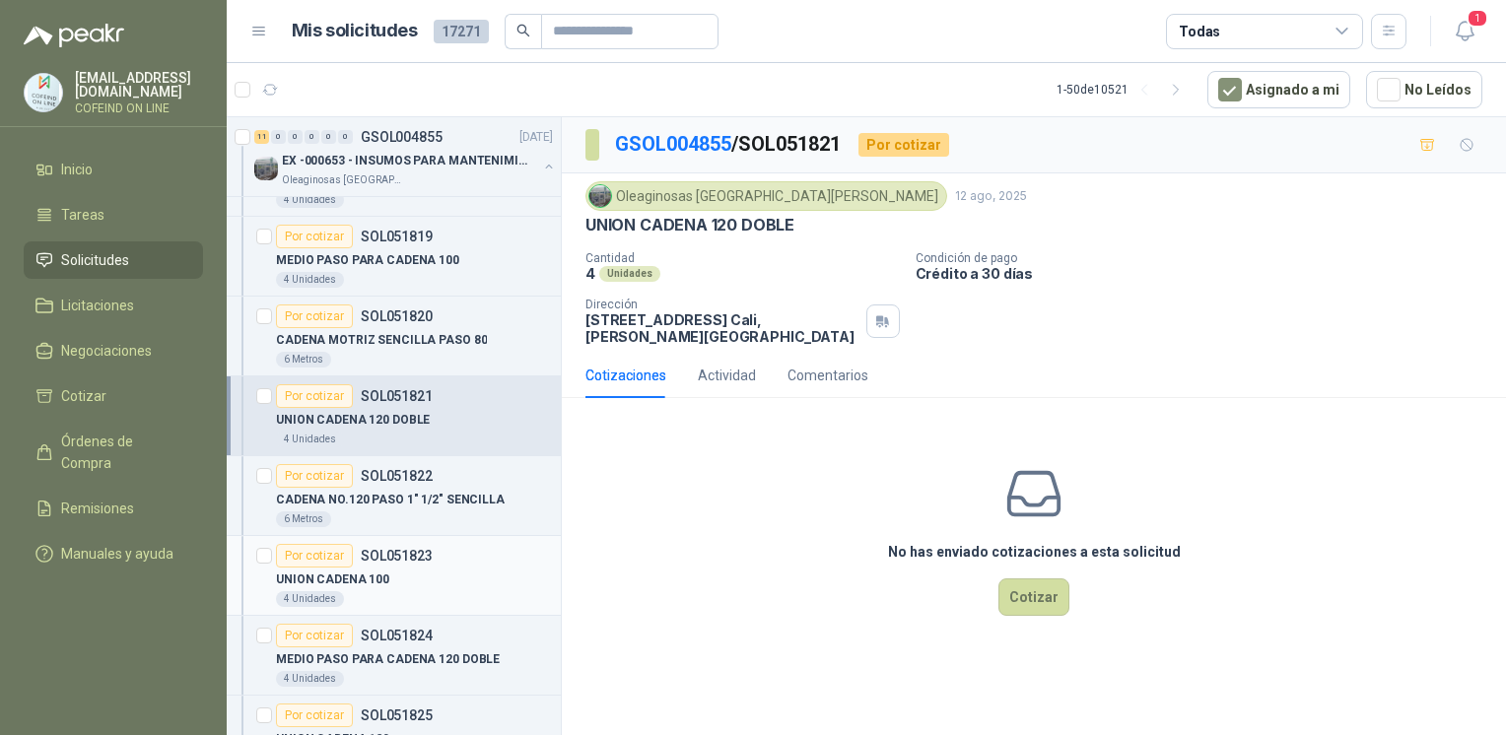
scroll to position [441, 0]
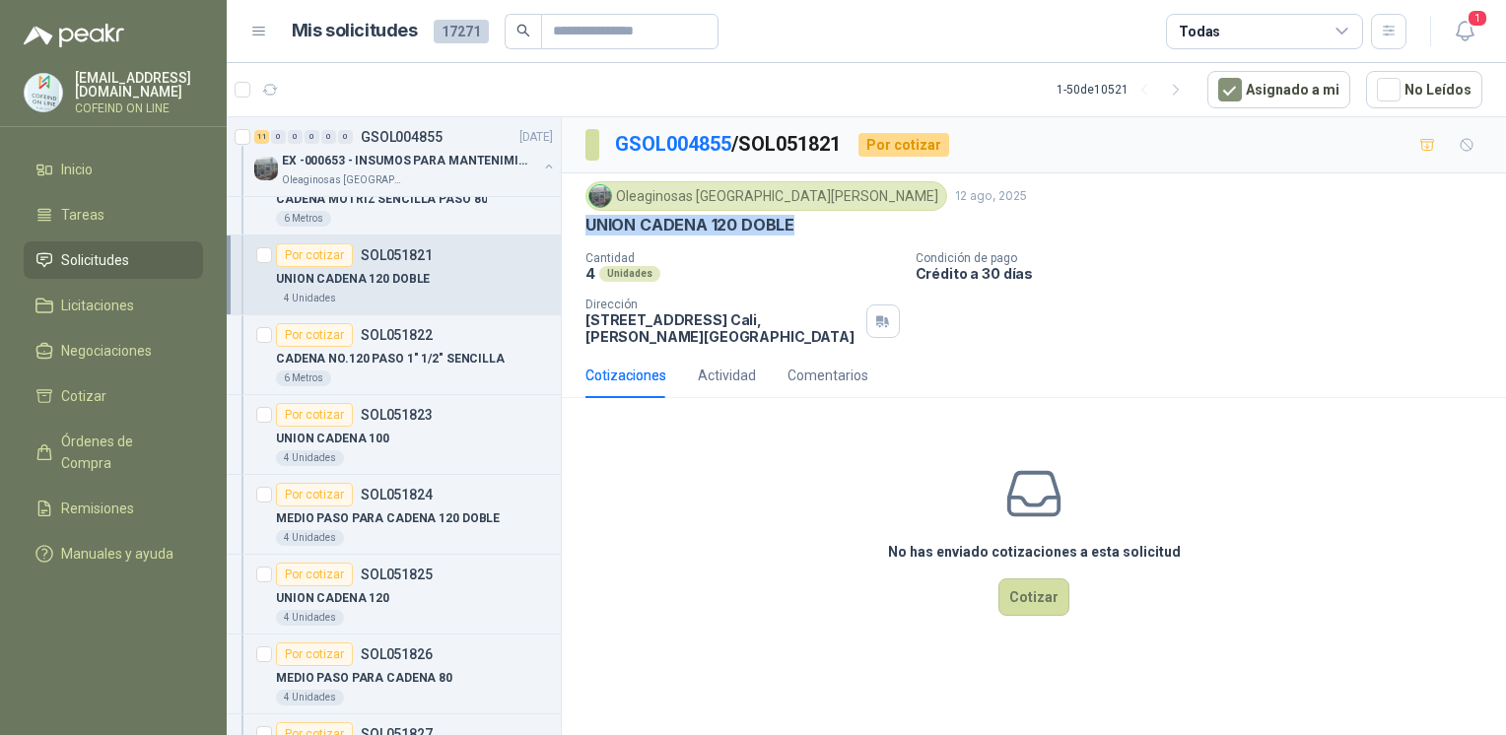
drag, startPoint x: 807, startPoint y: 234, endPoint x: 580, endPoint y: 235, distance: 227.7
click at [580, 235] on div "Oleaginosas [GEOGRAPHIC_DATA][PERSON_NAME] [DATE] UNION CADENA 120 DOBLE Cantid…" at bounding box center [1034, 262] width 944 height 179
copy p "UNION CADENA 120 DOBLE"
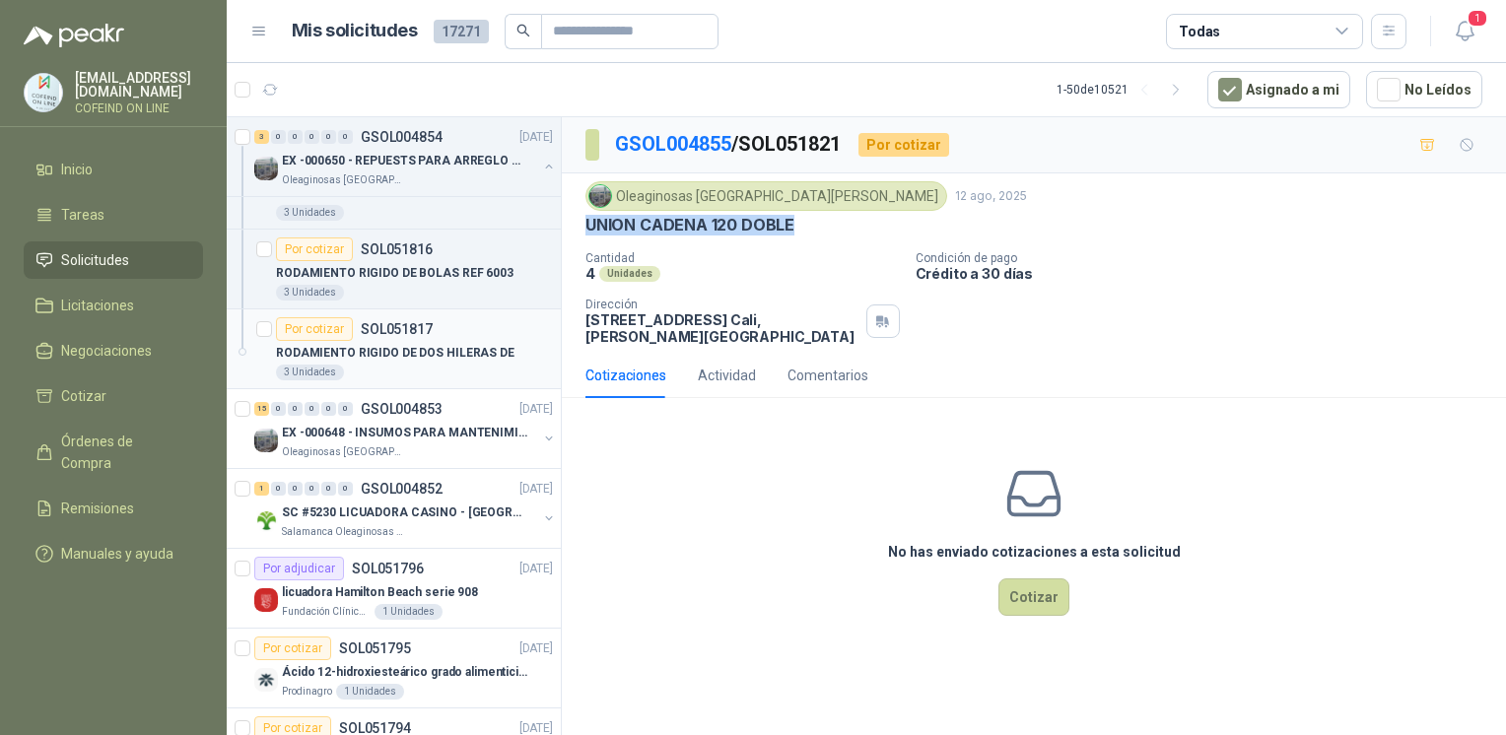
scroll to position [1273, 0]
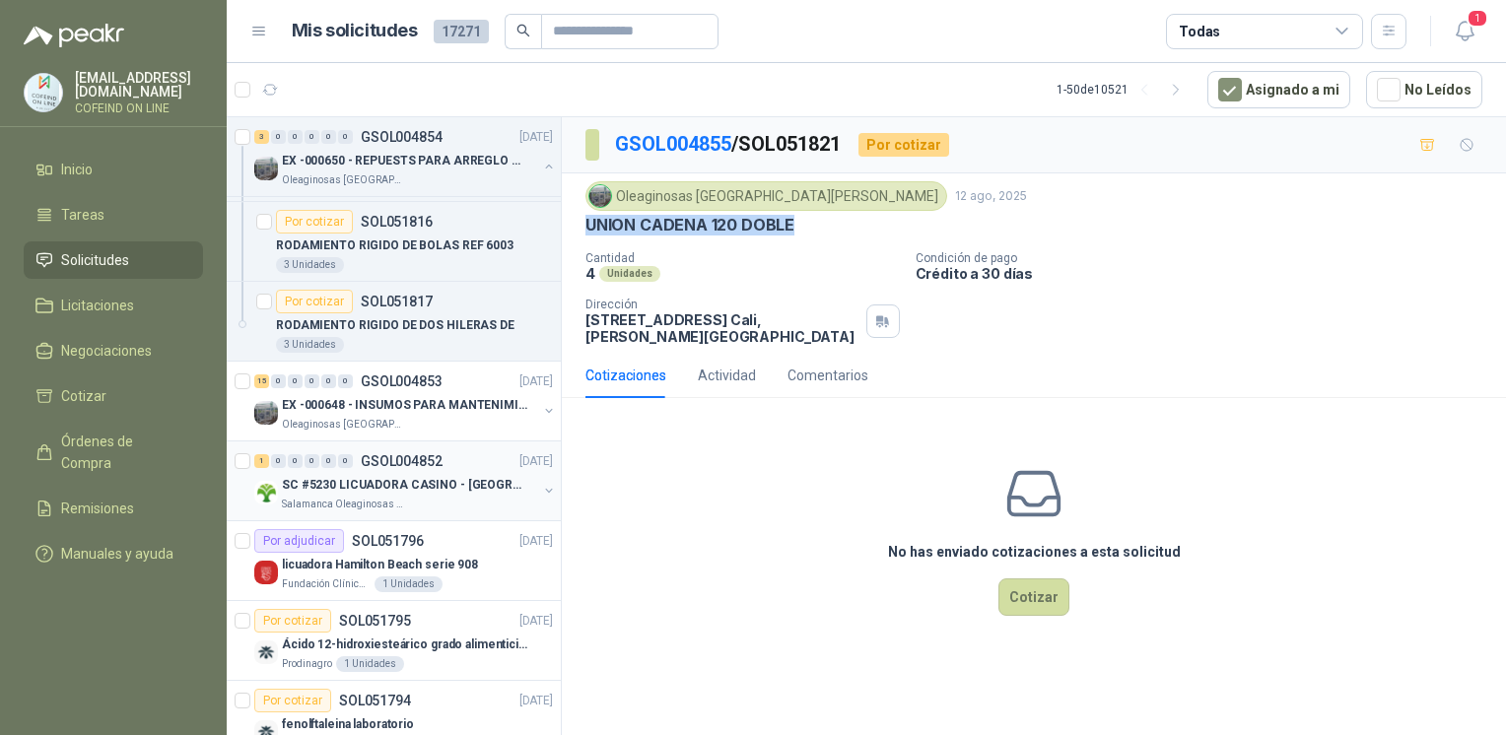
click at [399, 483] on p "SC #5230 LICUADORA CASINO - [GEOGRAPHIC_DATA]" at bounding box center [404, 485] width 245 height 19
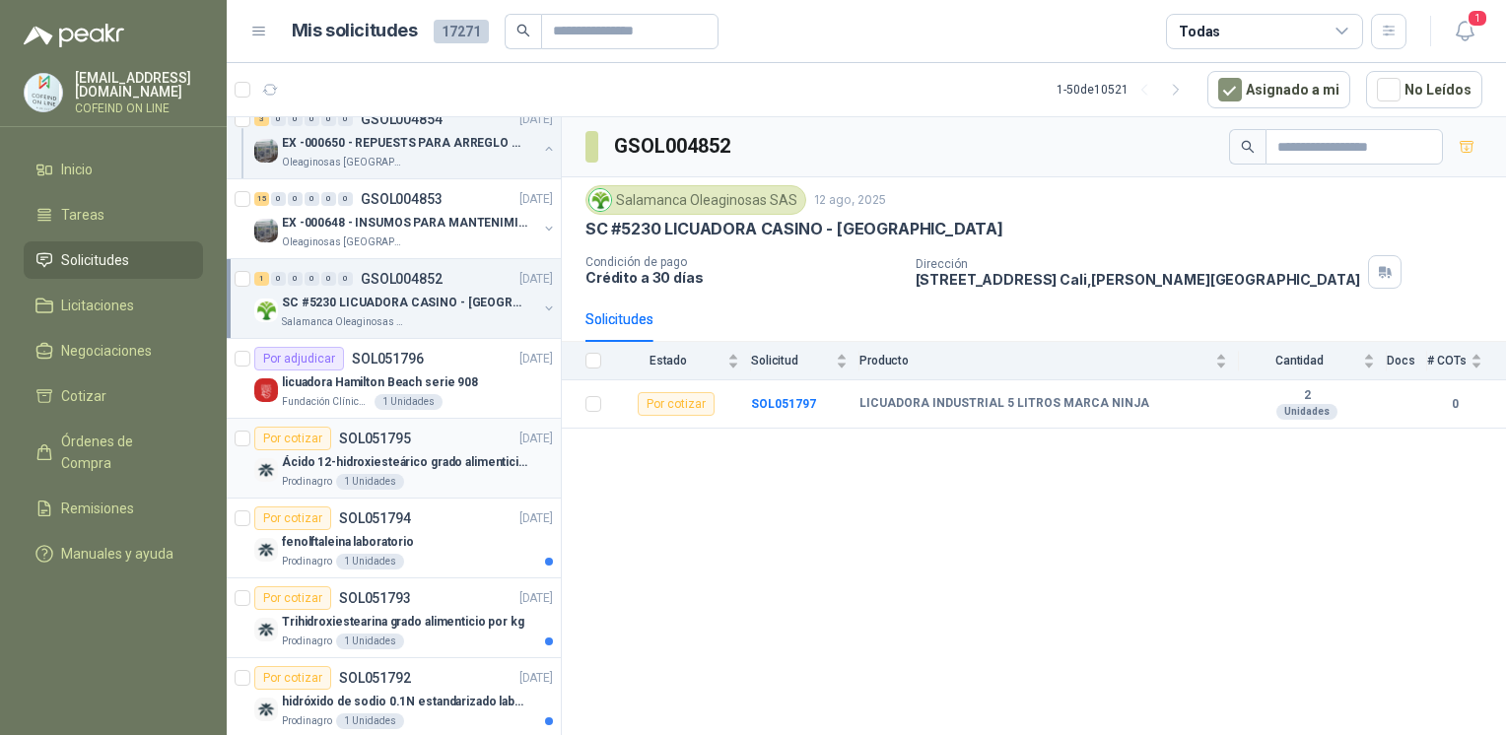
scroll to position [1463, 0]
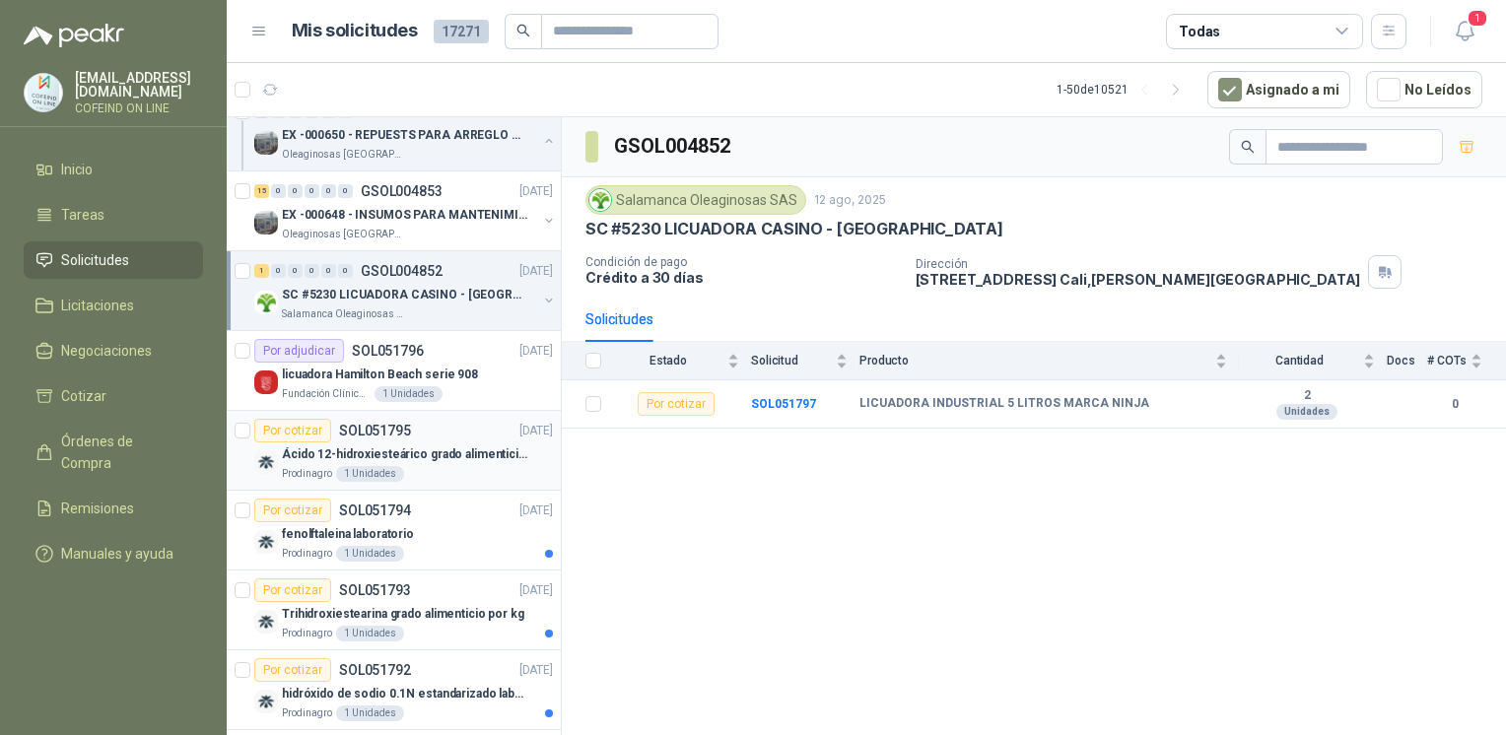
click at [387, 446] on p "Ácido 12-hidroxiesteárico grado alimenticio por kg" at bounding box center [404, 455] width 245 height 19
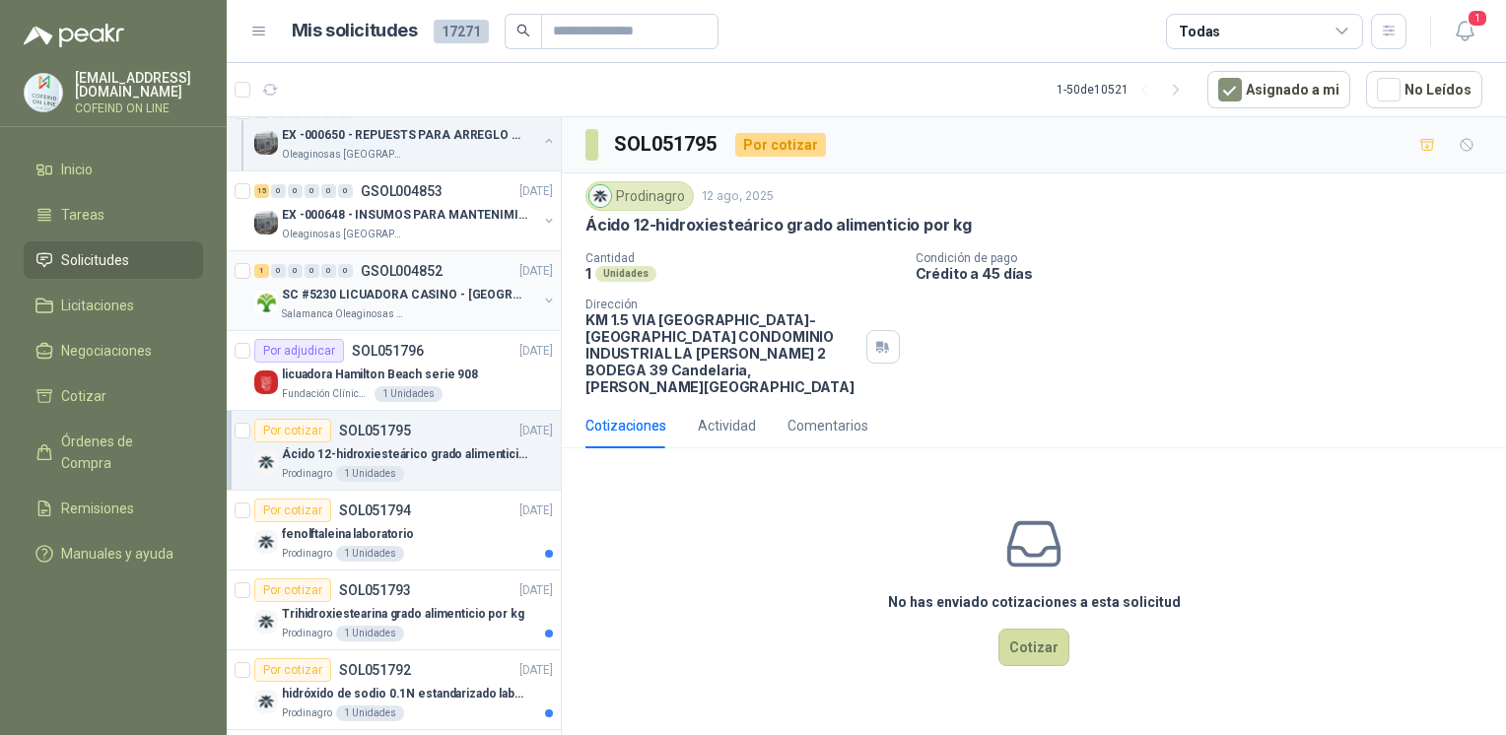
click at [423, 314] on div "Salamanca Oleaginosas SAS" at bounding box center [409, 315] width 255 height 16
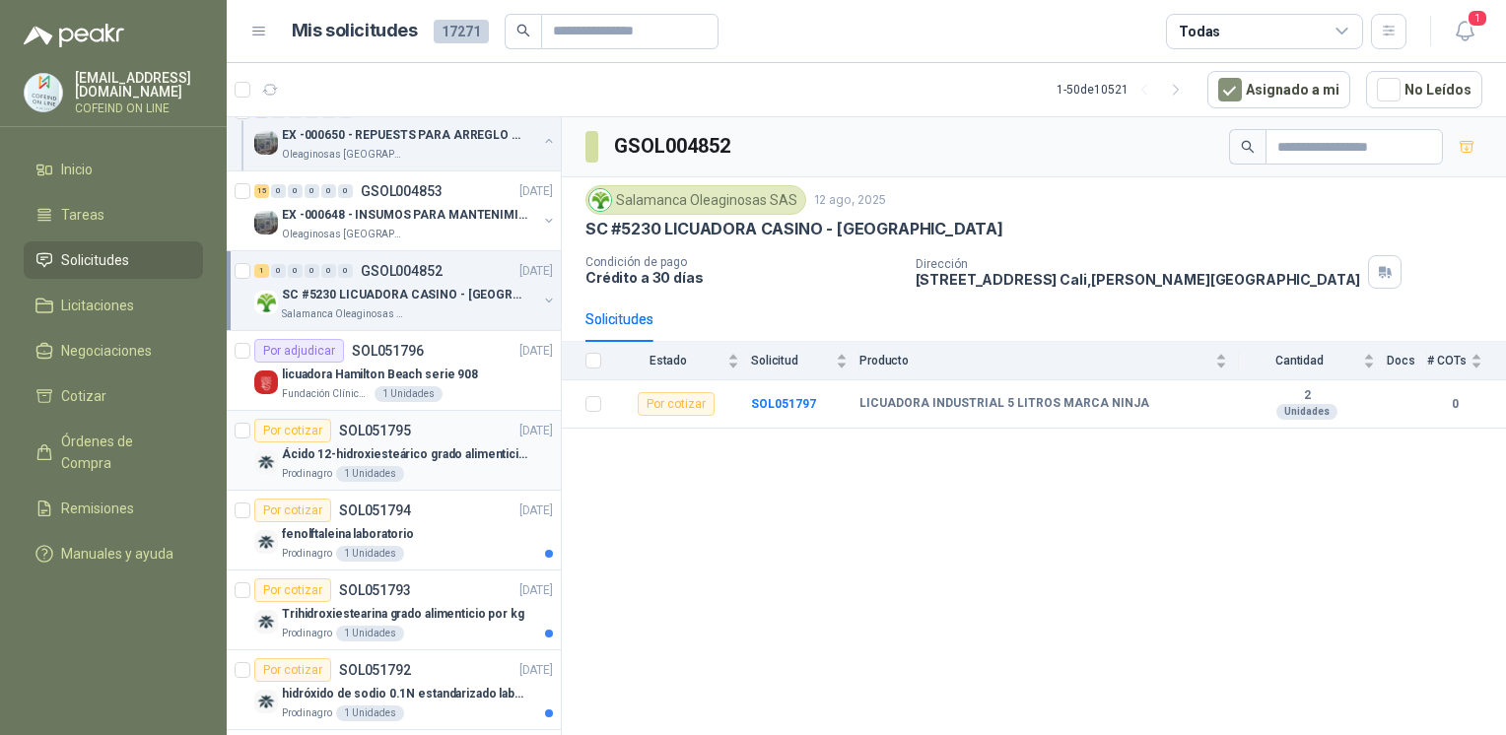
click at [456, 467] on div "Prodinagro 1 Unidades" at bounding box center [417, 474] width 271 height 16
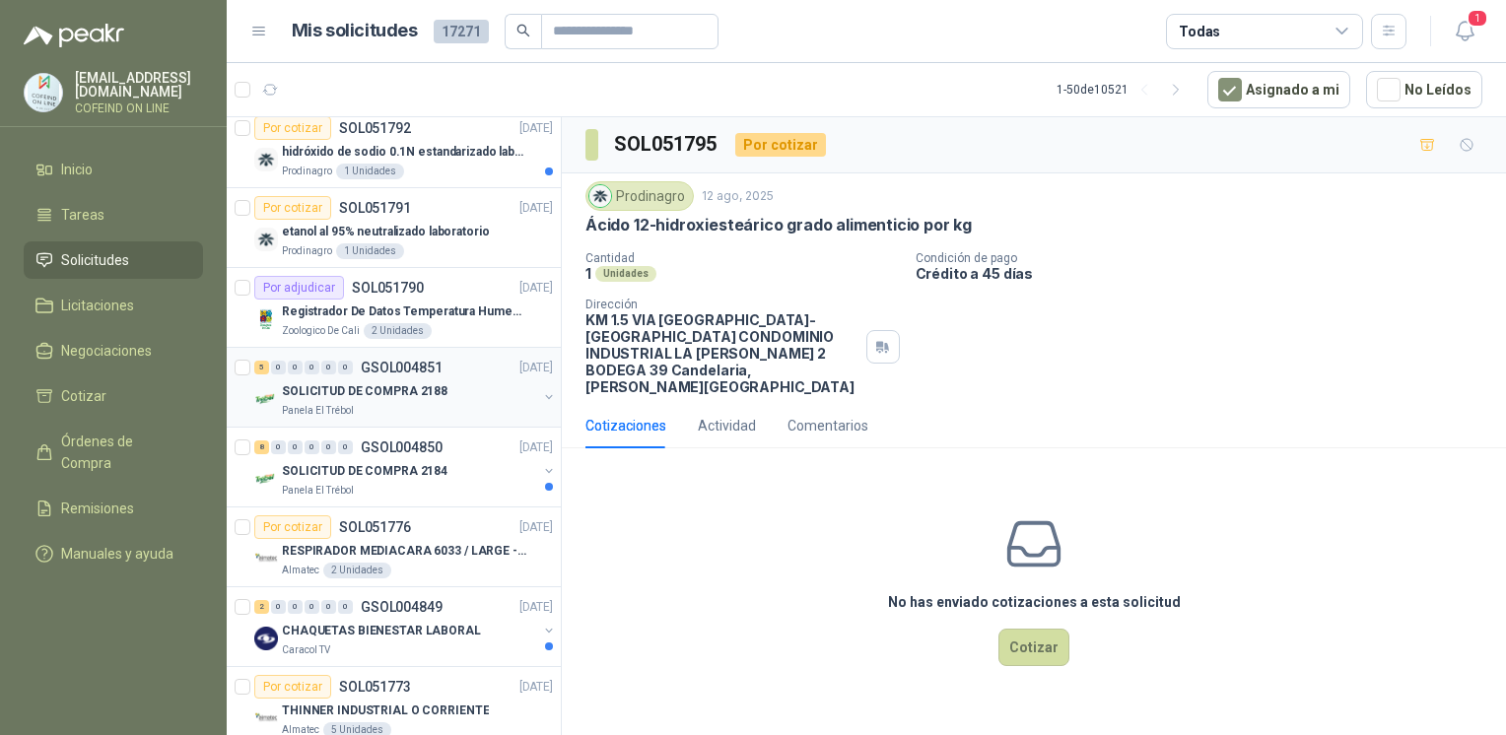
scroll to position [2011, 0]
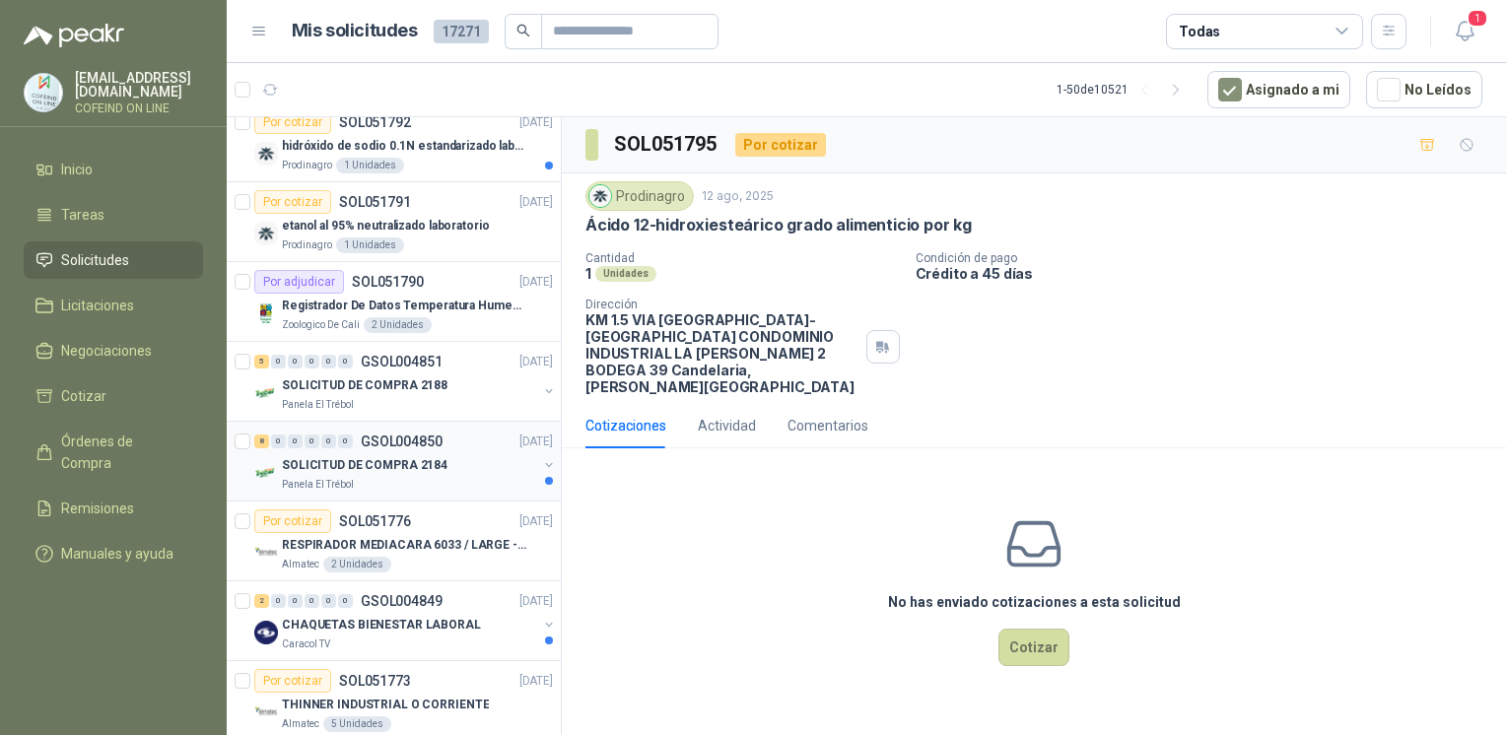
click at [386, 459] on p "SOLICITUD DE COMPRA 2184" at bounding box center [365, 465] width 166 height 19
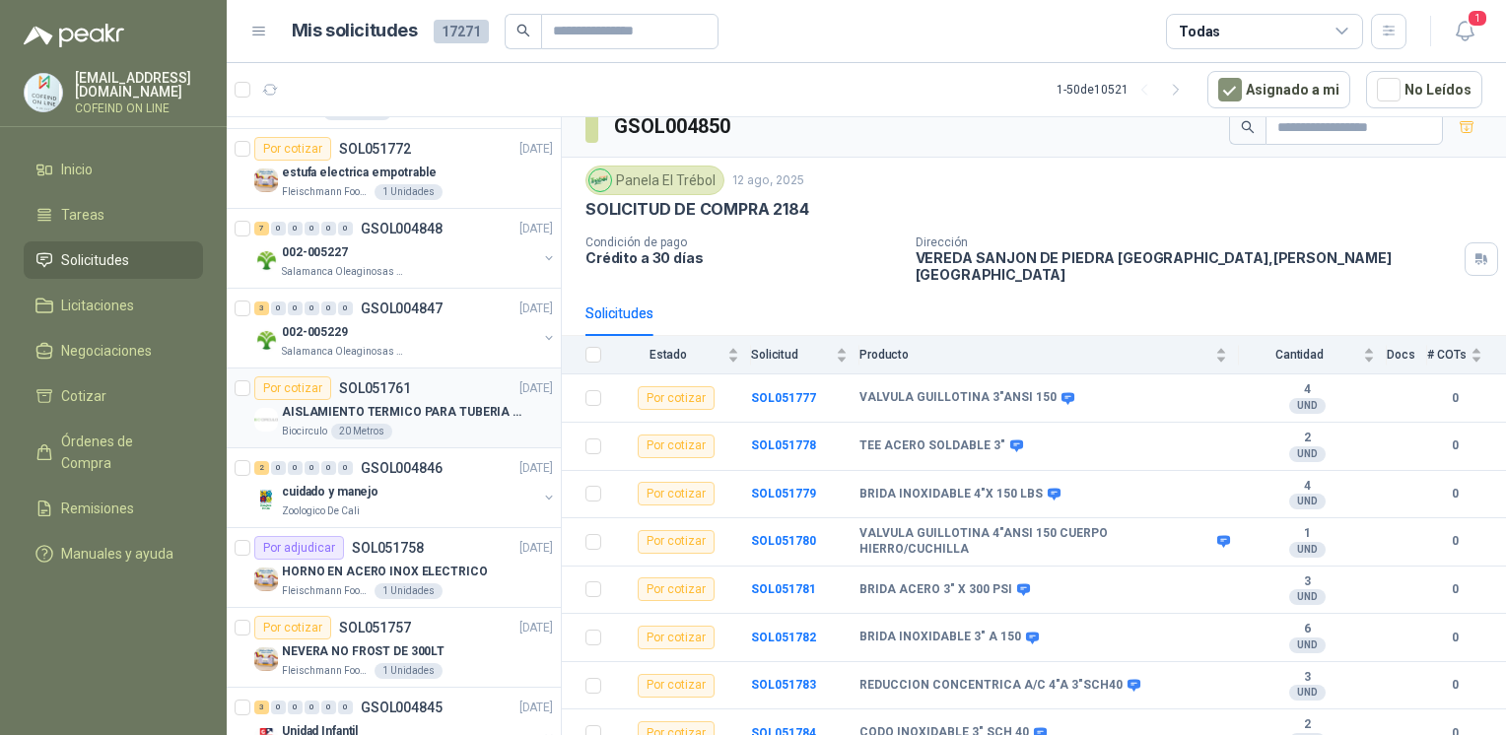
scroll to position [2624, 0]
click at [309, 343] on p "Salamanca Oleaginosas SAS" at bounding box center [344, 351] width 124 height 16
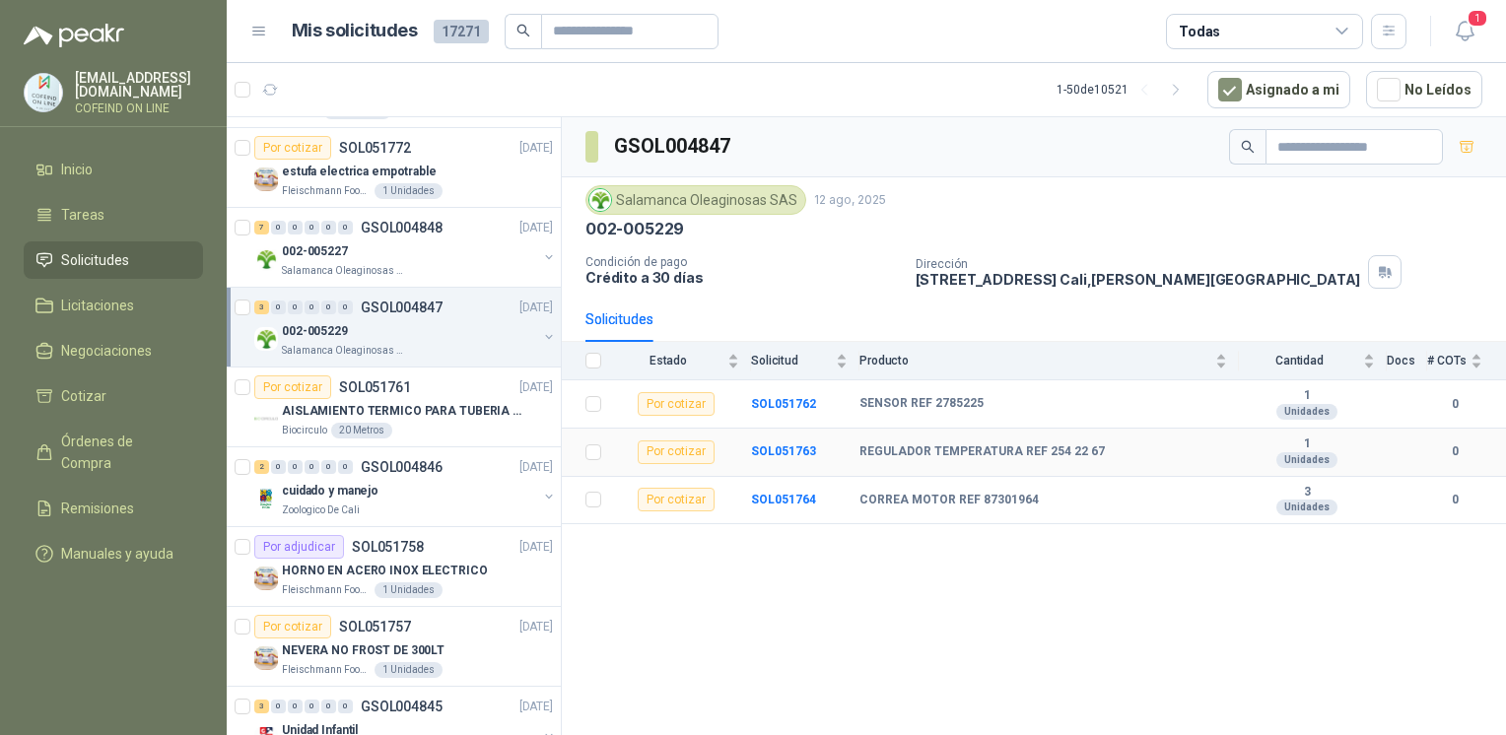
click at [781, 459] on td "SOL051763" at bounding box center [805, 453] width 108 height 48
click at [777, 450] on b "SOL051763" at bounding box center [783, 452] width 65 height 14
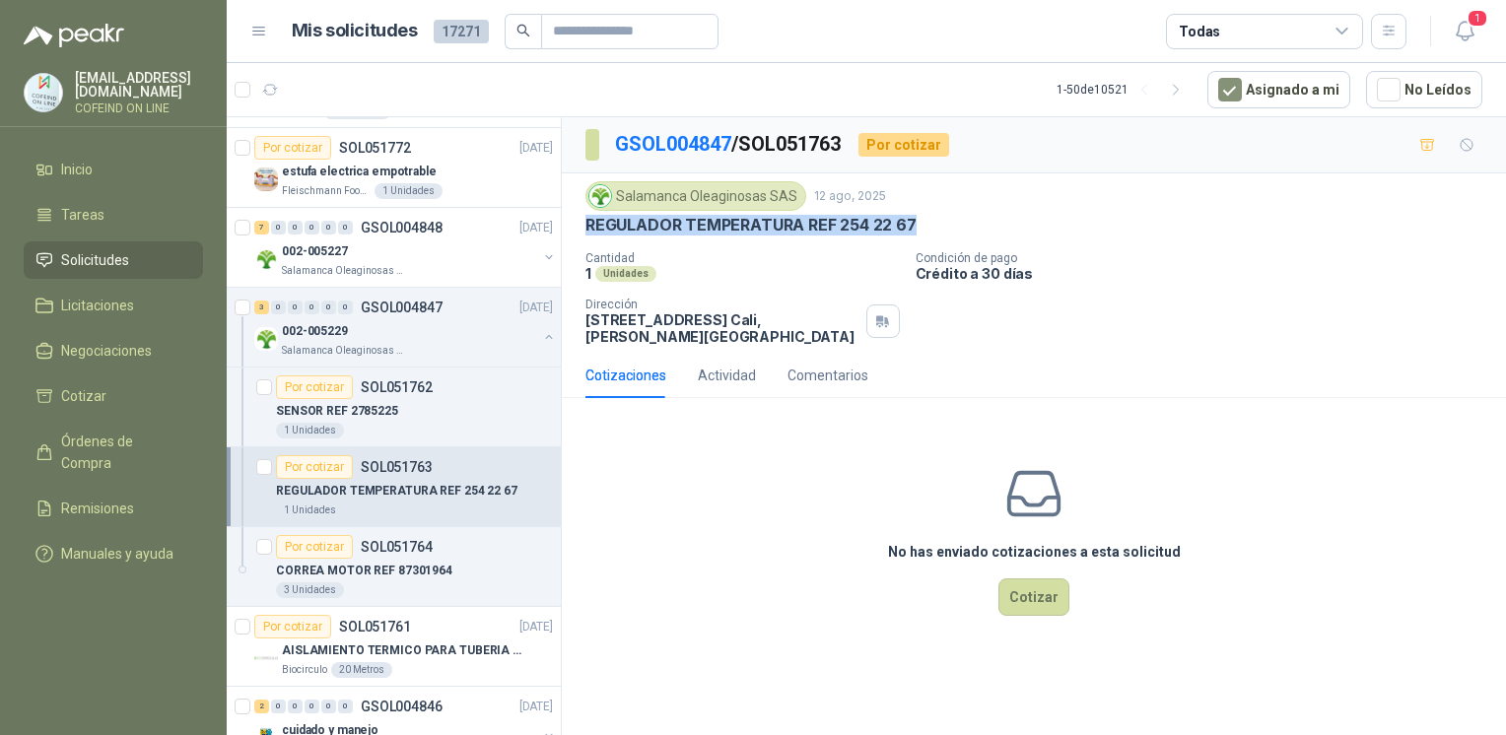
drag, startPoint x: 919, startPoint y: 219, endPoint x: 576, endPoint y: 228, distance: 343.2
click at [576, 228] on div "Salamanca Oleaginosas SAS [DATE] REGULADOR TEMPERATURA REF 254 22 67 Cantidad 1…" at bounding box center [1034, 262] width 944 height 179
click at [392, 583] on div "3 Unidades" at bounding box center [414, 591] width 277 height 16
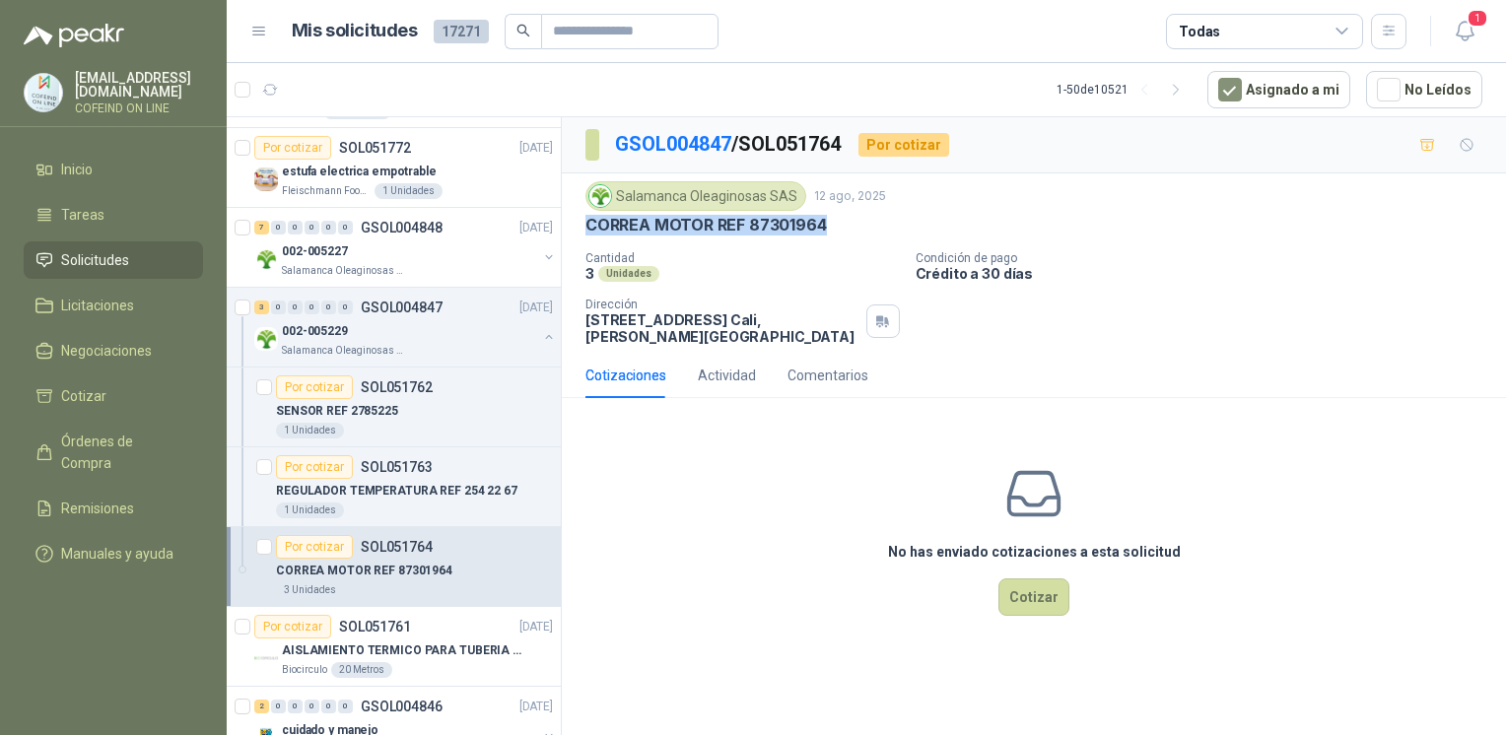
drag, startPoint x: 838, startPoint y: 240, endPoint x: 572, endPoint y: 220, distance: 266.9
click at [572, 220] on div "Salamanca Oleaginosas SAS [DATE] [PERSON_NAME] MOTOR REF 87301964 Cantidad 3 Un…" at bounding box center [1034, 262] width 944 height 179
copy p "CORREA MOTOR REF 87301964"
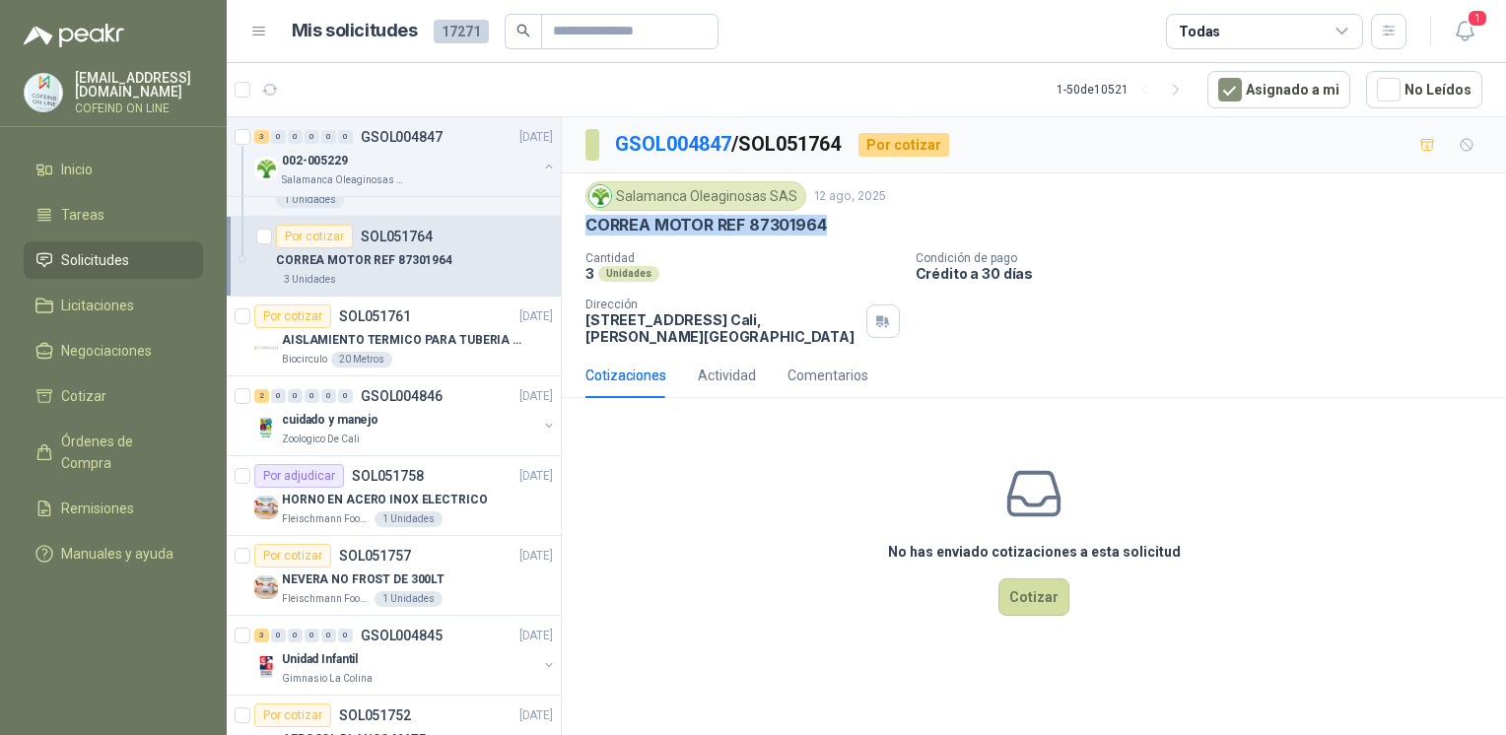
scroll to position [3016, 0]
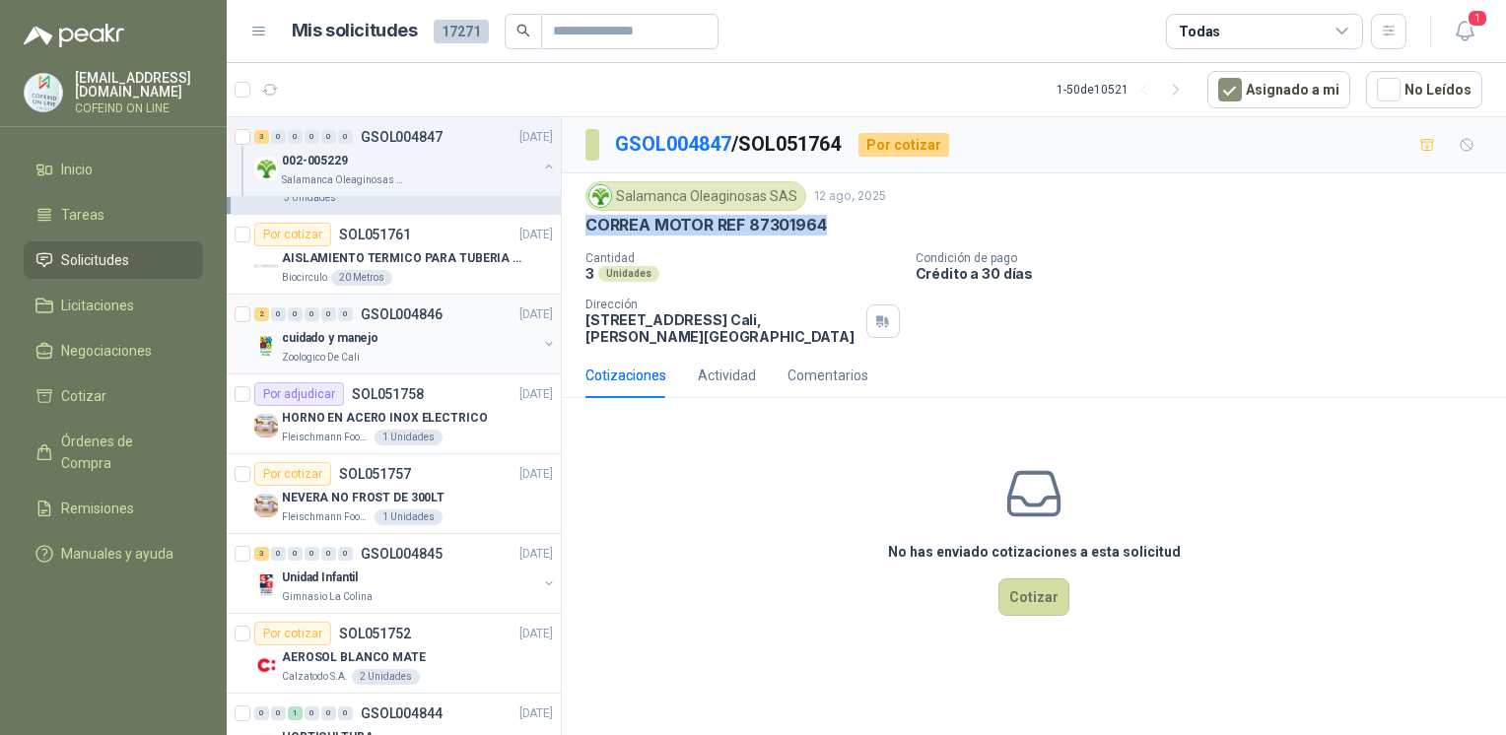
click at [453, 339] on div "cuidado y manejo" at bounding box center [409, 338] width 255 height 24
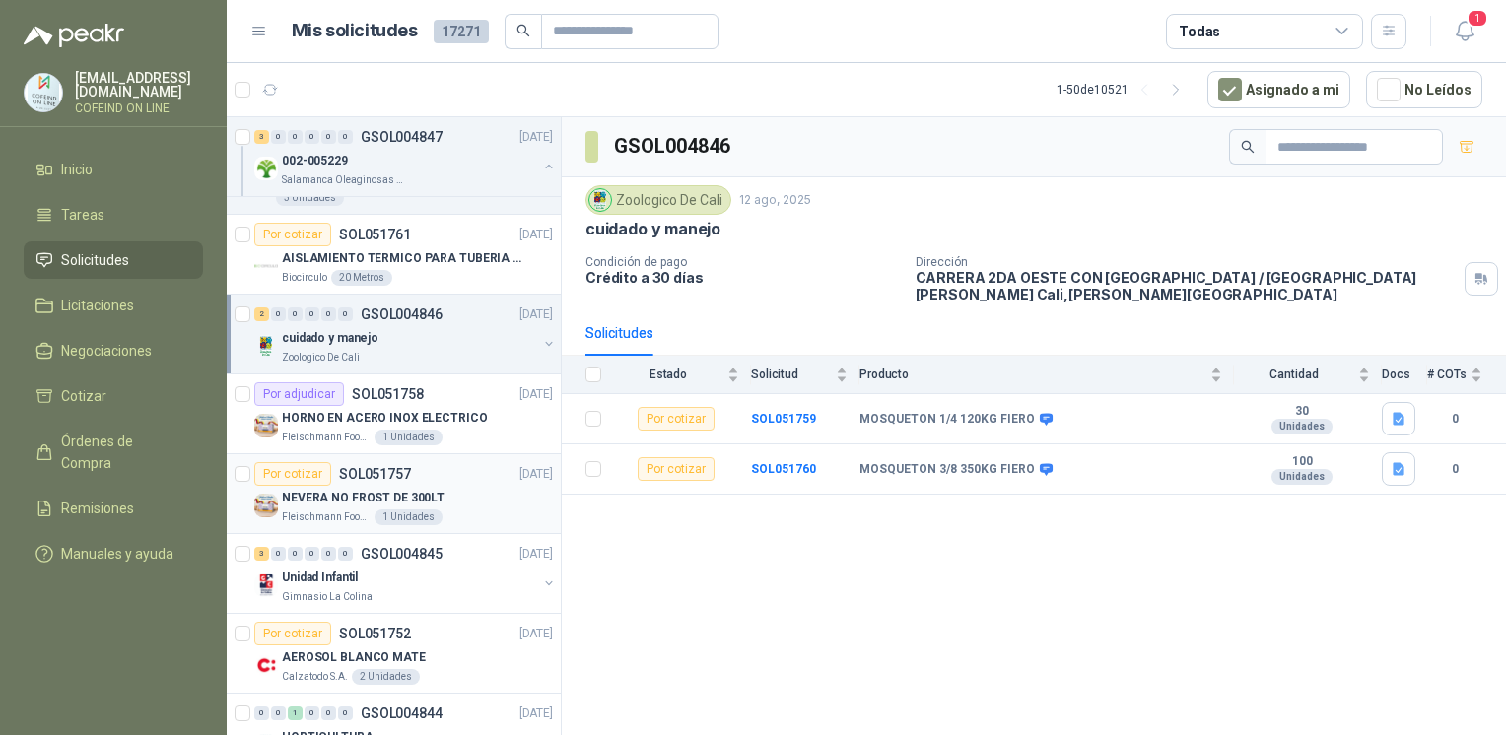
click at [405, 510] on div "1 Unidades" at bounding box center [409, 518] width 68 height 16
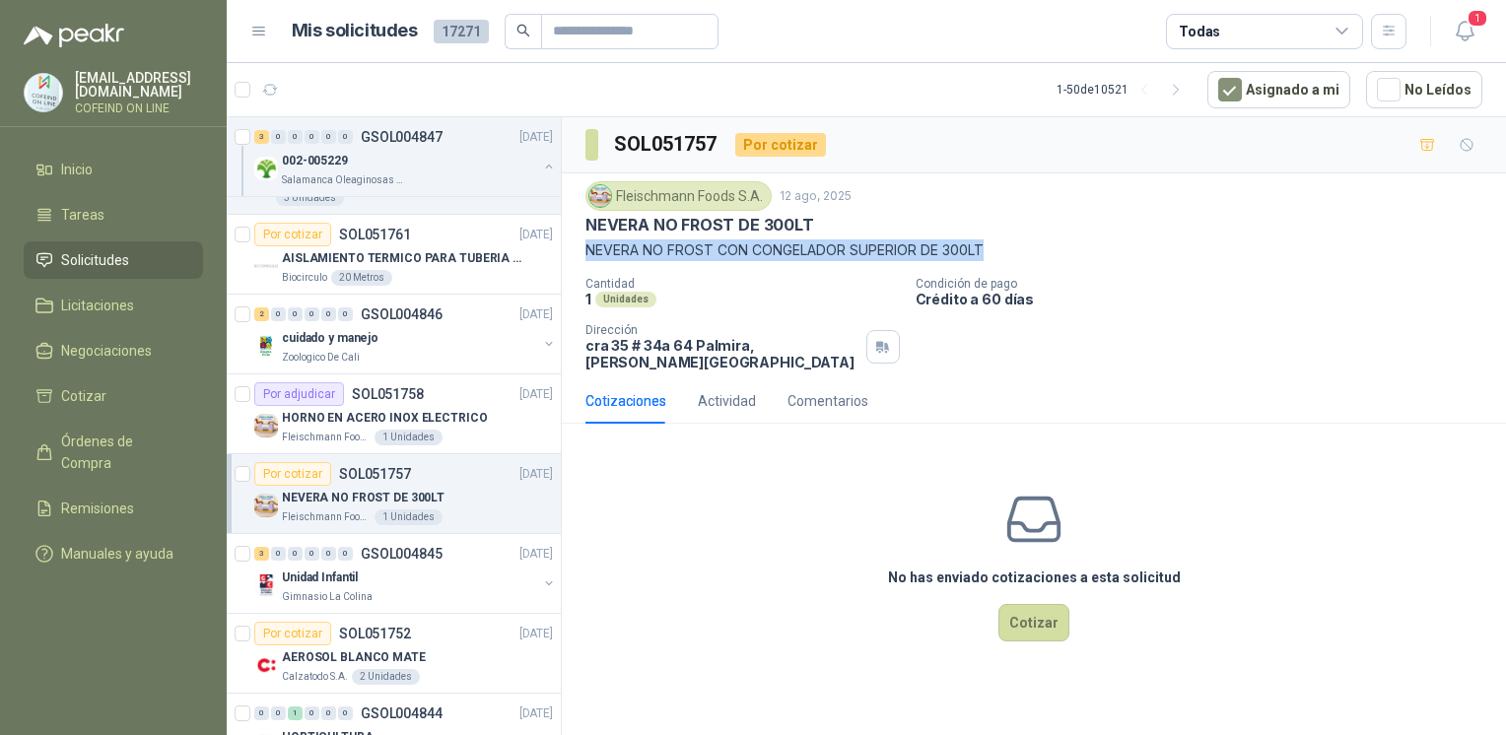
drag, startPoint x: 580, startPoint y: 250, endPoint x: 1019, endPoint y: 250, distance: 439.7
click at [1019, 250] on div "[PERSON_NAME] Foods [DATE] NEVERA NO FROST DE 300LT NEVERA NO FROST CON CONGELA…" at bounding box center [1034, 275] width 944 height 205
copy p "NEVERA NO FROST CON CONGELADOR SUPERIOR DE 300LT"
